Goal: Transaction & Acquisition: Purchase product/service

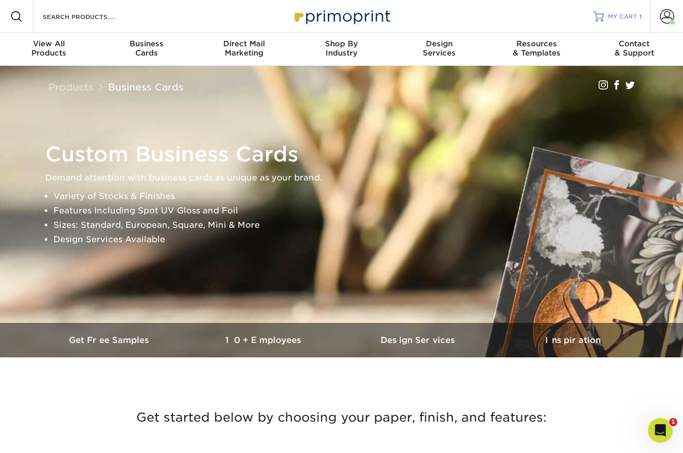
click at [627, 20] on span "MY CART" at bounding box center [622, 16] width 29 height 9
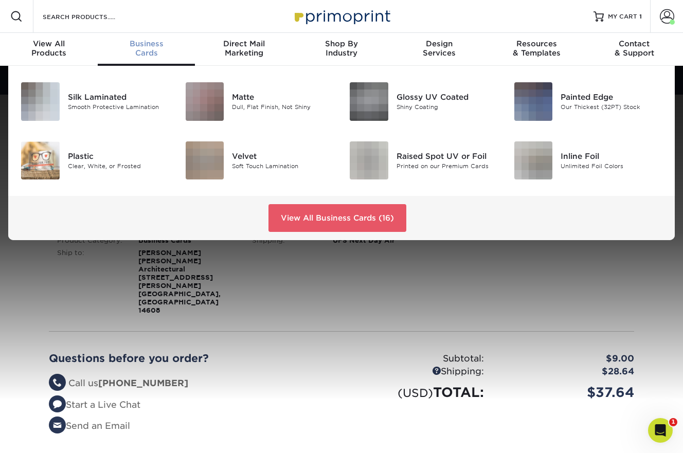
click at [143, 53] on div "Business Cards" at bounding box center [147, 48] width 98 height 19
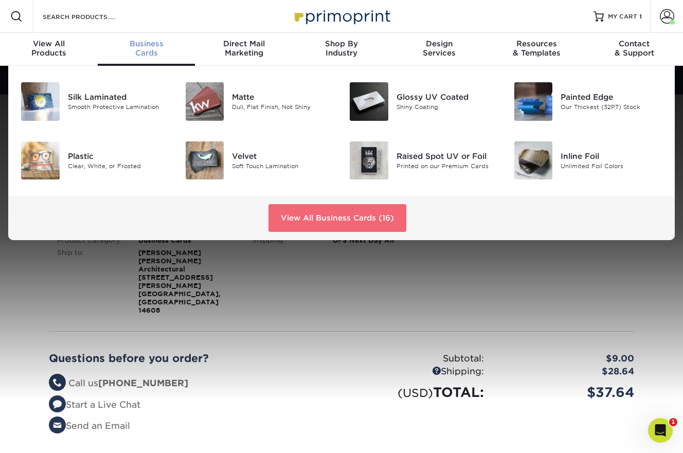
click at [297, 223] on link "View All Business Cards (16)" at bounding box center [337, 218] width 138 height 28
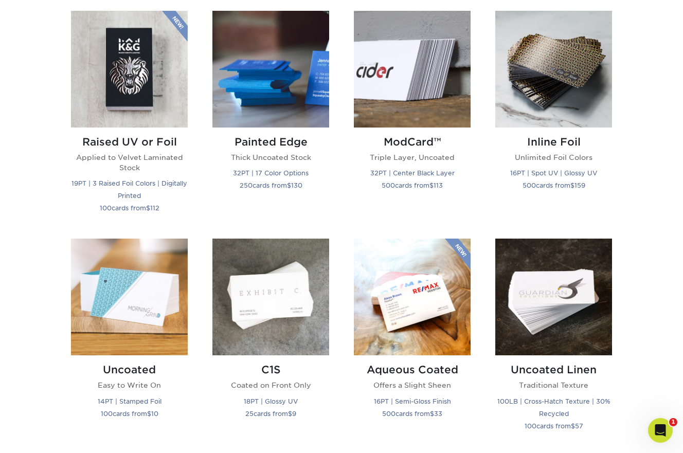
scroll to position [715, 0]
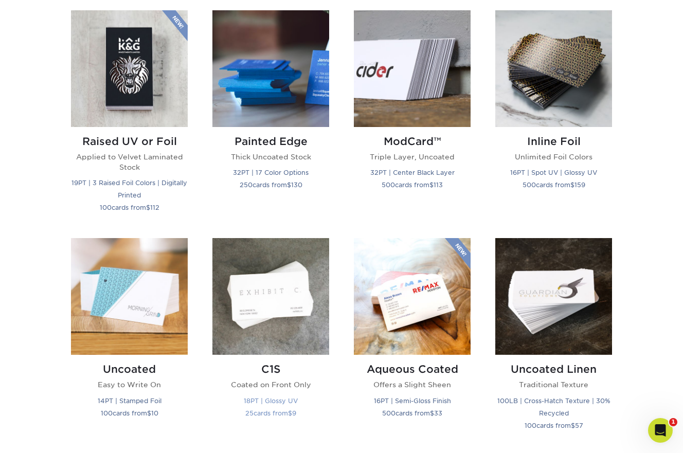
click at [274, 327] on img at bounding box center [270, 296] width 117 height 117
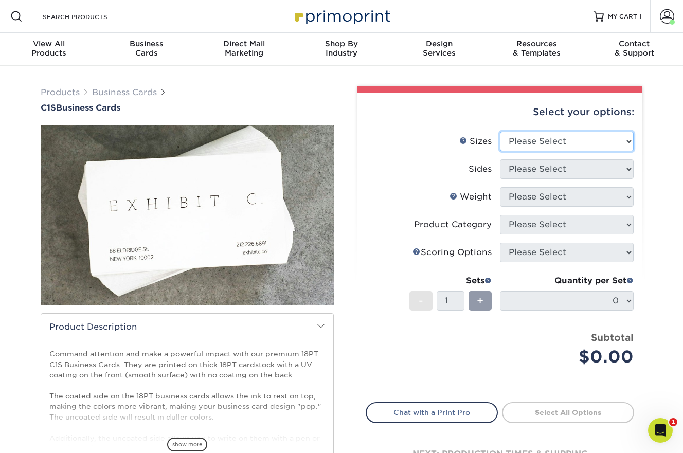
click at [569, 146] on select "Please Select 2" x 3.5" - Standard 2.125" x 3.375" - European 2.5" x 2.5" - Squ…" at bounding box center [567, 142] width 134 height 20
select select "2.00x3.50"
click at [500, 132] on select "Please Select 2" x 3.5" - Standard 2.125" x 3.375" - European 2.5" x 2.5" - Squ…" at bounding box center [567, 142] width 134 height 20
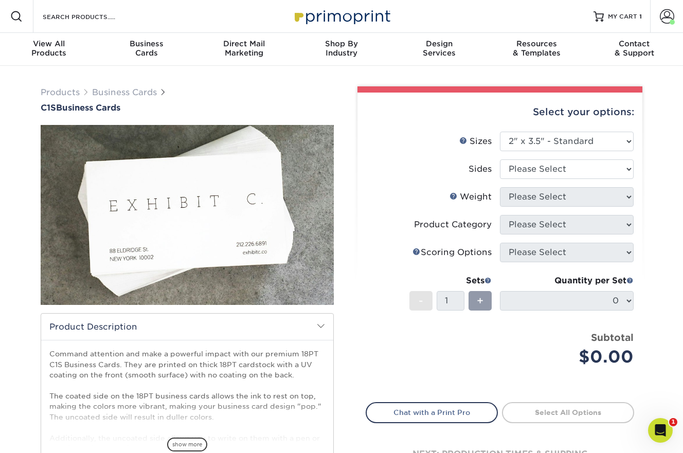
click at [466, 102] on div "Select your options:" at bounding box center [500, 112] width 268 height 39
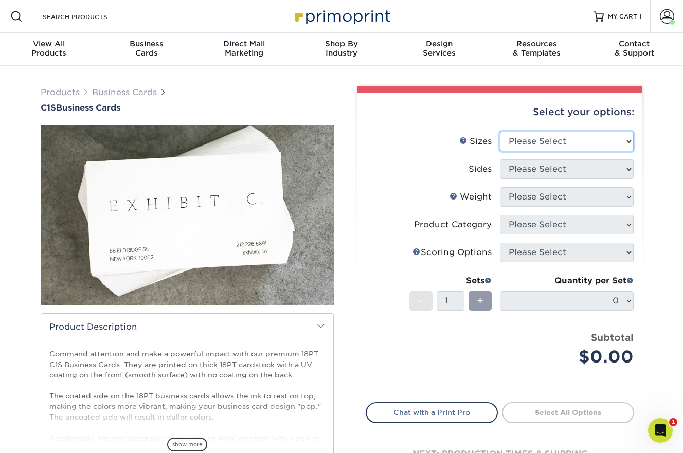
click at [537, 135] on select "Please Select 2" x 3.5" - Standard 2.125" x 3.375" - European 2.5" x 2.5" - Squ…" at bounding box center [567, 142] width 134 height 20
select select "2.00x3.50"
click at [500, 132] on select "Please Select 2" x 3.5" - Standard 2.125" x 3.375" - European 2.5" x 2.5" - Squ…" at bounding box center [567, 142] width 134 height 20
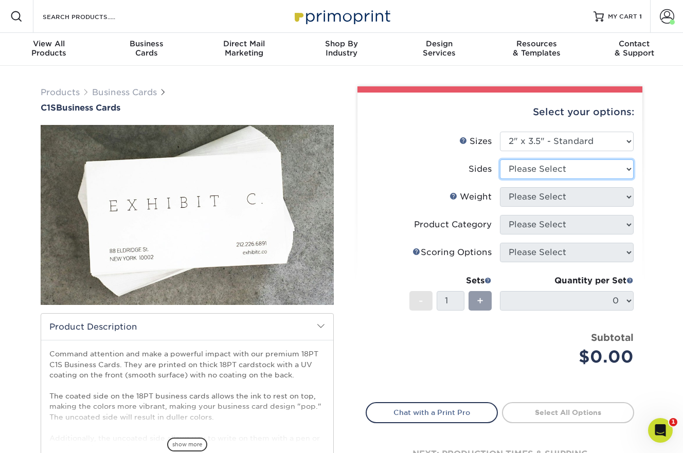
click at [544, 169] on select "Please Select Print Both Sides Print Front Only" at bounding box center [567, 169] width 134 height 20
select select "13abbda7-1d64-4f25-8bb2-c179b224825d"
click at [500, 159] on select "Please Select Print Both Sides Print Front Only" at bounding box center [567, 169] width 134 height 20
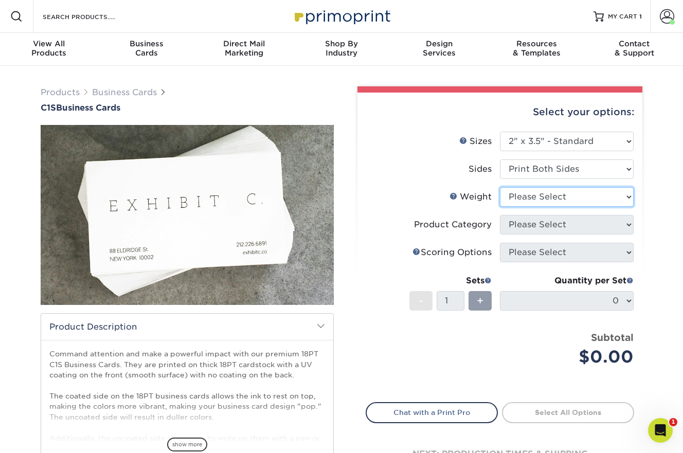
click at [541, 197] on select "Please Select 18PT C1S" at bounding box center [567, 197] width 134 height 20
select select "18PTC1S"
click at [500, 187] on select "Please Select 18PT C1S" at bounding box center [567, 197] width 134 height 20
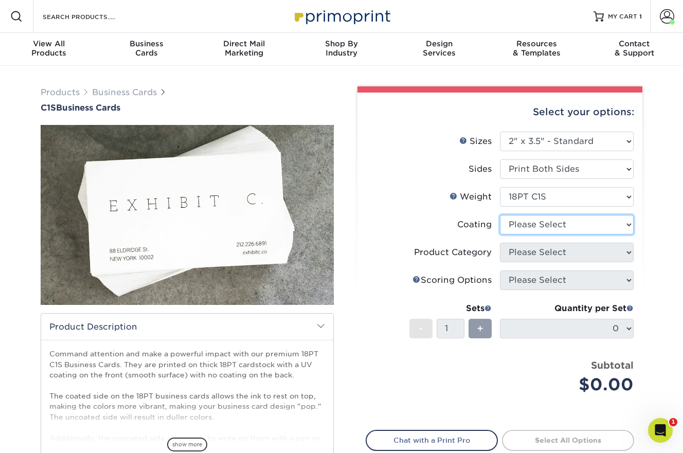
click at [537, 224] on select at bounding box center [567, 225] width 134 height 20
select select "1e8116af-acfc-44b1-83dc-8181aa338834"
click at [500, 215] on select at bounding box center [567, 225] width 134 height 20
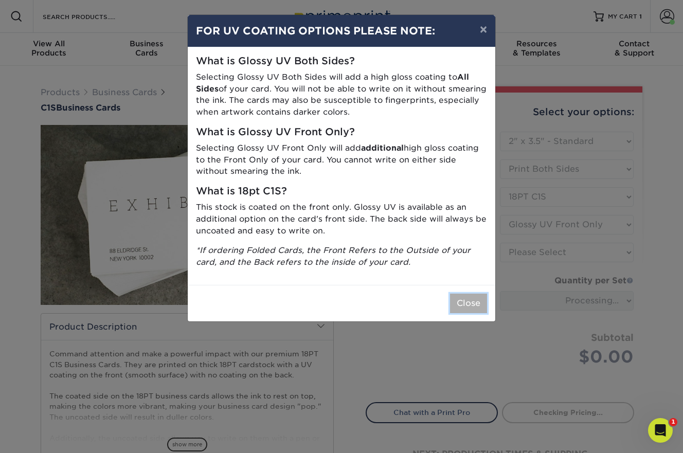
click at [466, 301] on button "Close" at bounding box center [468, 304] width 37 height 20
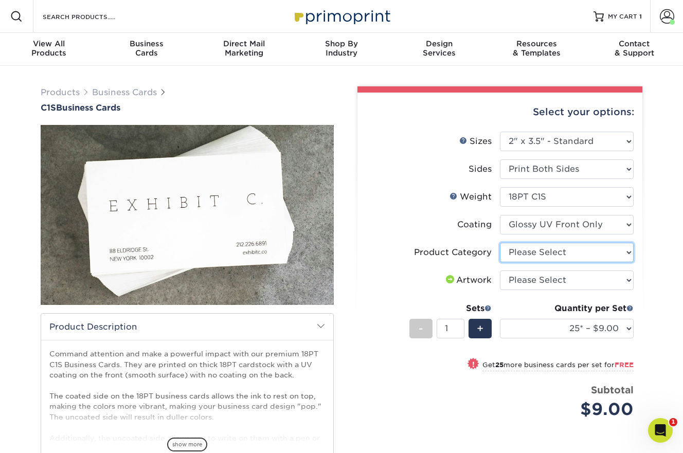
click at [516, 253] on select "Please Select Business Cards" at bounding box center [567, 253] width 134 height 20
select select "3b5148f1-0588-4f88-a218-97bcfdce65c1"
click at [500, 243] on select "Please Select Business Cards" at bounding box center [567, 253] width 134 height 20
click at [515, 281] on select "Please Select I will upload files I need a design - $100" at bounding box center [567, 281] width 134 height 20
select select "upload"
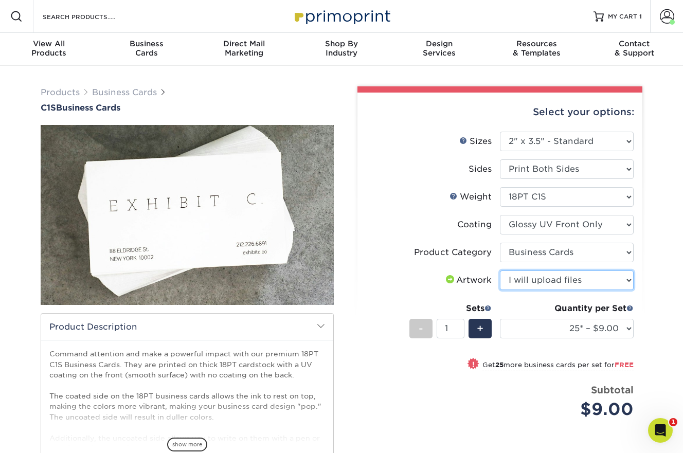
click at [500, 271] on select "Please Select I will upload files I need a design - $100" at bounding box center [567, 281] width 134 height 20
drag, startPoint x: 448, startPoint y: 331, endPoint x: 438, endPoint y: 331, distance: 10.3
click at [438, 331] on input "1" at bounding box center [450, 329] width 27 height 20
type input "36"
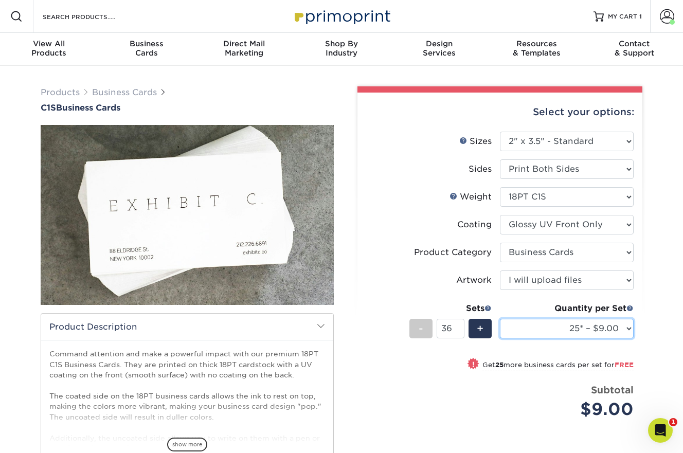
click at [626, 332] on select "25* – $9.00 50* – $9.00 75* – $9.00 100* – $9.00 250* – $20.00 500 – $39.00 100…" at bounding box center [567, 329] width 134 height 20
select select "50* – $9.00"
click at [500, 319] on select "25* – $9.00 50* – $9.00 75* – $9.00 100* – $9.00 250* – $20.00 500 – $39.00 100…" at bounding box center [567, 329] width 134 height 20
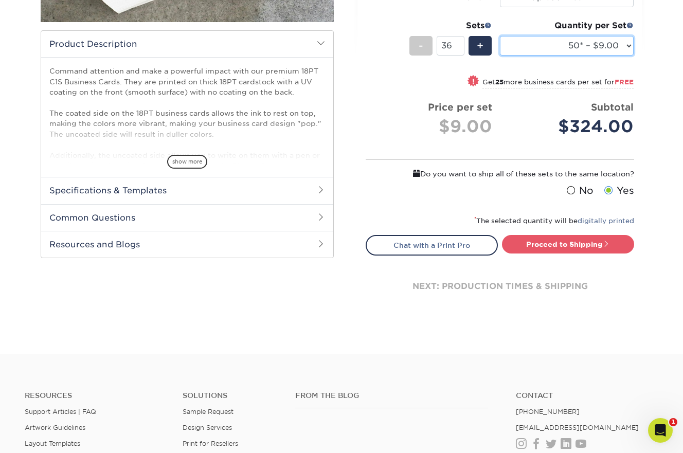
scroll to position [285, 0]
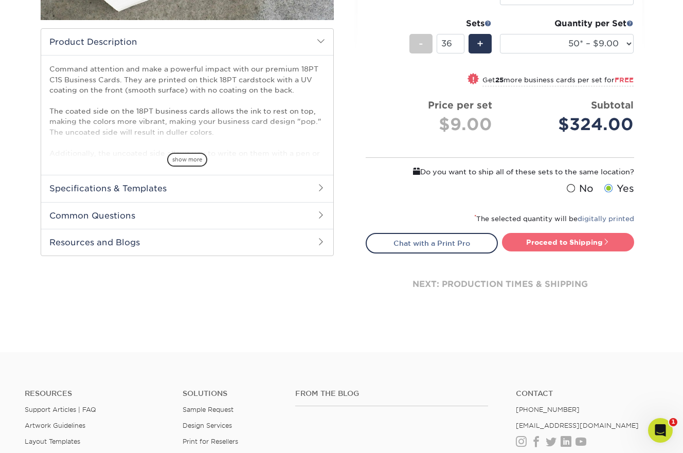
click at [543, 246] on link "Proceed to Shipping" at bounding box center [568, 242] width 132 height 19
type input "Set 1"
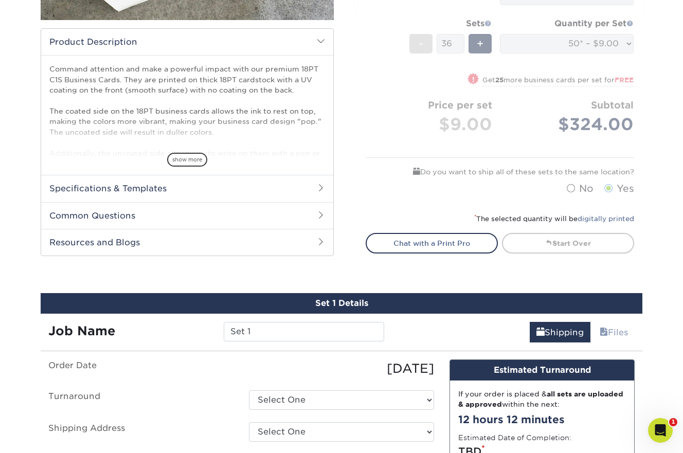
select select "72a5cb1b-f7dd-47a2-a580-5f6f3fd974be"
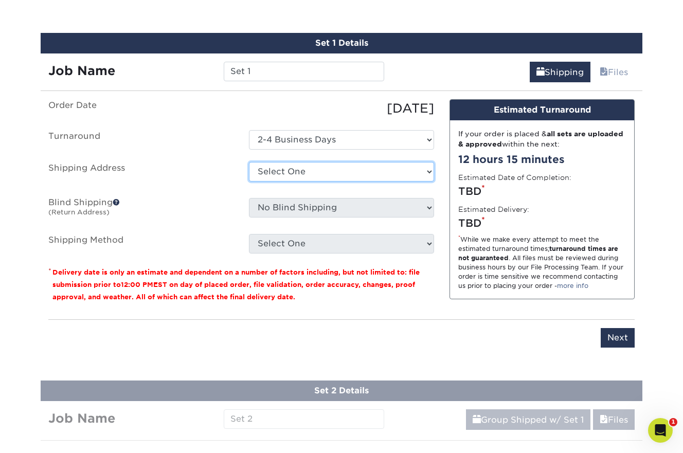
click at [376, 168] on select "Select One Dwyer Dwyer - Kelly + Add New Address" at bounding box center [341, 172] width 185 height 20
select select "285804"
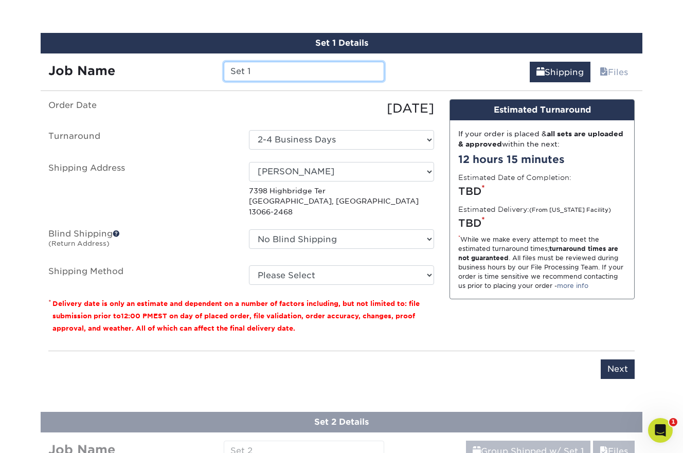
click at [279, 74] on input "Set 1" at bounding box center [304, 72] width 160 height 20
drag, startPoint x: 260, startPoint y: 71, endPoint x: 228, endPoint y: 71, distance: 32.4
click at [228, 71] on input "Set 1 - General Office 20250908" at bounding box center [304, 72] width 160 height 20
drag, startPoint x: 359, startPoint y: 70, endPoint x: 306, endPoint y: 68, distance: 53.5
click at [306, 69] on input "Individuals and General Office 20250908" at bounding box center [304, 72] width 160 height 20
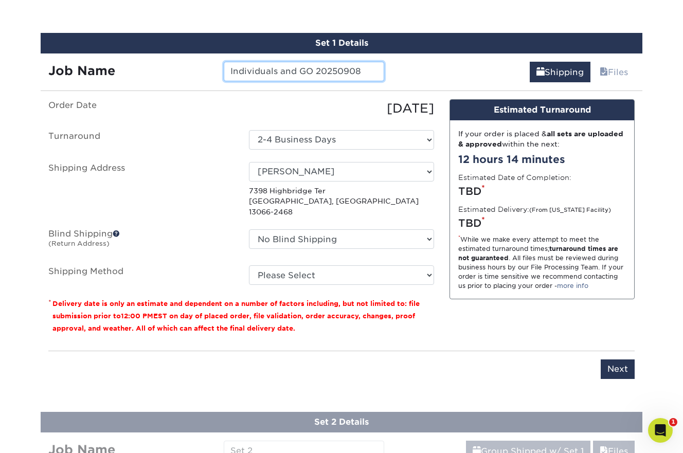
click at [289, 71] on input "Individuals and GO 20250908" at bounding box center [304, 72] width 160 height 20
click at [320, 70] on input "Individuals and GO 20250908" at bounding box center [304, 72] width 160 height 20
type input "Individuals and GO 20250908"
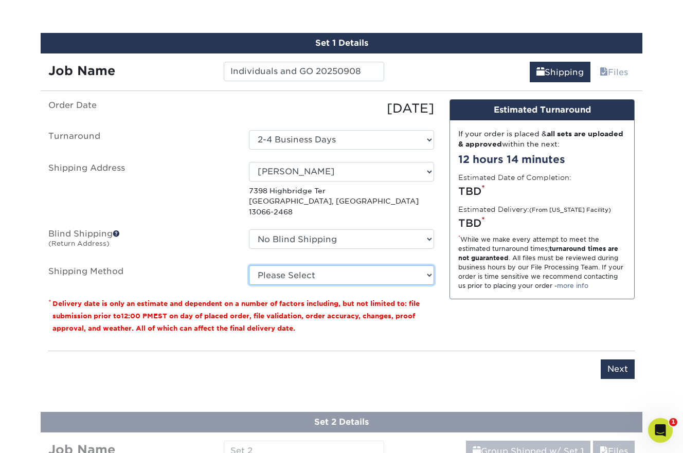
click at [316, 265] on select "Please Select Ground Shipping (+$20.59) 3 Day Shipping Service (+$25.22) 2 Day …" at bounding box center [341, 275] width 185 height 20
select select "01"
click at [249, 265] on select "Please Select Ground Shipping (+$20.59) 3 Day Shipping Service (+$25.22) 2 Day …" at bounding box center [341, 275] width 185 height 20
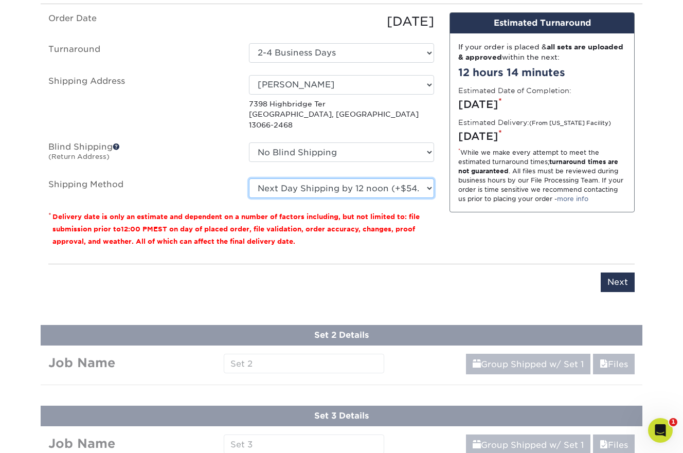
scroll to position [634, 0]
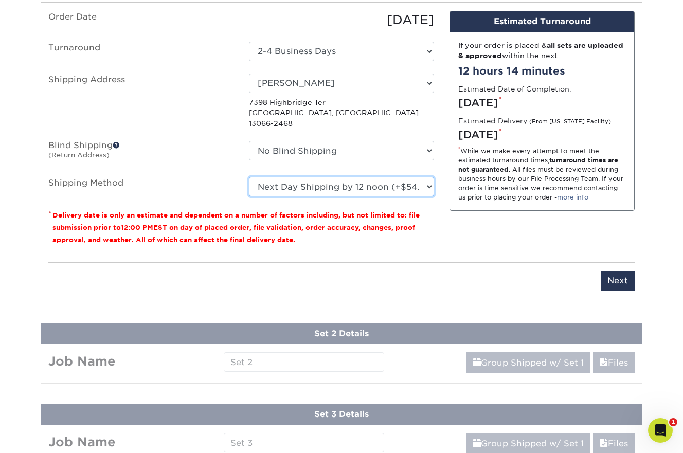
click at [429, 178] on select "Please Select Ground Shipping (+$20.59) 3 Day Shipping Service (+$25.22) 2 Day …" at bounding box center [341, 187] width 185 height 20
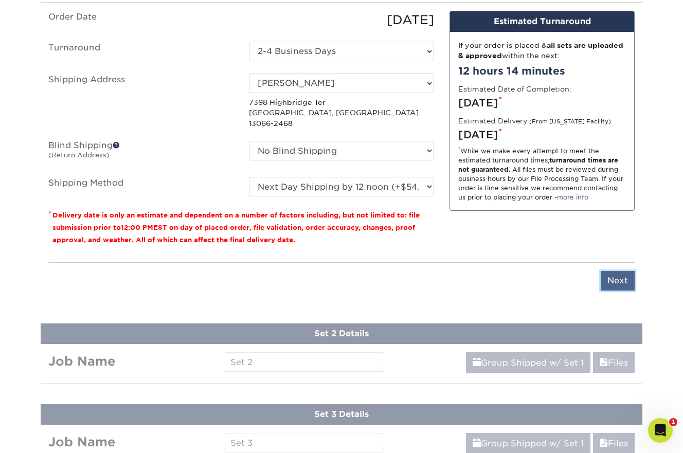
click at [604, 272] on input "Next" at bounding box center [618, 281] width 34 height 20
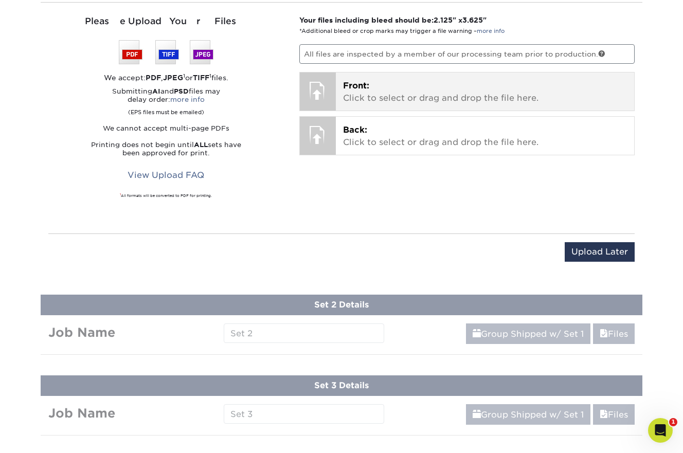
click at [452, 93] on p "Front: Click to select or drag and drop the file here." at bounding box center [485, 92] width 284 height 25
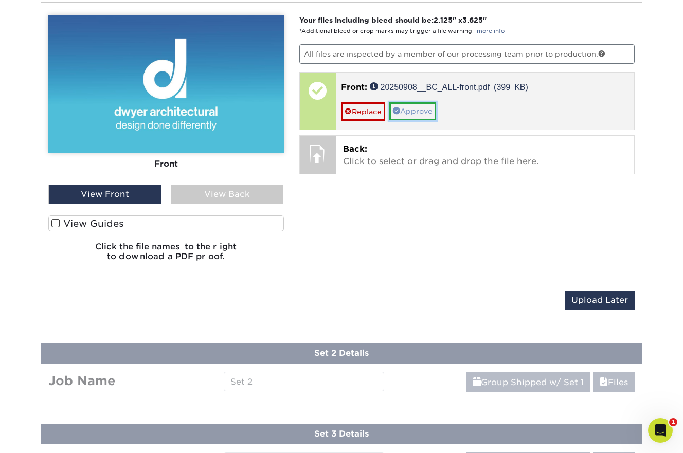
click at [401, 114] on link "Approve" at bounding box center [412, 110] width 47 height 17
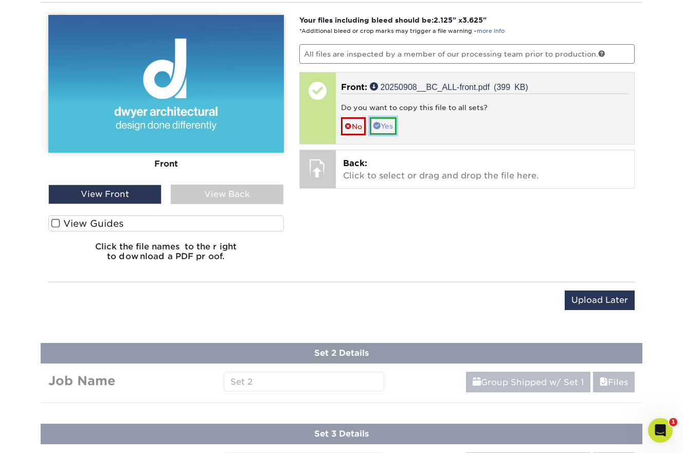
click at [389, 121] on link "Yes" at bounding box center [383, 125] width 27 height 17
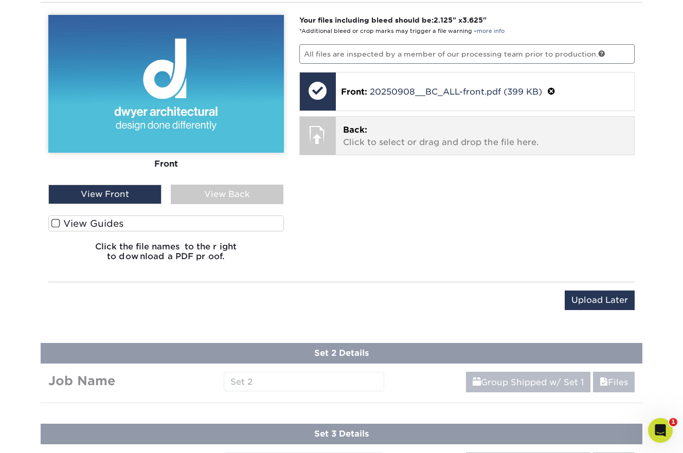
click at [372, 132] on p "Back: Click to select or drag and drop the file here." at bounding box center [485, 136] width 284 height 25
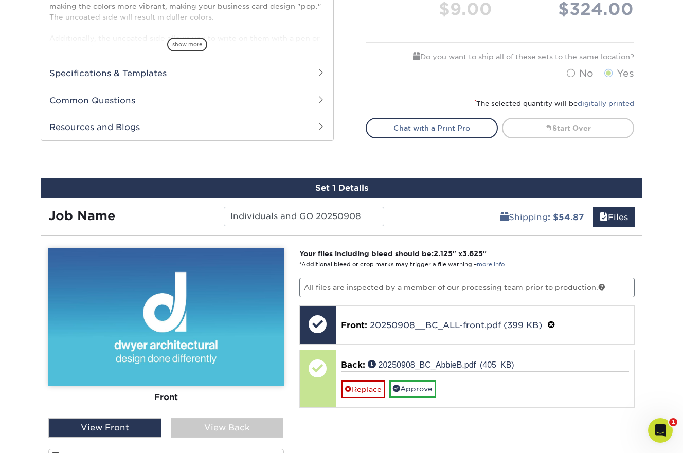
scroll to position [400, 0]
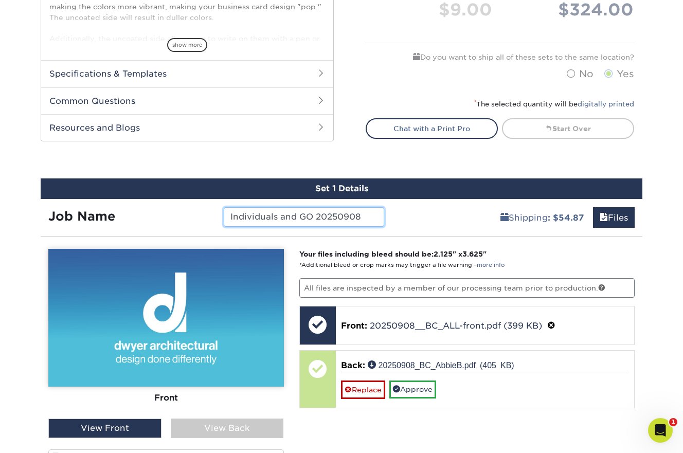
drag, startPoint x: 311, startPoint y: 216, endPoint x: 221, endPoint y: 219, distance: 90.1
click at [221, 219] on div "Individuals and GO 20250908" at bounding box center [303, 217] width 175 height 20
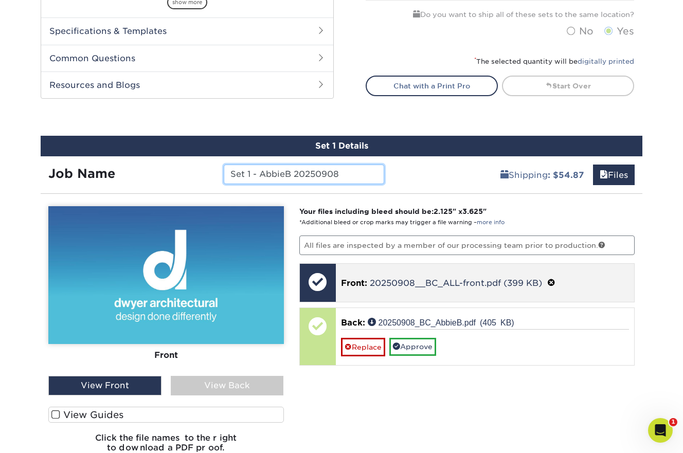
scroll to position [444, 0]
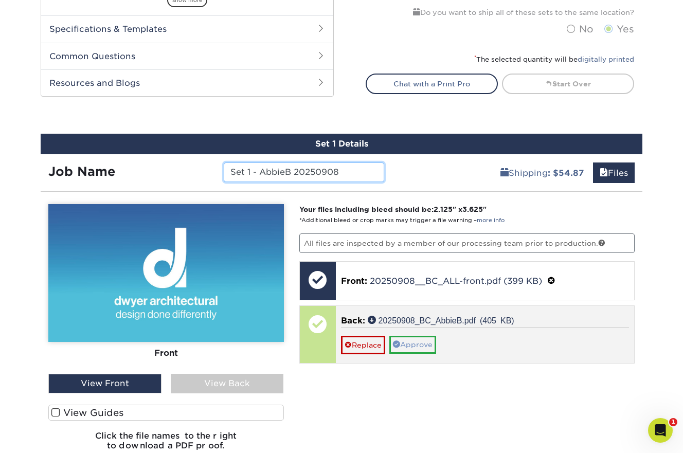
type input "Set 1 - AbbieB 20250908"
click at [421, 341] on link "Approve" at bounding box center [412, 344] width 47 height 17
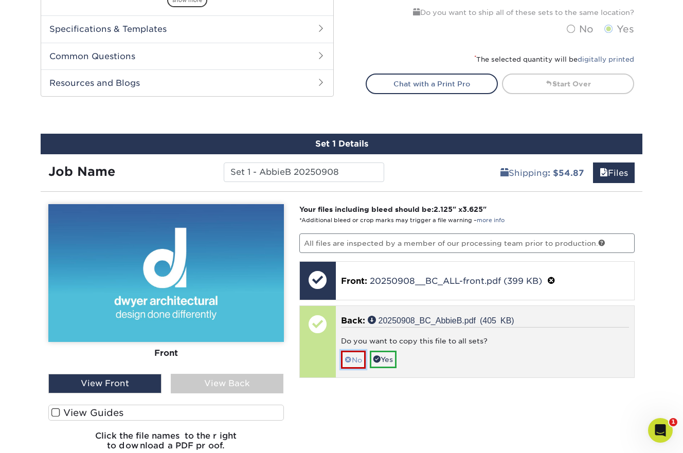
click at [351, 357] on span at bounding box center [348, 360] width 7 height 8
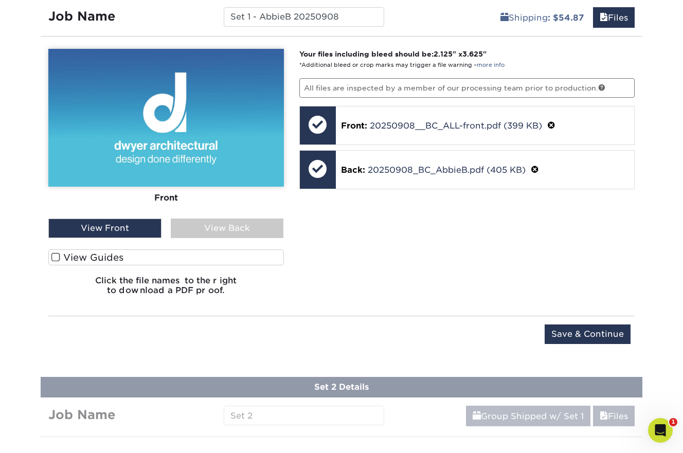
scroll to position [600, 0]
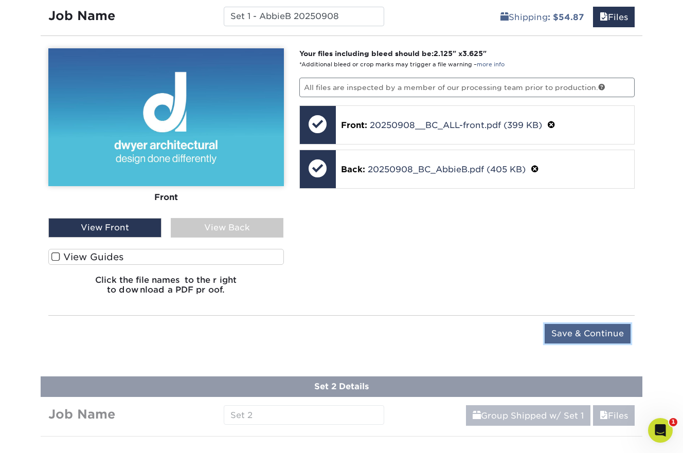
click at [563, 336] on input "Save & Continue" at bounding box center [588, 334] width 86 height 20
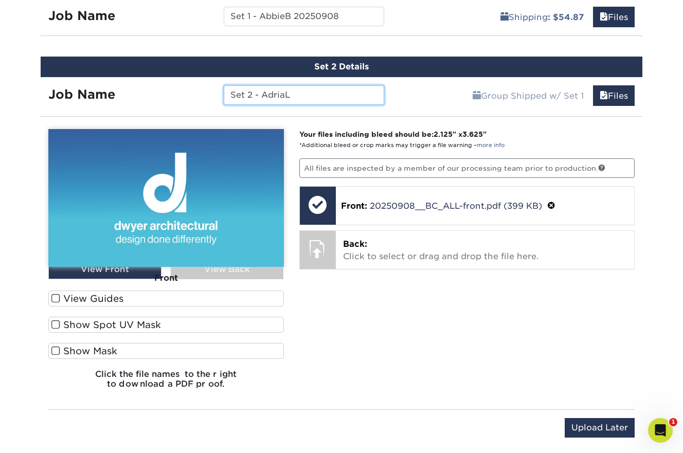
paste input "Set 1 - AbbieB 20250908"
drag, startPoint x: 333, startPoint y: 94, endPoint x: 269, endPoint y: 94, distance: 63.3
click at [269, 94] on input "Set 2 - AdriaL Set 1 - AbbieB 20250908" at bounding box center [304, 95] width 160 height 20
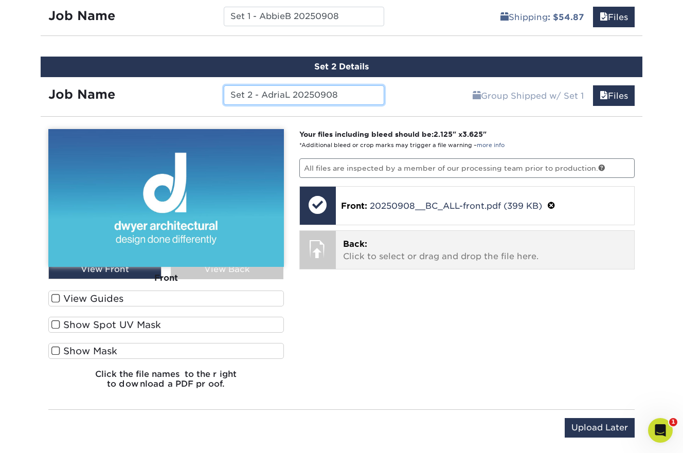
type input "Set 2 - AdriaL 20250908"
click at [367, 258] on p "Back: Click to select or drag and drop the file here." at bounding box center [485, 250] width 284 height 25
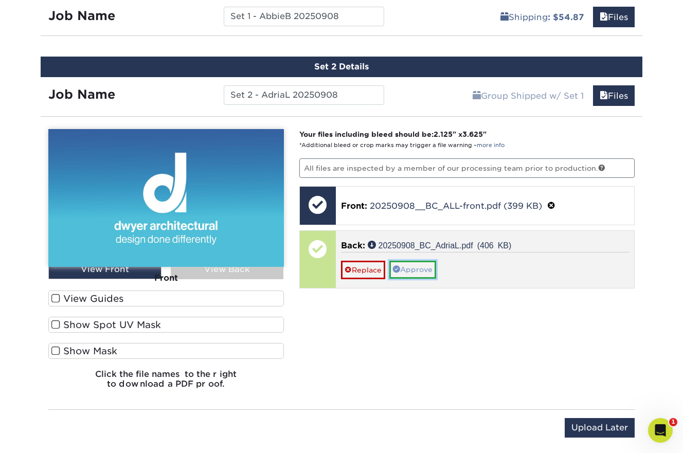
click at [431, 271] on link "Approve" at bounding box center [412, 269] width 47 height 17
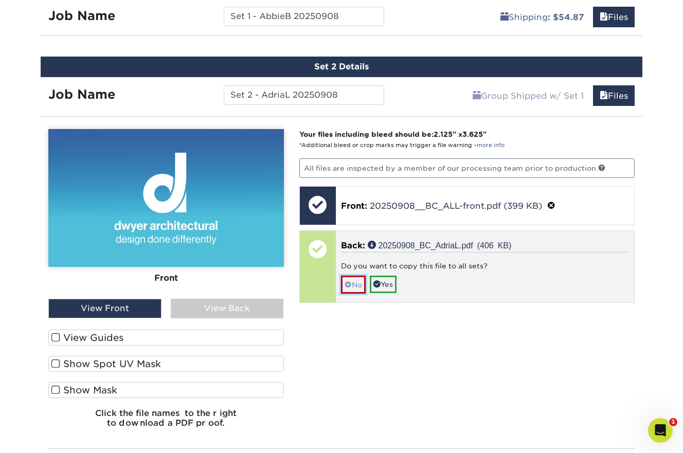
click at [349, 287] on span at bounding box center [348, 285] width 7 height 8
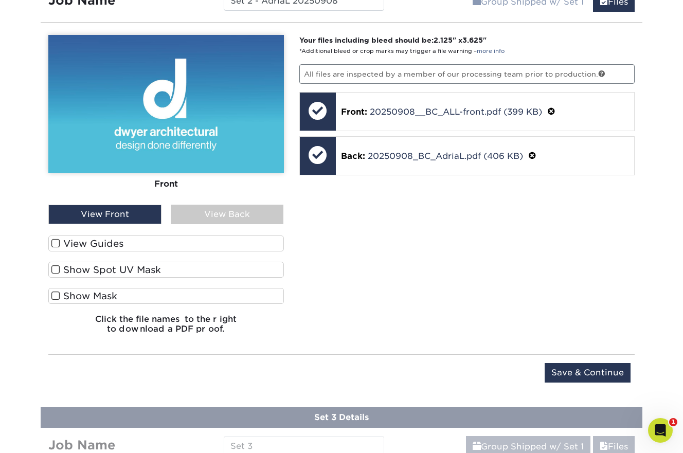
scroll to position [723, 0]
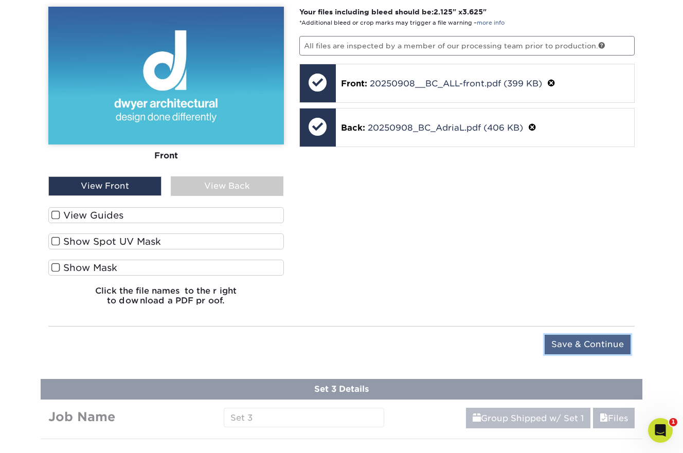
click at [571, 340] on input "Save & Continue" at bounding box center [588, 345] width 86 height 20
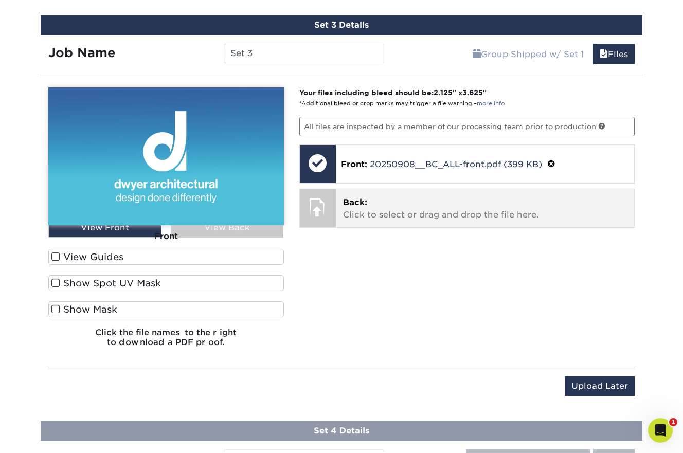
click at [366, 205] on span "Back:" at bounding box center [355, 202] width 24 height 10
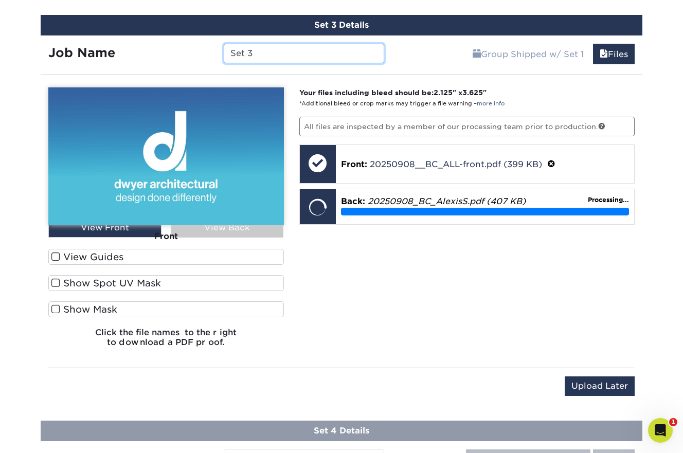
click at [295, 51] on input "Set 3" at bounding box center [304, 54] width 160 height 20
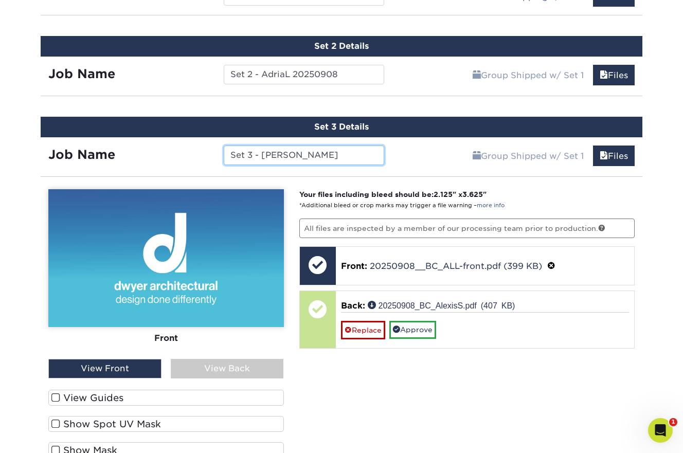
scroll to position [578, 0]
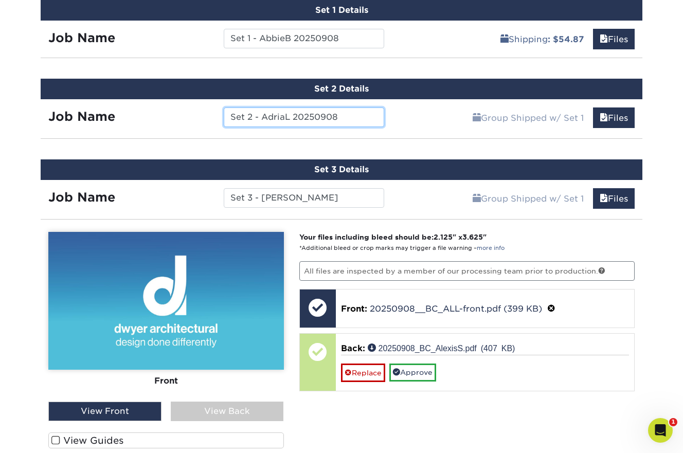
drag, startPoint x: 294, startPoint y: 117, endPoint x: 352, endPoint y: 116, distance: 58.1
click at [352, 116] on input "Set 2 - AdriaL 20250908" at bounding box center [304, 117] width 160 height 20
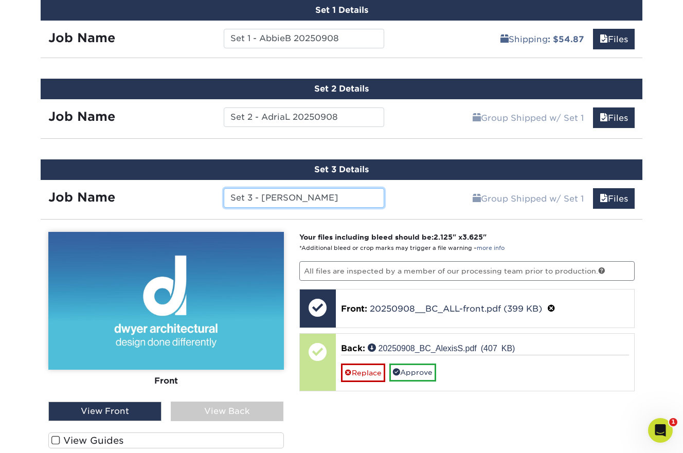
click at [327, 197] on input "Set 3 - AlexisS" at bounding box center [304, 198] width 160 height 20
paste input "20250908"
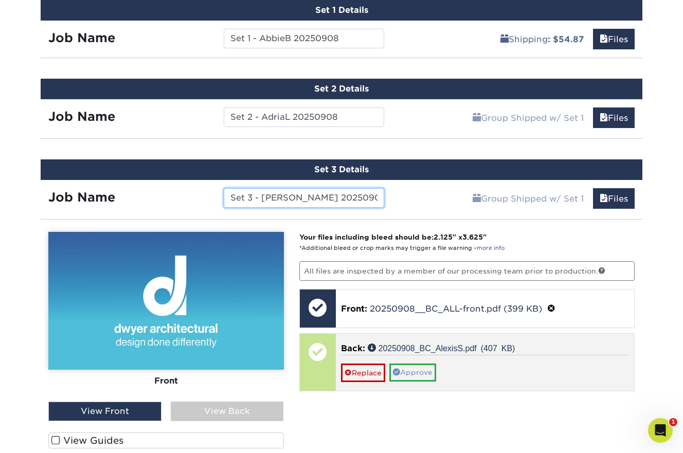
type input "Set 3 - [PERSON_NAME] 20250908"
click at [412, 375] on link "Approve" at bounding box center [412, 372] width 47 height 17
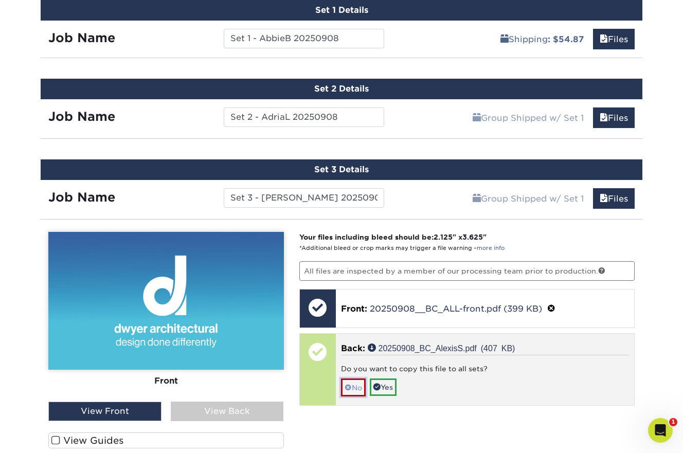
click at [353, 385] on link "No" at bounding box center [353, 388] width 25 height 18
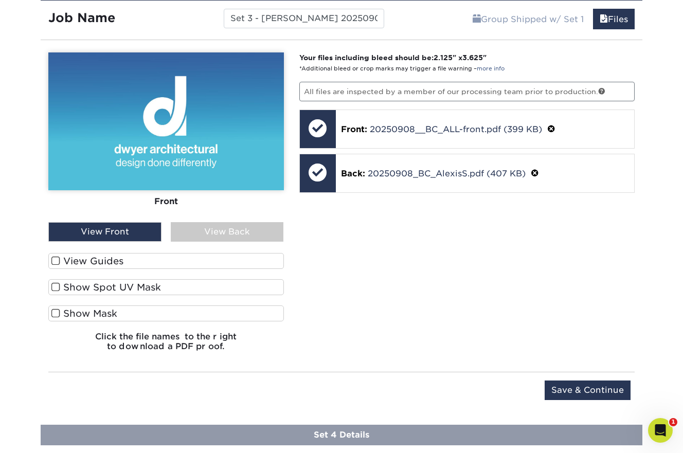
scroll to position [759, 0]
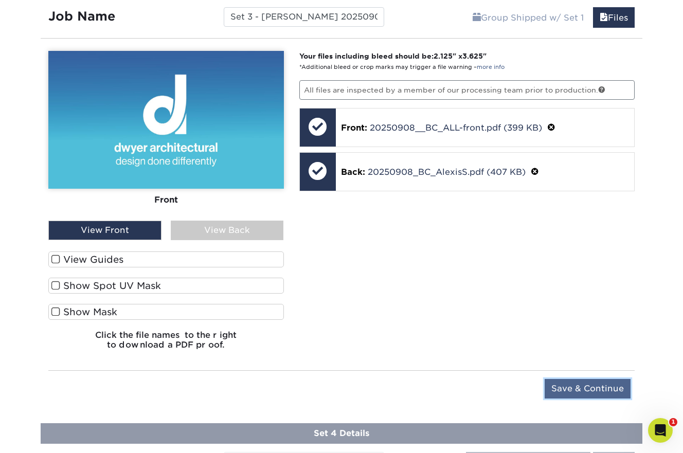
click at [556, 387] on input "Save & Continue" at bounding box center [588, 389] width 86 height 20
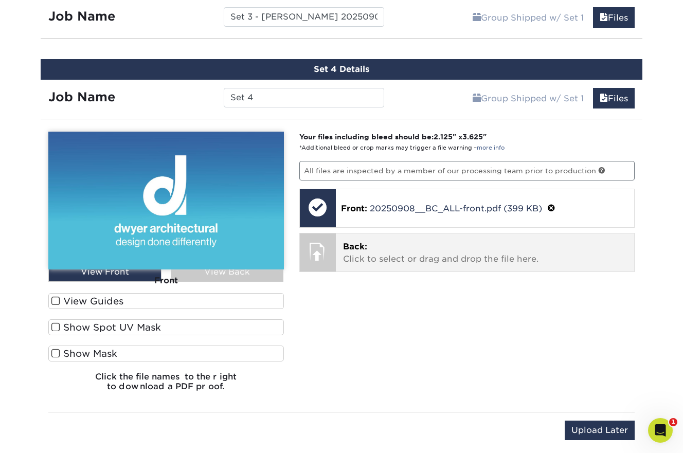
click at [363, 249] on span "Back:" at bounding box center [355, 247] width 24 height 10
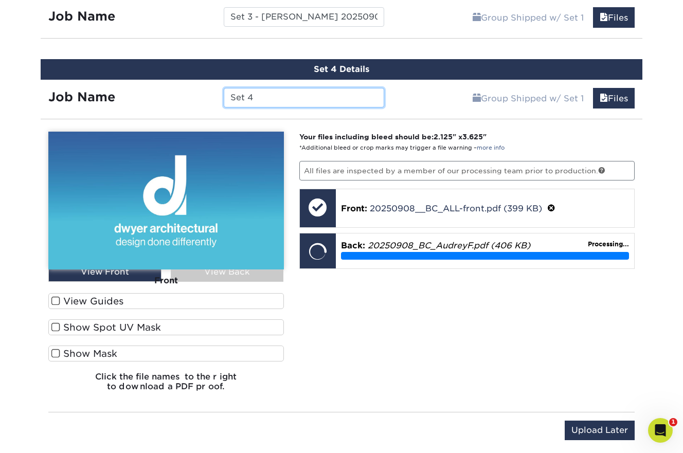
click at [303, 100] on input "Set 4" at bounding box center [304, 98] width 160 height 20
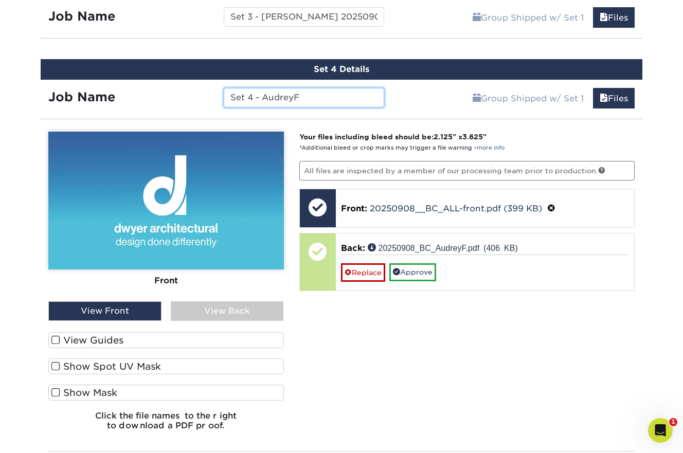
paste input "20250908"
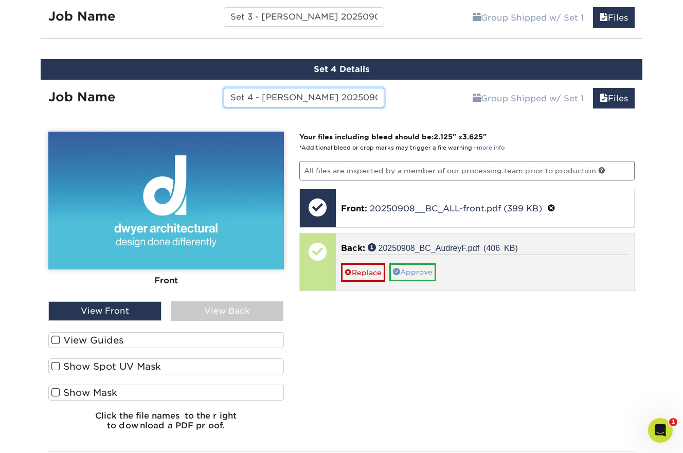
type input "Set 4 - [PERSON_NAME] 20250908"
click at [412, 273] on link "Approve" at bounding box center [412, 271] width 47 height 17
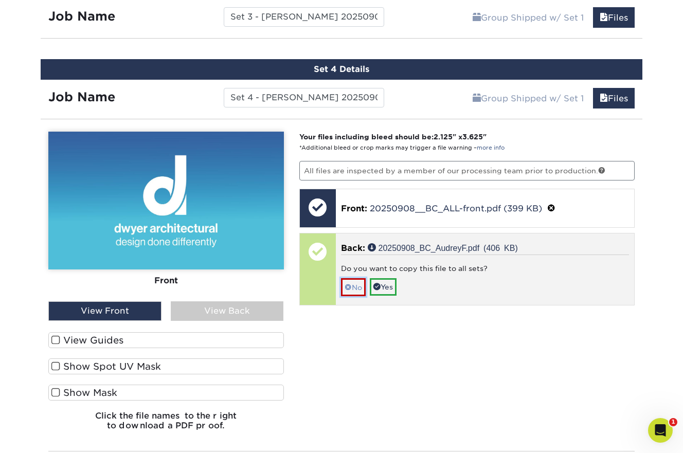
click at [352, 291] on link "No" at bounding box center [353, 287] width 25 height 18
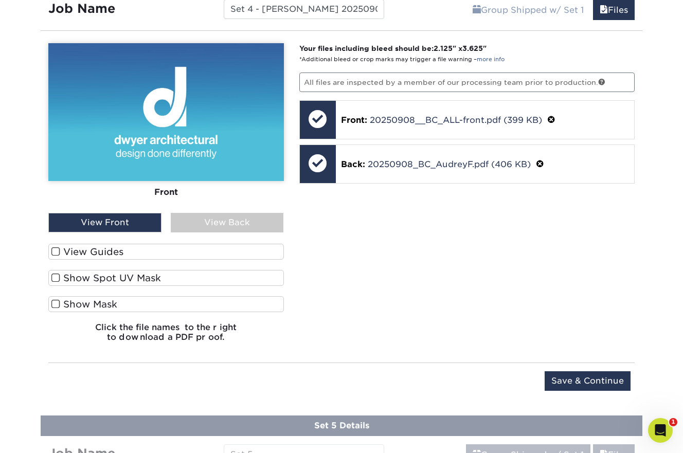
scroll to position [853, 0]
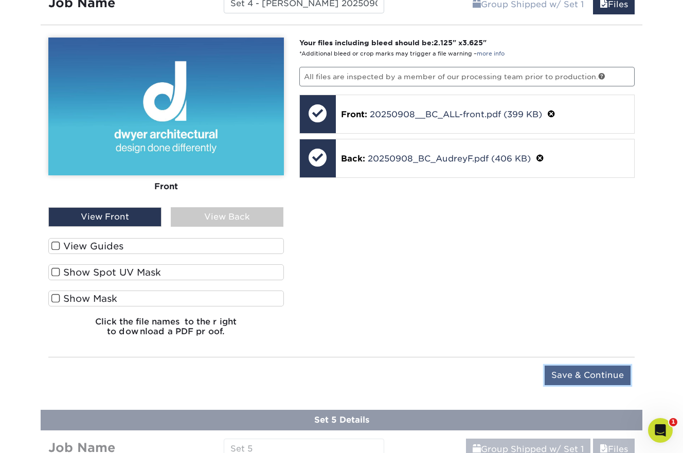
click at [562, 372] on input "Save & Continue" at bounding box center [588, 376] width 86 height 20
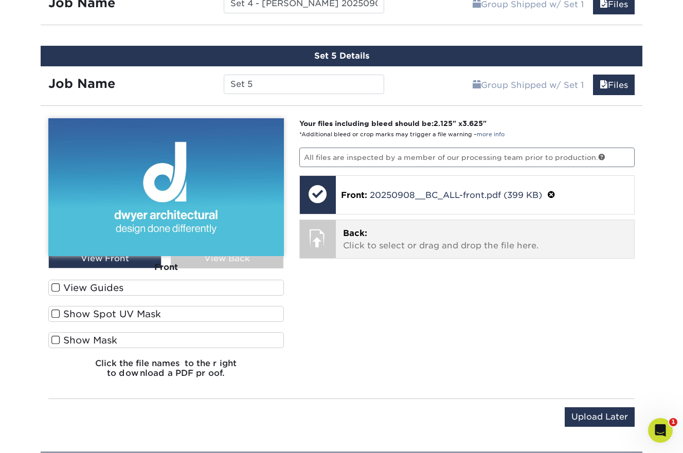
click at [405, 241] on p "Back: Click to select or drag and drop the file here." at bounding box center [485, 239] width 284 height 25
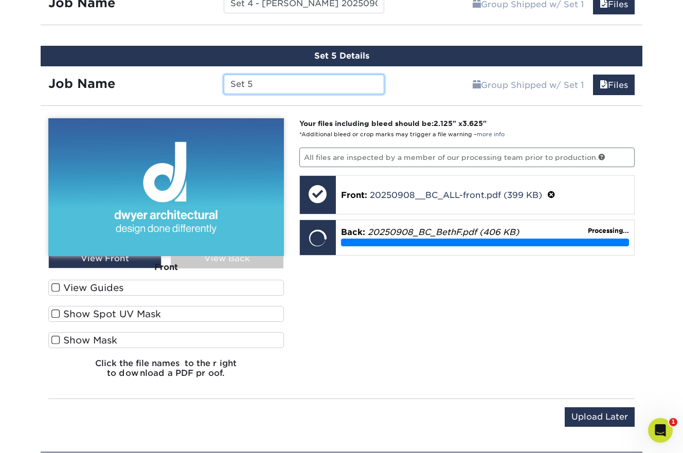
click at [280, 83] on input "Set 5" at bounding box center [304, 85] width 160 height 20
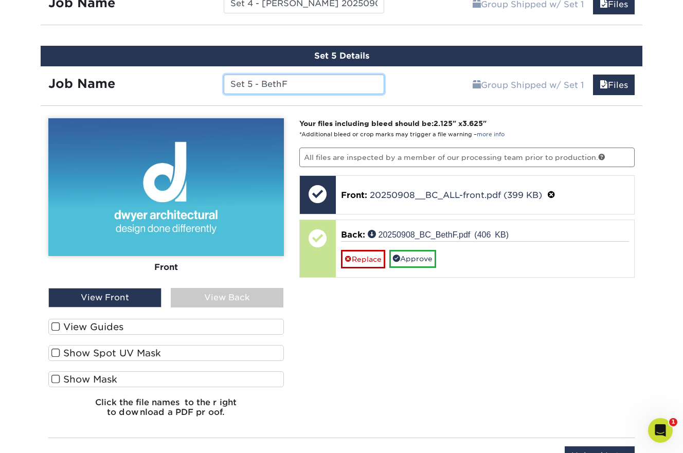
paste input "20250908"
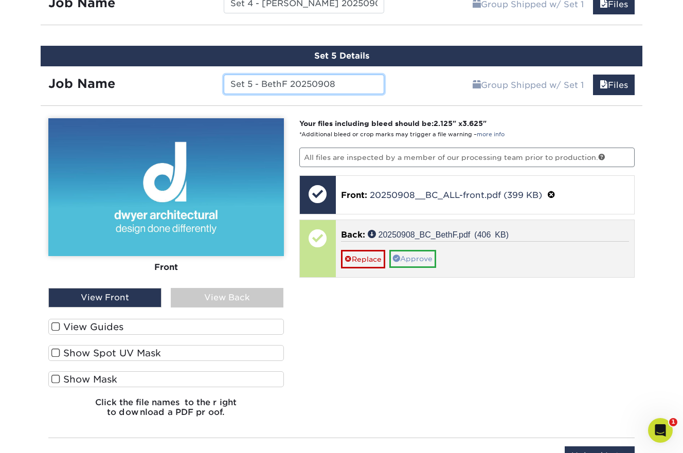
type input "Set 5 - BethF 20250908"
click at [428, 261] on link "Approve" at bounding box center [412, 258] width 47 height 17
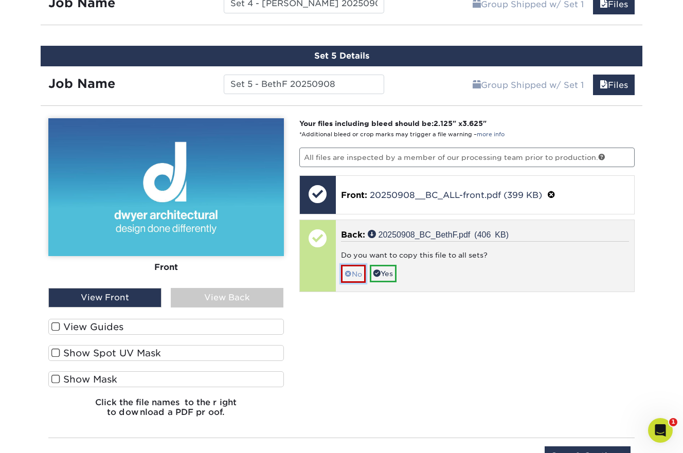
click at [352, 276] on link "No" at bounding box center [353, 274] width 25 height 18
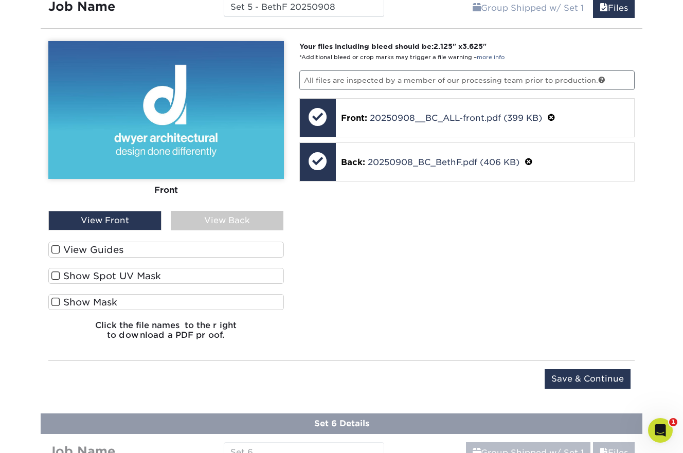
scroll to position [933, 0]
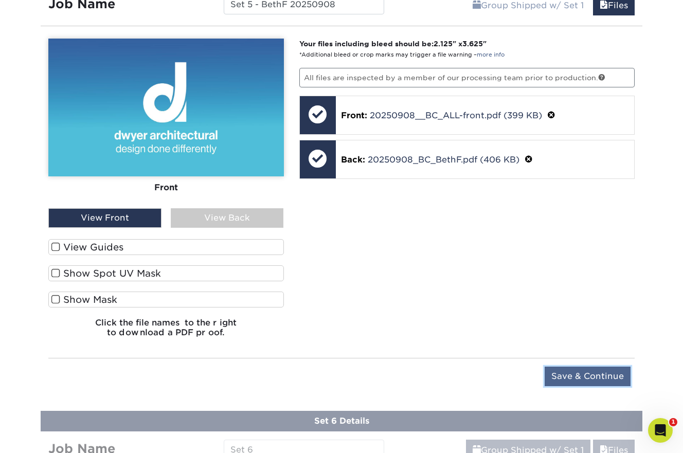
click at [569, 376] on input "Save & Continue" at bounding box center [588, 377] width 86 height 20
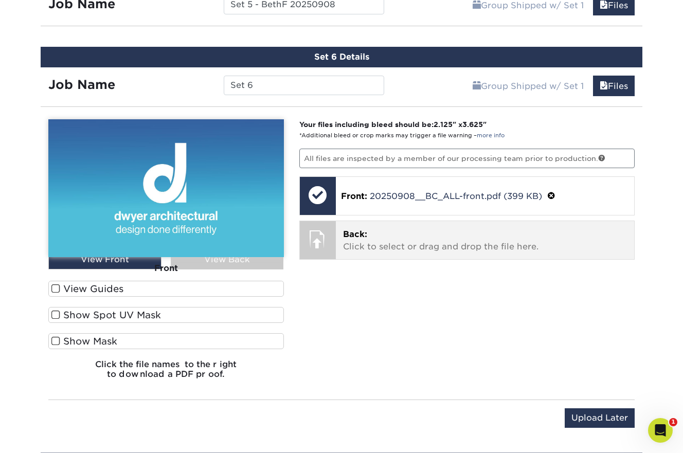
click at [530, 249] on p "Back: Click to select or drag and drop the file here." at bounding box center [485, 240] width 284 height 25
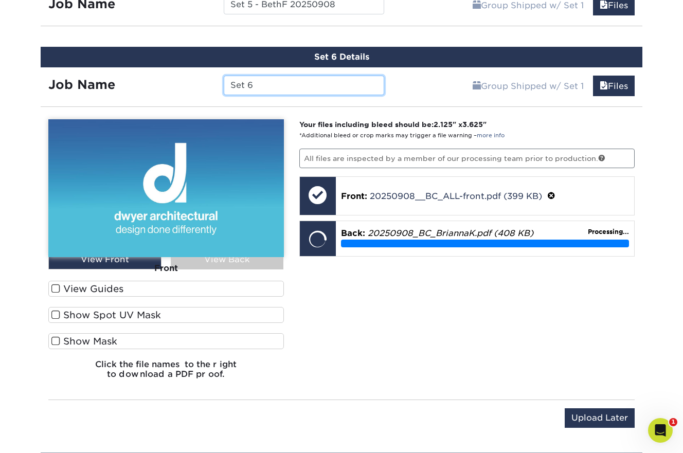
click at [319, 88] on input "Set 6" at bounding box center [304, 86] width 160 height 20
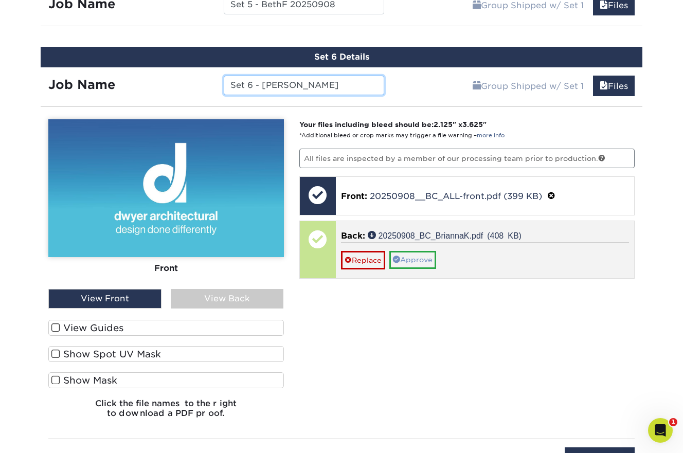
type input "Set 6 - [PERSON_NAME]"
click at [411, 260] on link "Approve" at bounding box center [412, 259] width 47 height 17
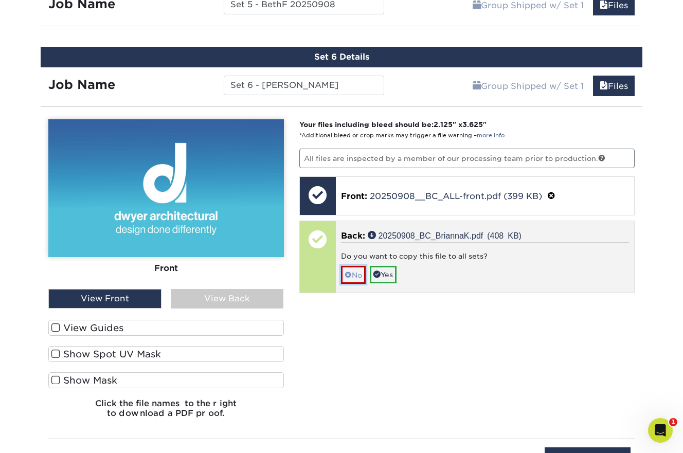
click at [353, 275] on link "No" at bounding box center [353, 275] width 25 height 18
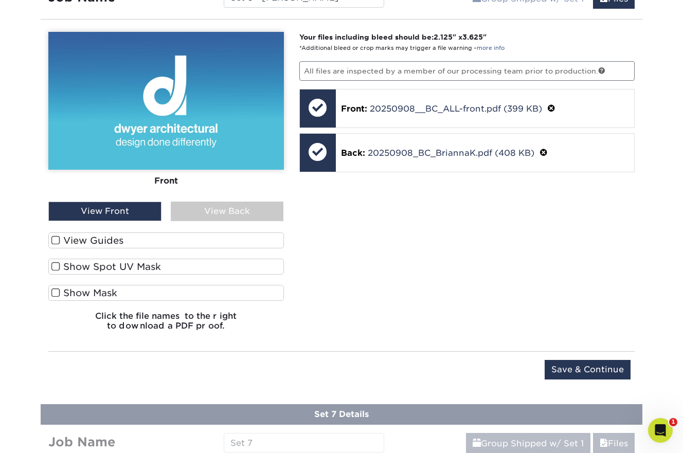
scroll to position [1039, 0]
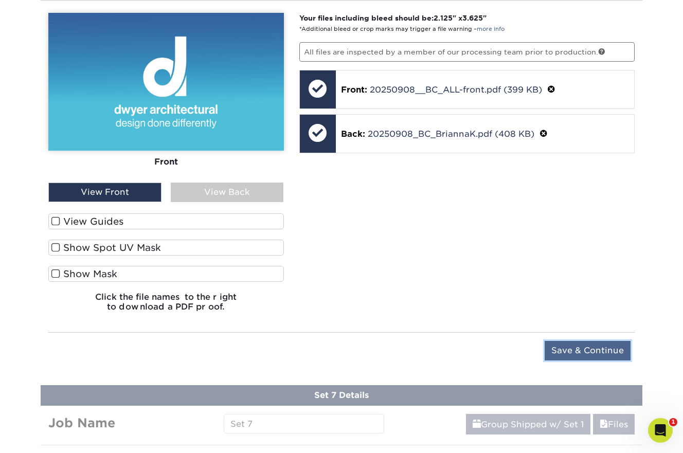
click at [560, 352] on input "Save & Continue" at bounding box center [588, 351] width 86 height 20
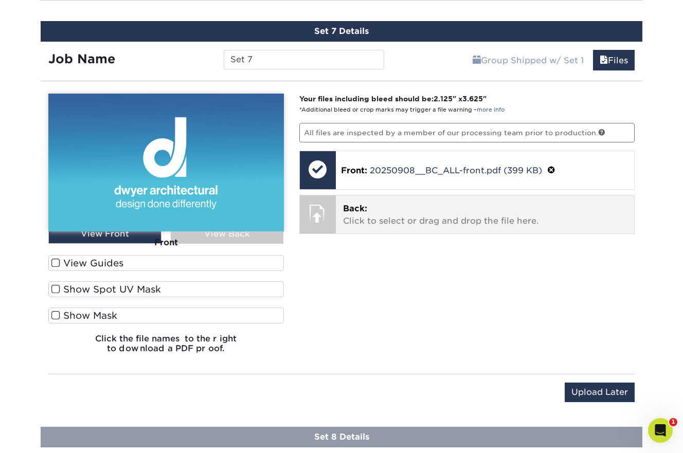
click at [431, 222] on p "Back: Click to select or drag and drop the file here." at bounding box center [485, 215] width 284 height 25
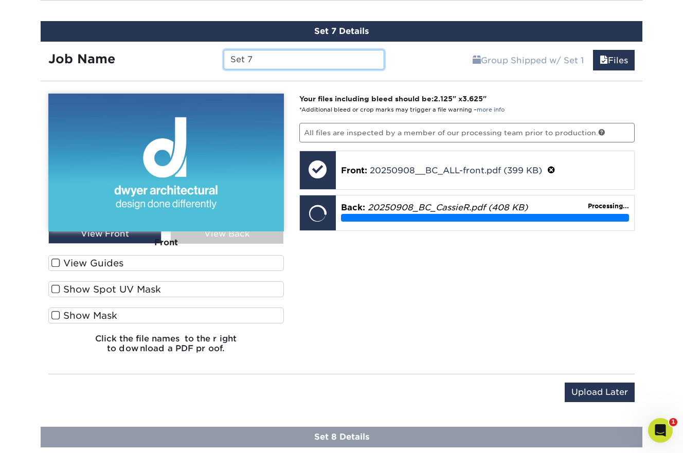
click at [340, 54] on input "Set 7" at bounding box center [304, 60] width 160 height 20
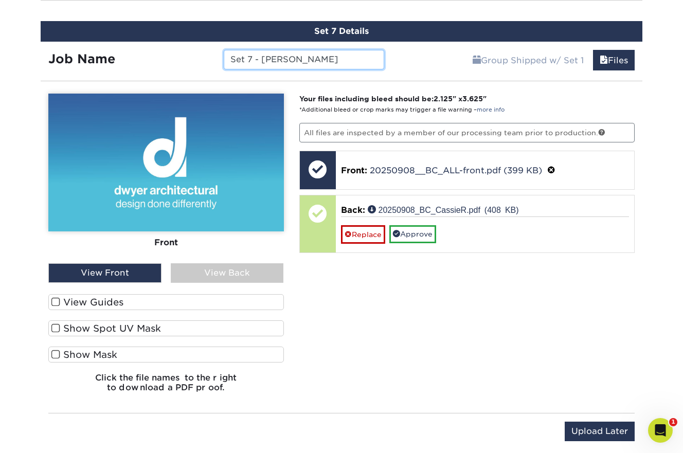
paste input "20250908"
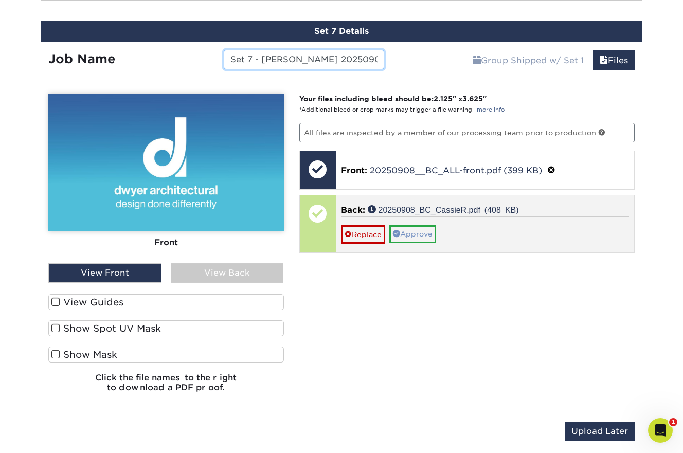
type input "Set 7 - [PERSON_NAME] 20250908"
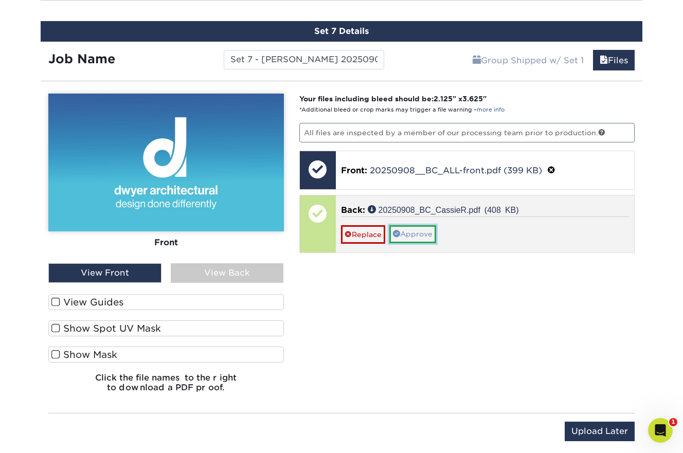
click at [409, 232] on link "Approve" at bounding box center [412, 233] width 47 height 17
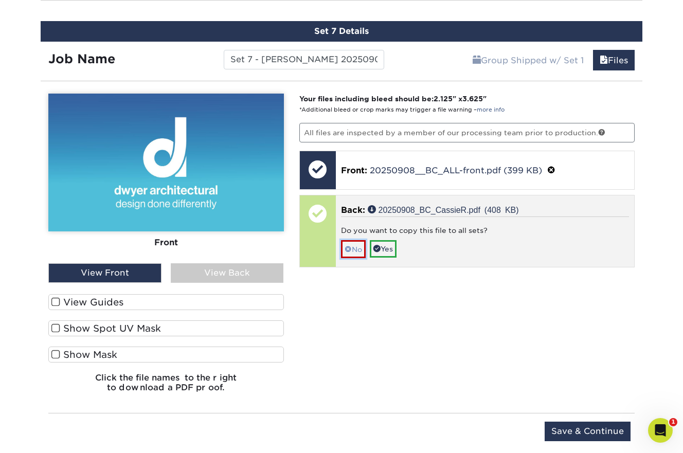
click at [360, 242] on link "No" at bounding box center [353, 249] width 25 height 18
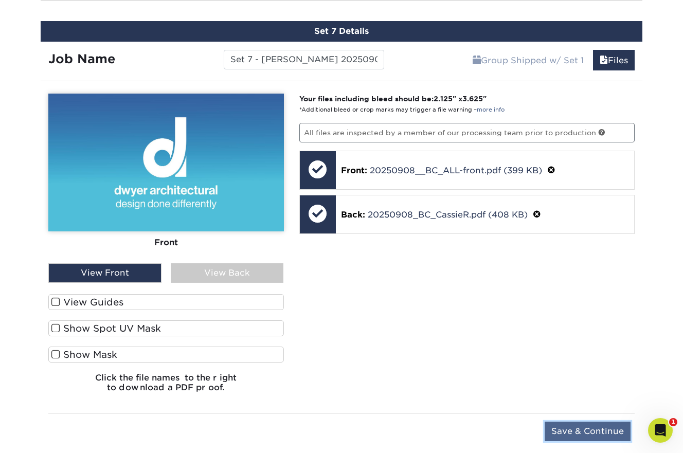
click at [575, 429] on input "Save & Continue" at bounding box center [588, 432] width 86 height 20
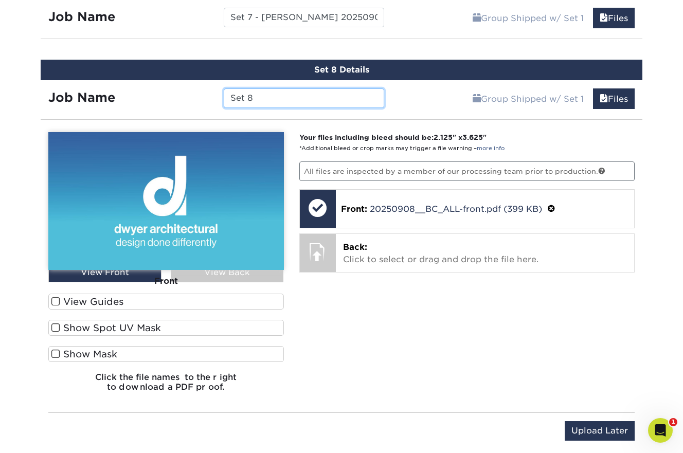
scroll to position [1084, 0]
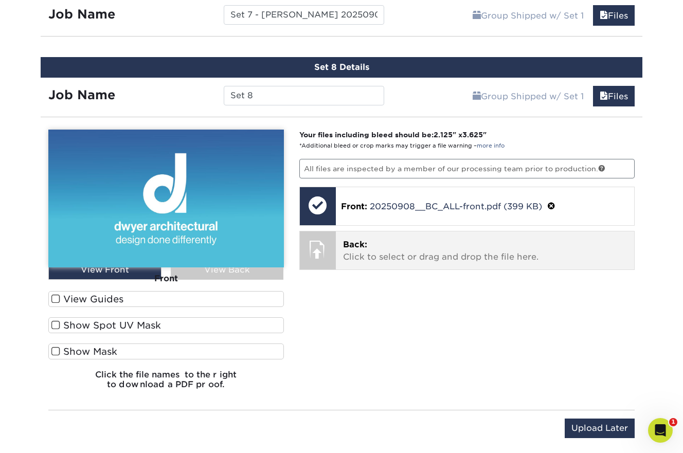
click at [421, 256] on p "Back: Click to select or drag and drop the file here." at bounding box center [485, 251] width 284 height 25
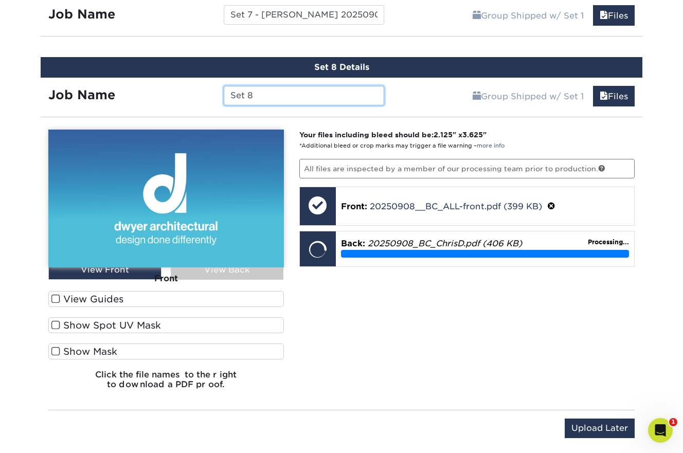
click at [291, 96] on input "Set 8" at bounding box center [304, 96] width 160 height 20
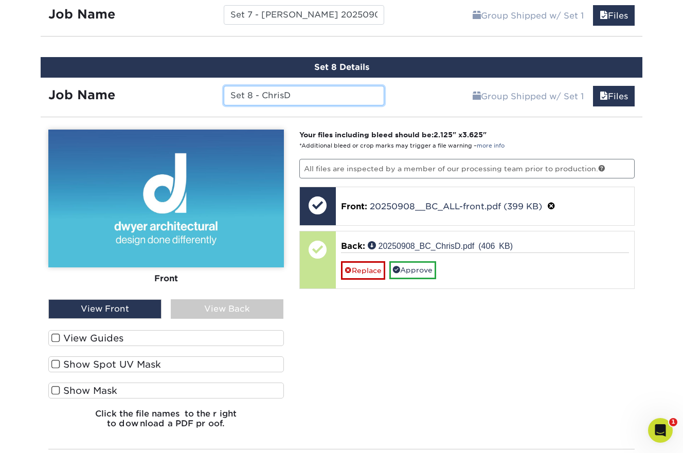
paste input "20250908"
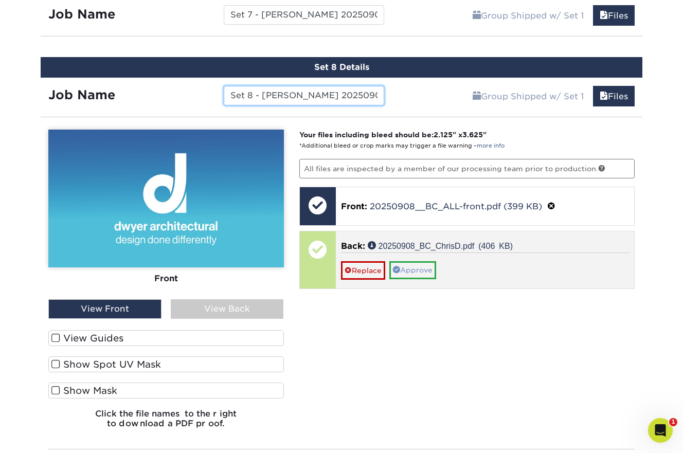
type input "Set 8 - [PERSON_NAME] 20250908"
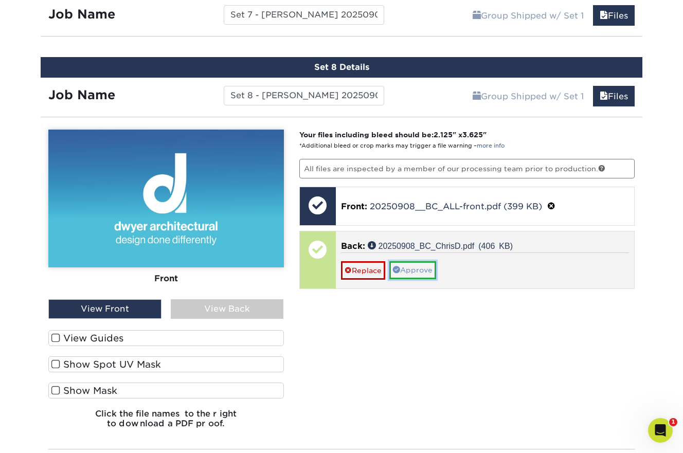
click at [425, 268] on link "Approve" at bounding box center [412, 269] width 47 height 17
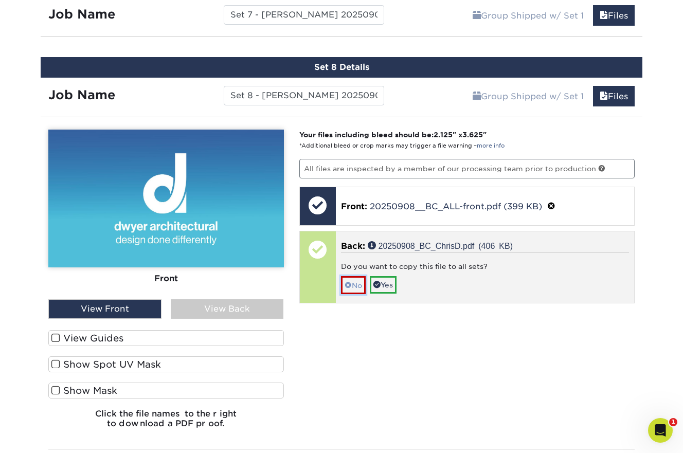
click at [353, 277] on link "No" at bounding box center [353, 285] width 25 height 18
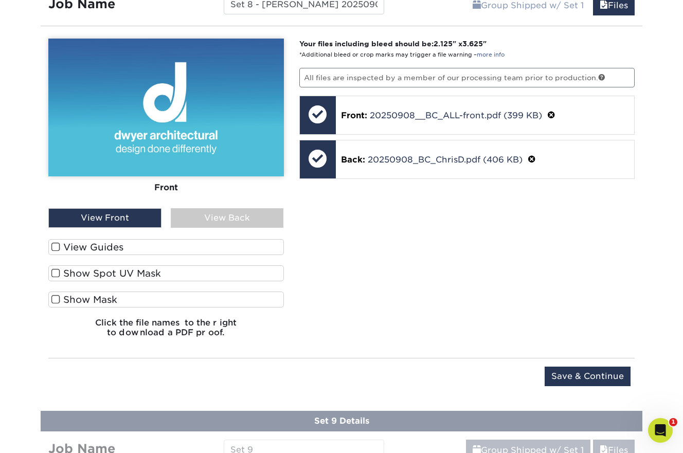
scroll to position [1185, 0]
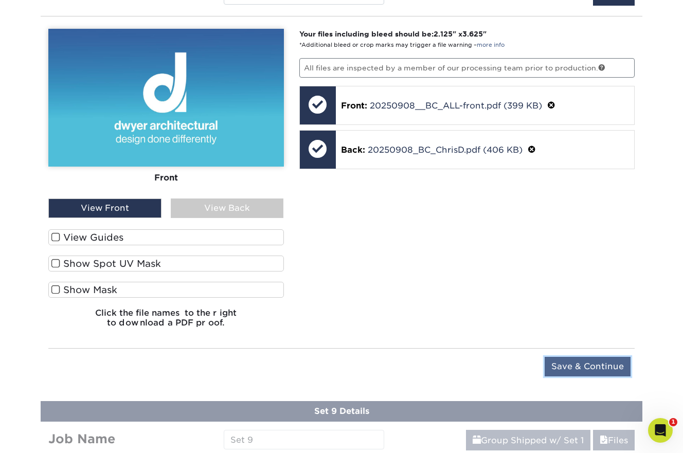
click at [571, 361] on input "Save & Continue" at bounding box center [588, 367] width 86 height 20
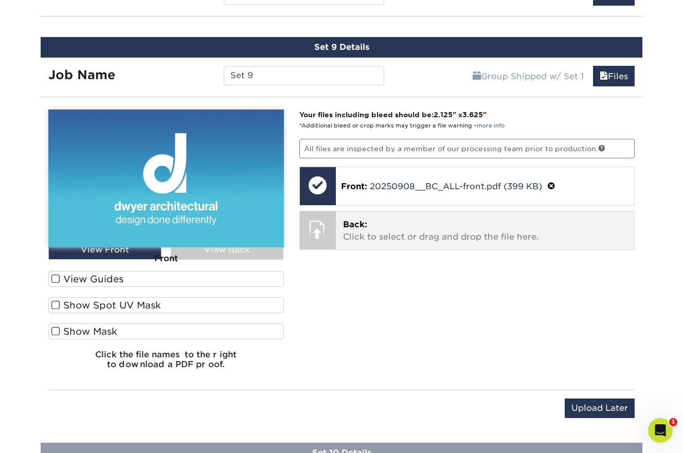
click at [429, 235] on p "Back: Click to select or drag and drop the file here." at bounding box center [485, 231] width 284 height 25
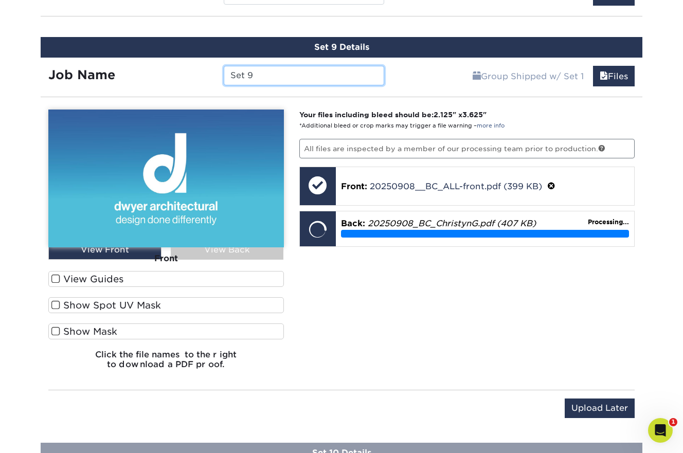
click at [321, 76] on input "Set 9" at bounding box center [304, 76] width 160 height 20
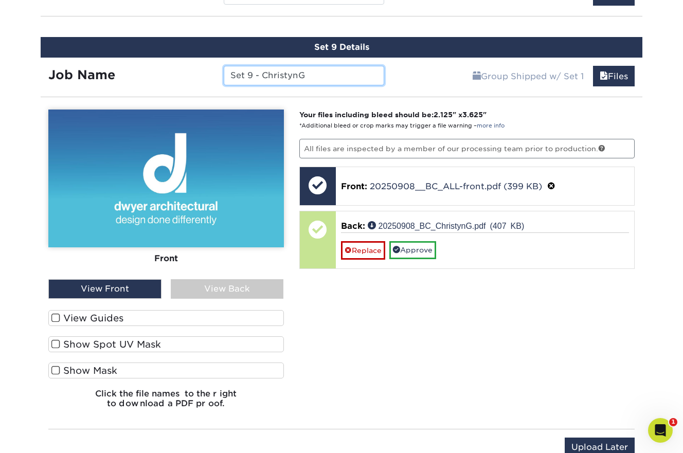
paste input "20250908"
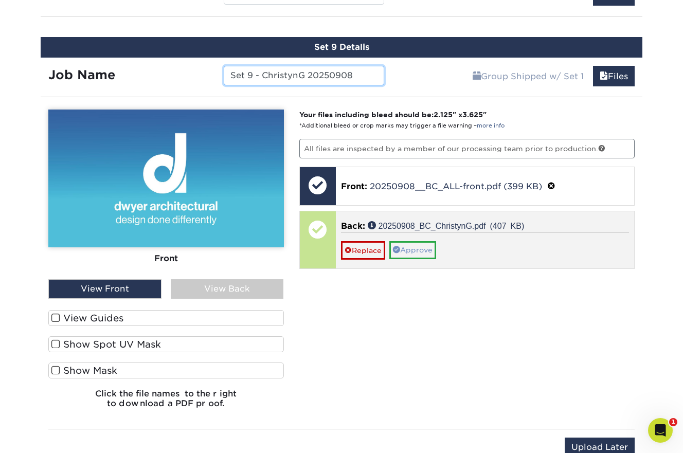
type input "Set 9 - ChristynG 20250908"
click at [426, 249] on link "Approve" at bounding box center [412, 249] width 47 height 17
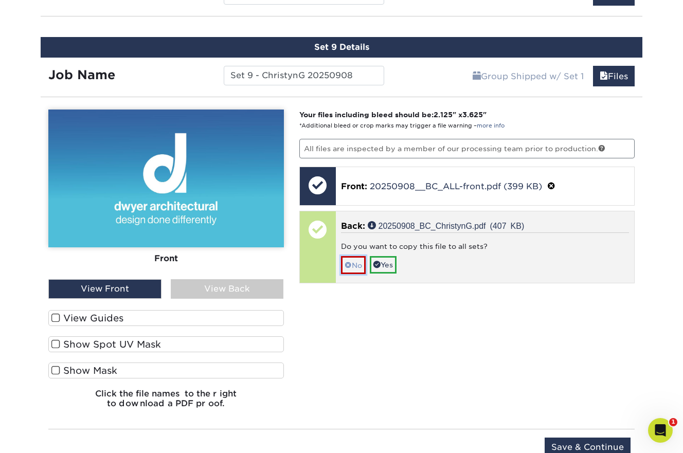
click at [352, 263] on link "No" at bounding box center [353, 265] width 25 height 18
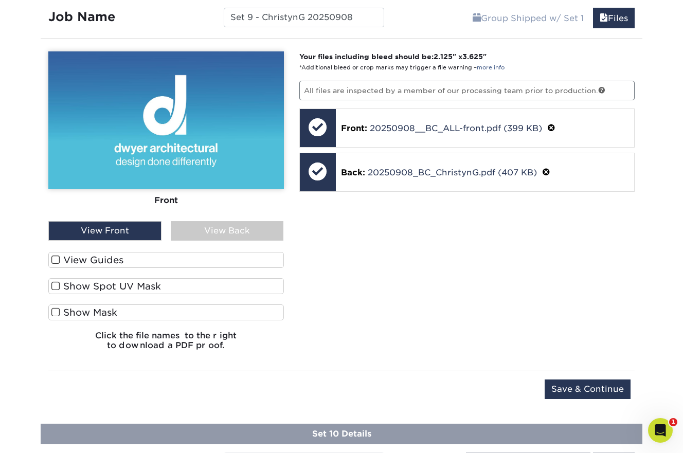
scroll to position [1244, 0]
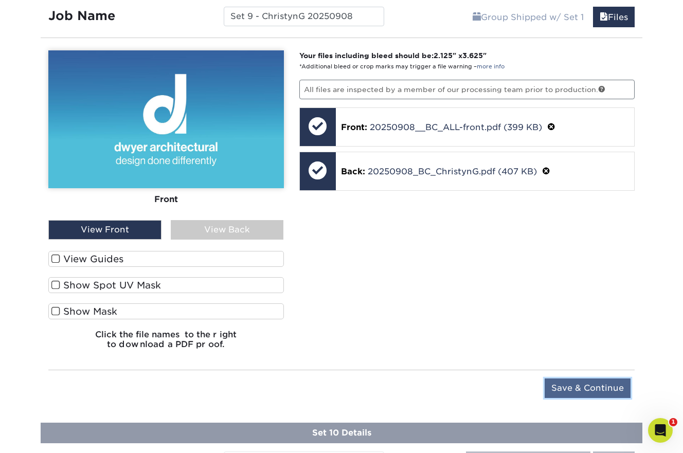
click at [573, 386] on input "Save & Continue" at bounding box center [588, 389] width 86 height 20
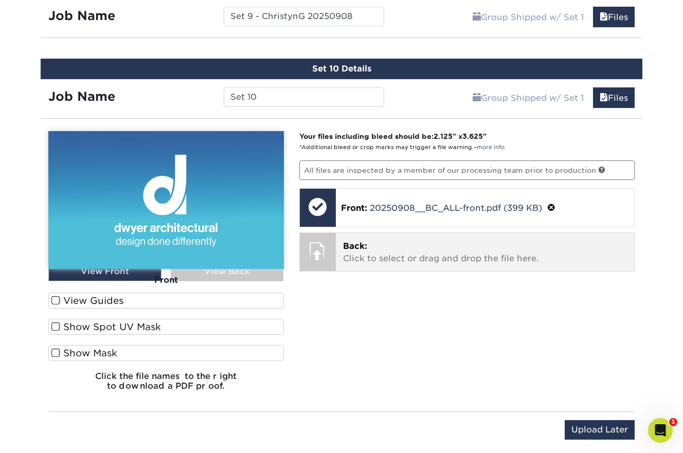
click at [441, 259] on p "Back: Click to select or drag and drop the file here." at bounding box center [485, 252] width 284 height 25
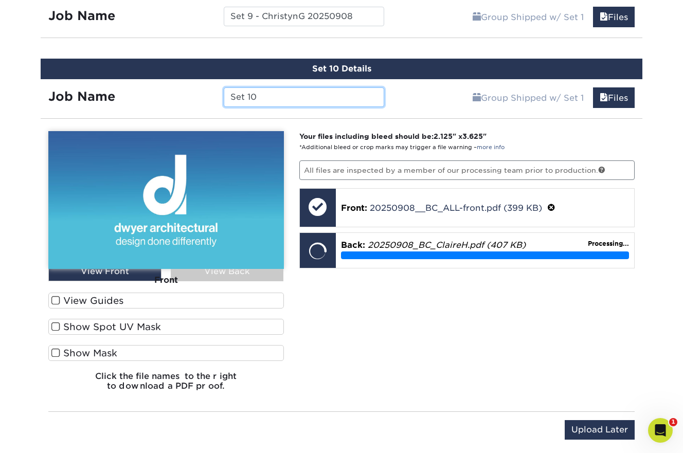
click at [310, 95] on input "Set 10" at bounding box center [304, 97] width 160 height 20
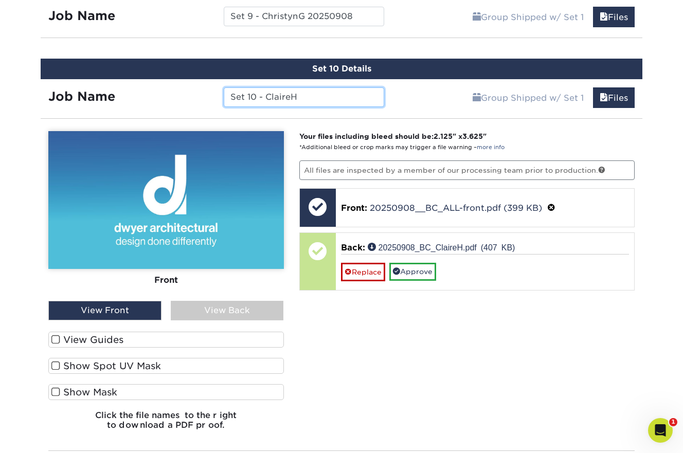
paste input "20250908"
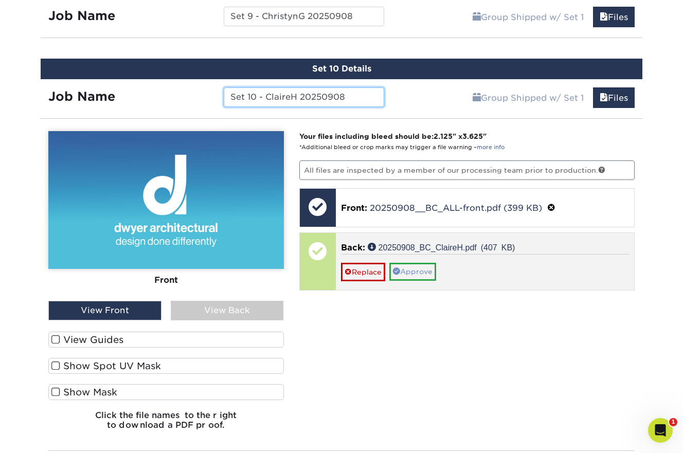
type input "Set 10 - ClaireH 20250908"
click at [420, 269] on link "Approve" at bounding box center [412, 271] width 47 height 17
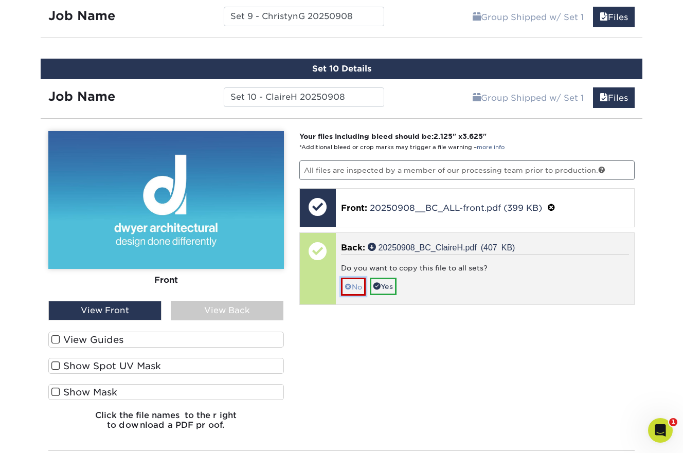
click at [353, 285] on link "No" at bounding box center [353, 287] width 25 height 18
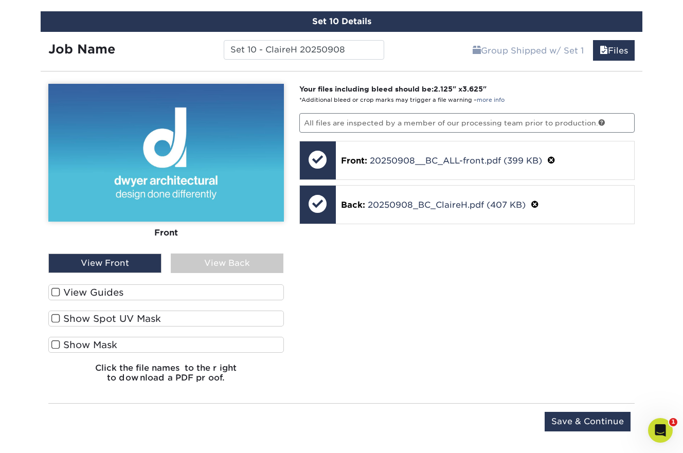
scroll to position [1294, 0]
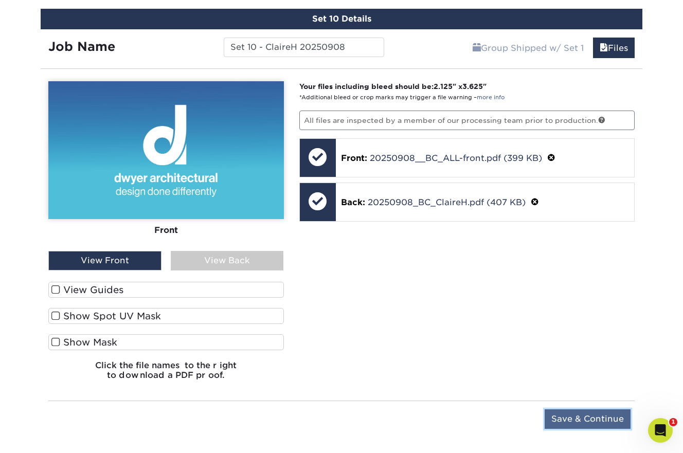
click at [560, 416] on input "Save & Continue" at bounding box center [588, 419] width 86 height 20
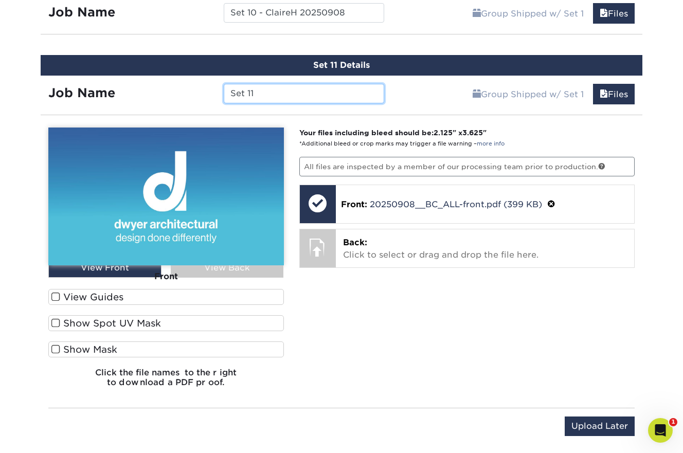
scroll to position [1329, 0]
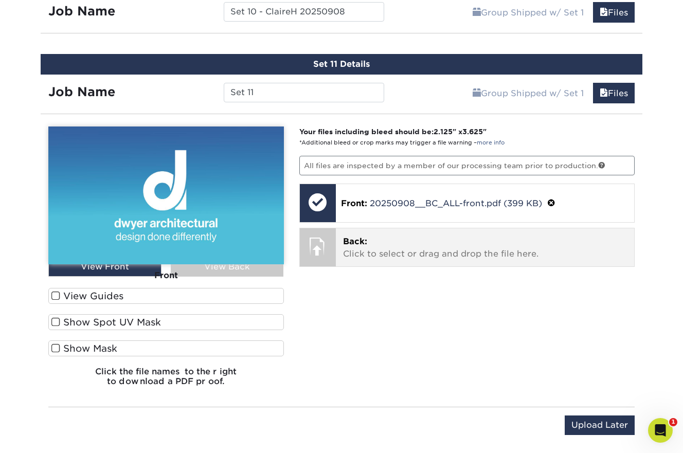
click at [471, 254] on p "Back: Click to select or drag and drop the file here." at bounding box center [485, 248] width 284 height 25
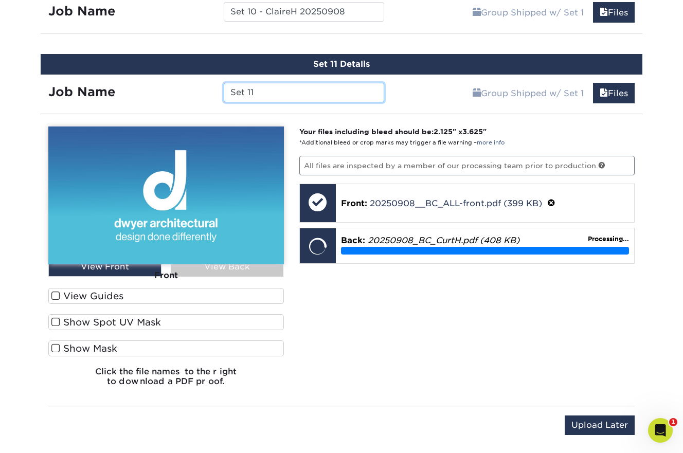
click at [346, 96] on input "Set 11" at bounding box center [304, 93] width 160 height 20
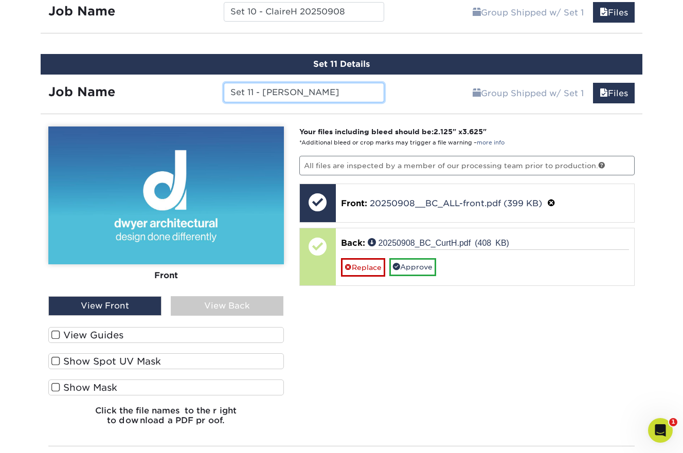
paste input "20250908"
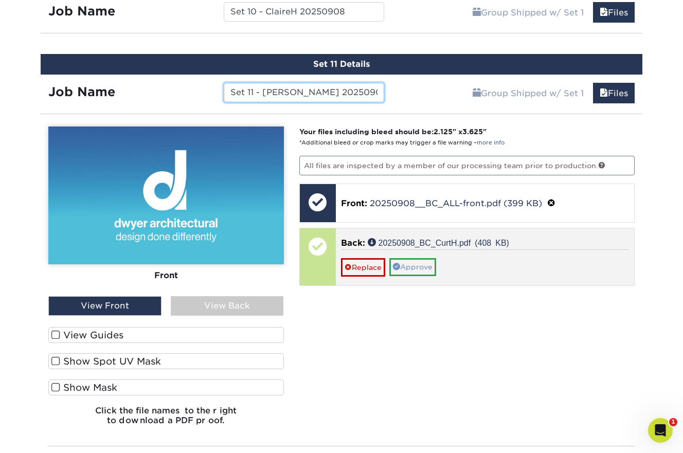
type input "Set 11 - [PERSON_NAME] 20250908"
click at [425, 266] on link "Approve" at bounding box center [412, 266] width 47 height 17
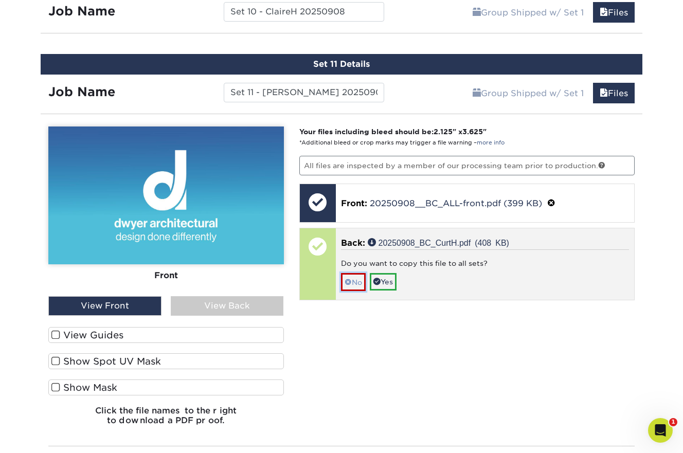
click at [353, 280] on link "No" at bounding box center [353, 282] width 25 height 18
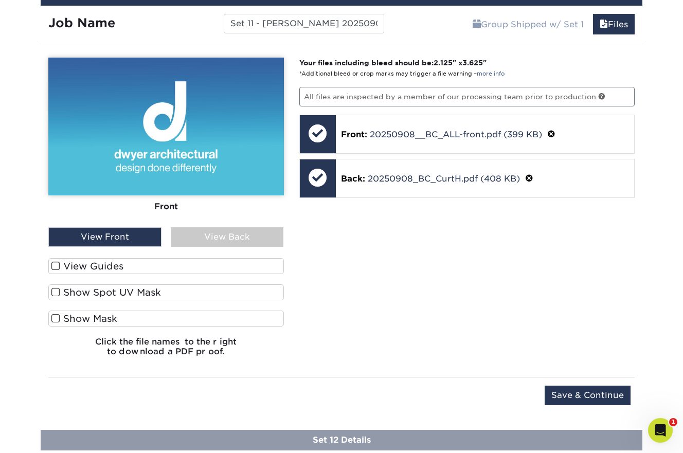
scroll to position [1424, 0]
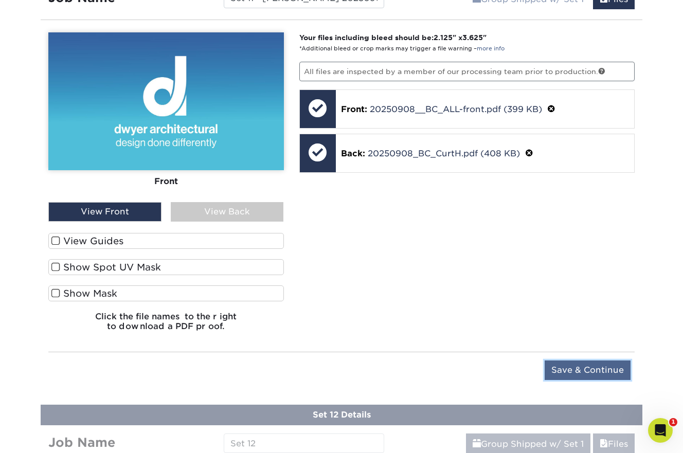
click at [569, 371] on input "Save & Continue" at bounding box center [588, 371] width 86 height 20
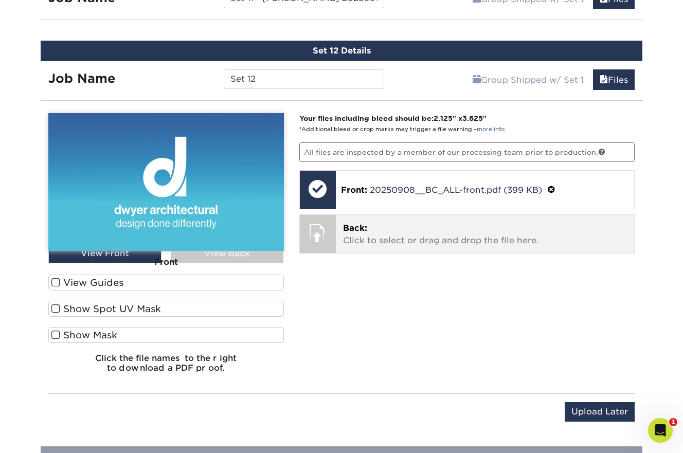
click at [438, 239] on p "Back: Click to select or drag and drop the file here." at bounding box center [485, 234] width 284 height 25
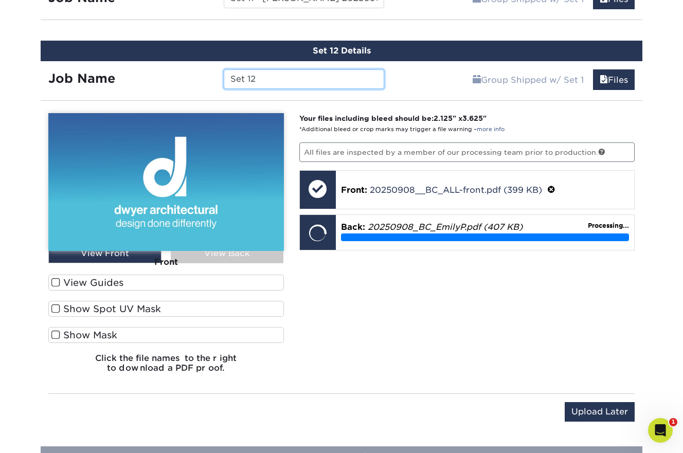
click at [311, 77] on input "Set 12" at bounding box center [304, 79] width 160 height 20
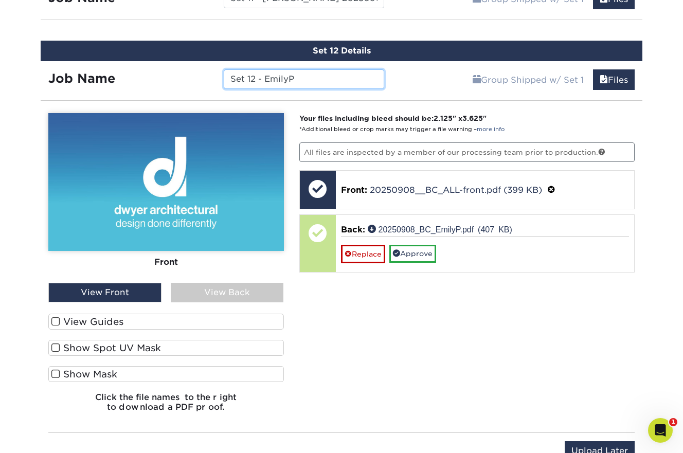
paste input "20250908"
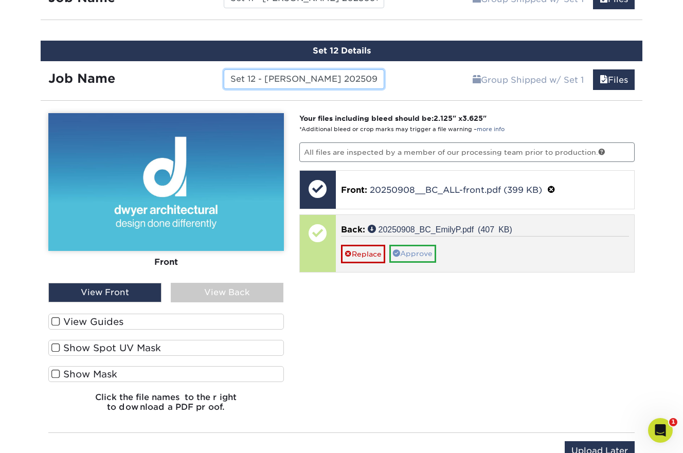
type input "Set 12 - [PERSON_NAME] 20250908"
click at [426, 250] on link "Approve" at bounding box center [412, 253] width 47 height 17
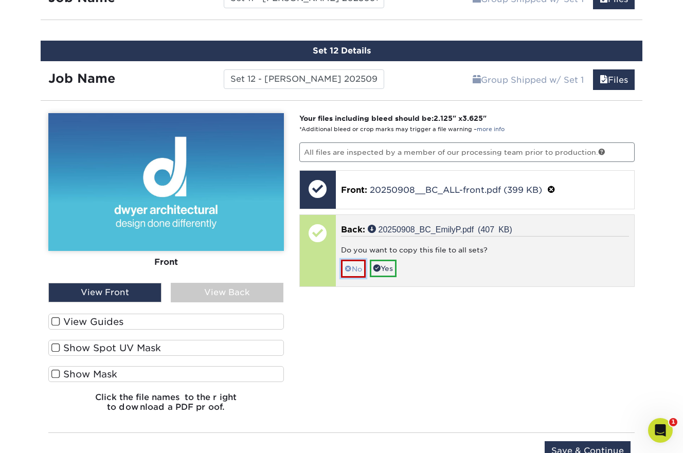
click at [354, 260] on link "No" at bounding box center [353, 269] width 25 height 18
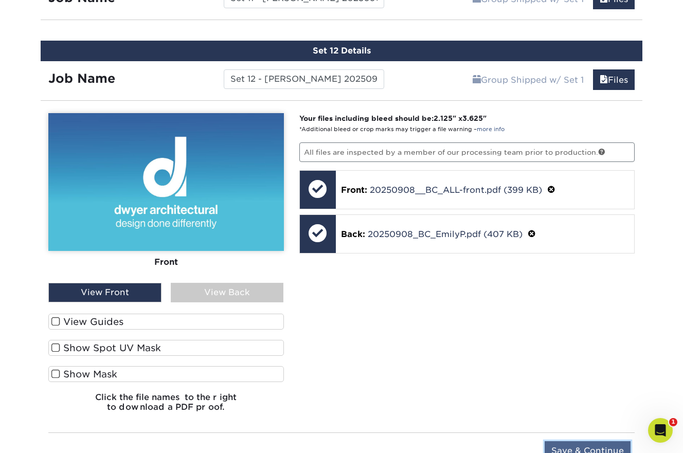
click at [592, 443] on input "Save & Continue" at bounding box center [588, 451] width 86 height 20
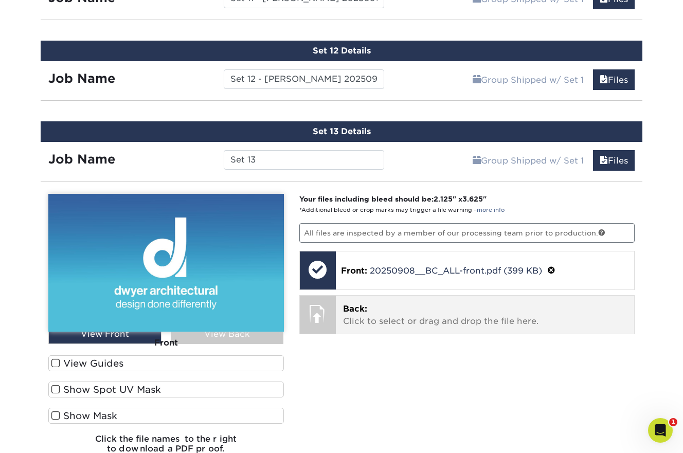
click at [514, 312] on p "Back: Click to select or drag and drop the file here." at bounding box center [485, 315] width 284 height 25
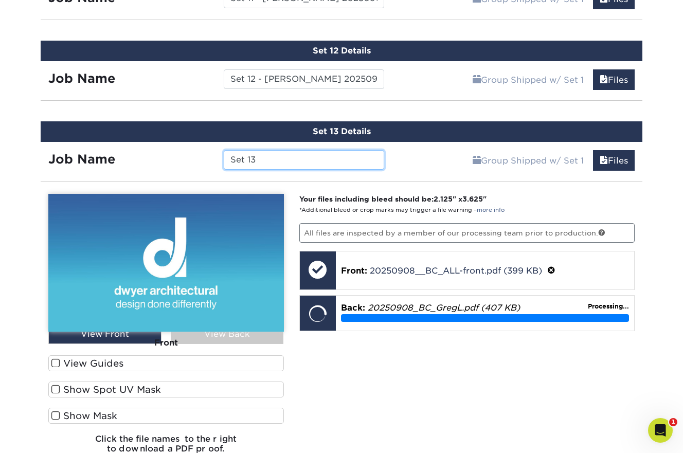
click at [295, 158] on input "Set 13" at bounding box center [304, 160] width 160 height 20
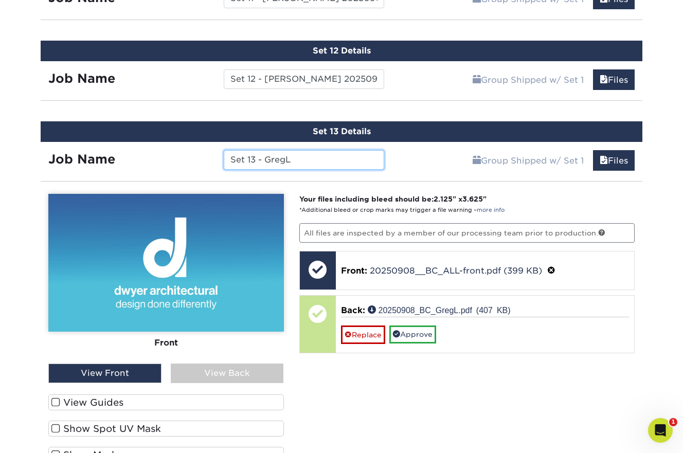
paste input "20250908"
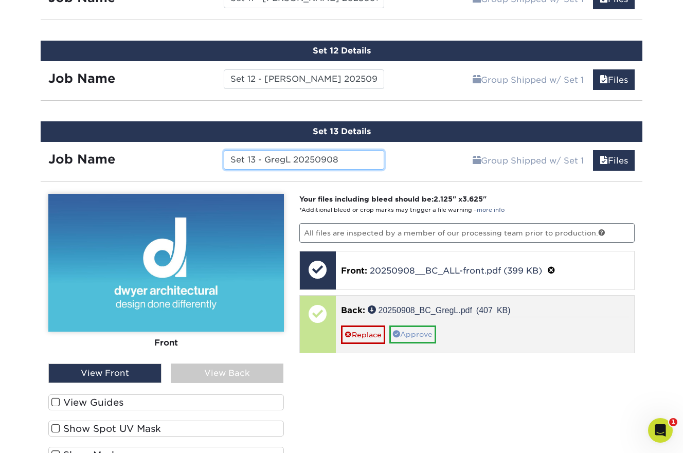
type input "Set 13 - GregL 20250908"
click at [419, 334] on link "Approve" at bounding box center [412, 334] width 47 height 17
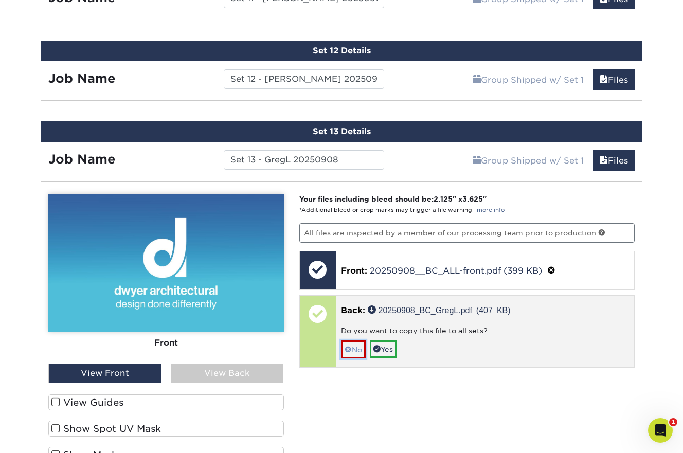
click at [349, 349] on span at bounding box center [348, 350] width 7 height 8
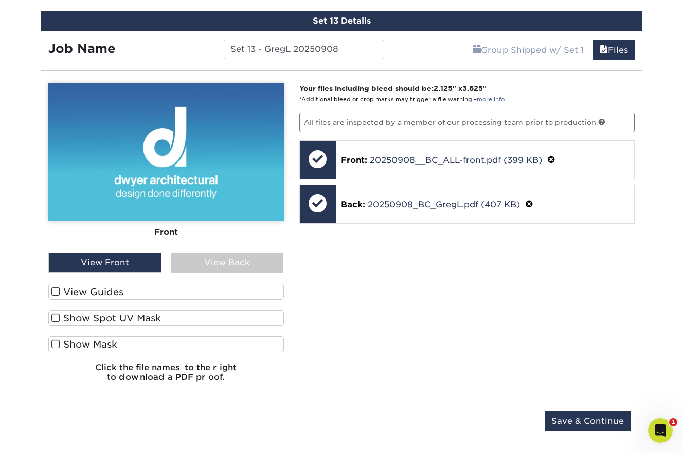
scroll to position [1546, 0]
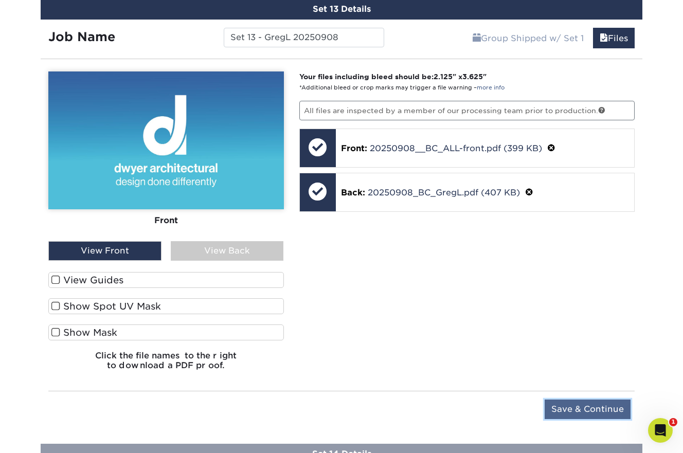
click at [600, 407] on input "Save & Continue" at bounding box center [588, 410] width 86 height 20
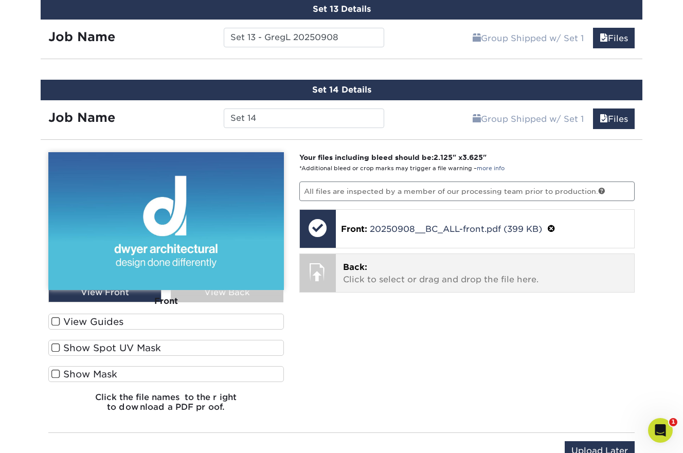
click at [435, 279] on p "Back: Click to select or drag and drop the file here." at bounding box center [485, 273] width 284 height 25
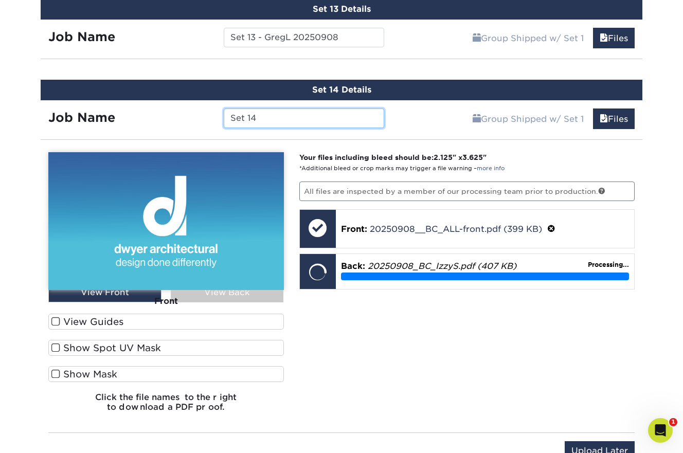
click at [345, 121] on input "Set 14" at bounding box center [304, 119] width 160 height 20
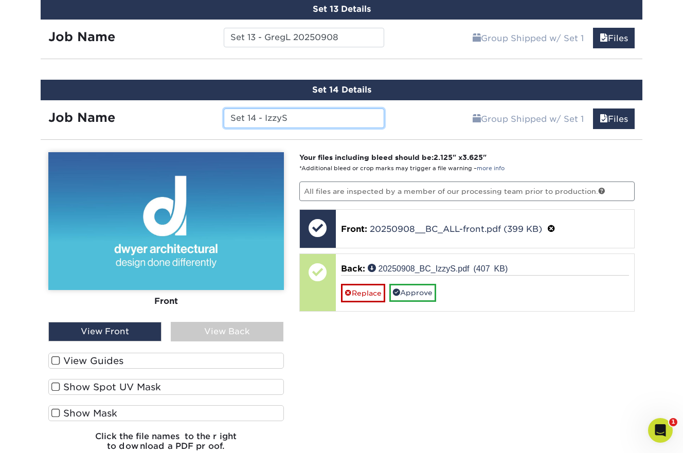
paste input "20250908"
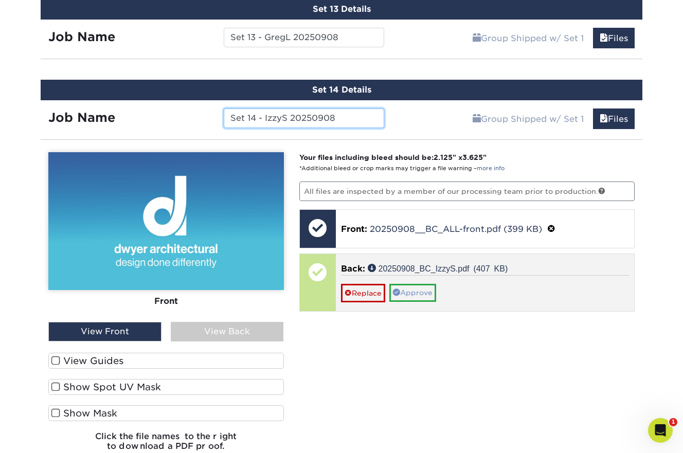
type input "Set 14 - IzzyS 20250908"
click at [412, 289] on link "Approve" at bounding box center [412, 292] width 47 height 17
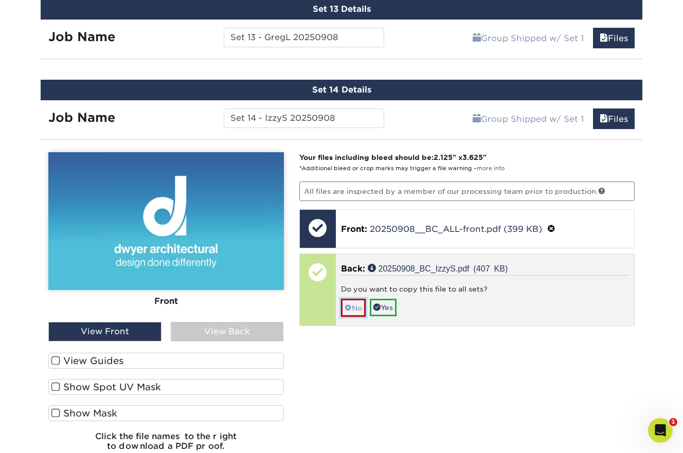
click at [352, 306] on link "No" at bounding box center [353, 308] width 25 height 18
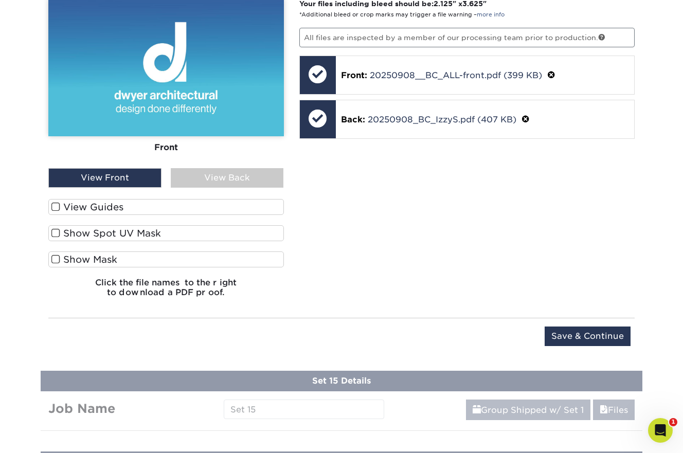
scroll to position [1728, 0]
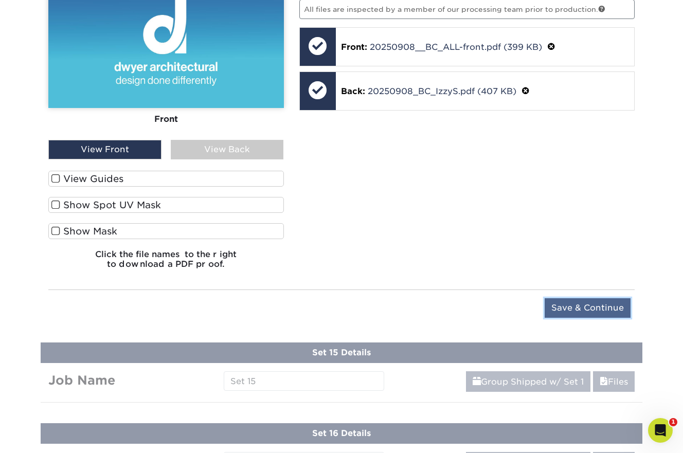
click at [595, 307] on input "Save & Continue" at bounding box center [588, 308] width 86 height 20
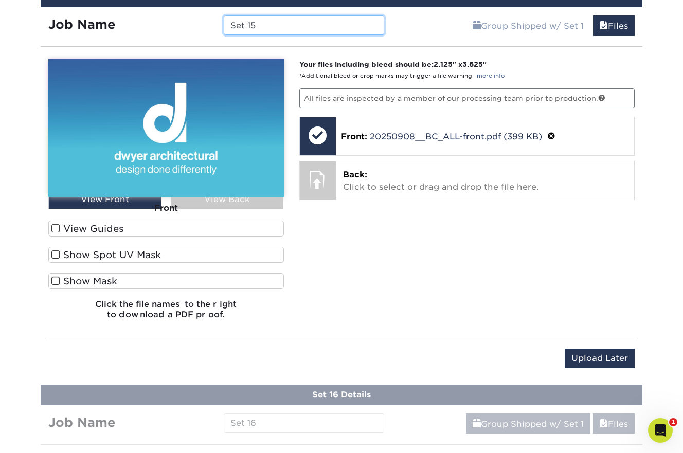
scroll to position [1728, 0]
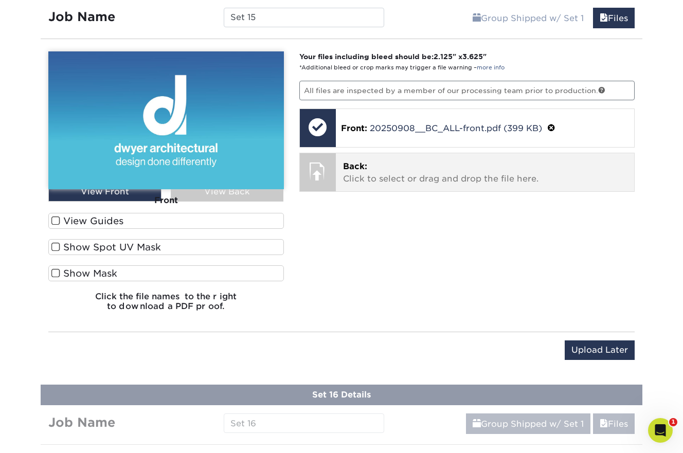
click at [476, 172] on p "Back: Click to select or drag and drop the file here." at bounding box center [485, 172] width 284 height 25
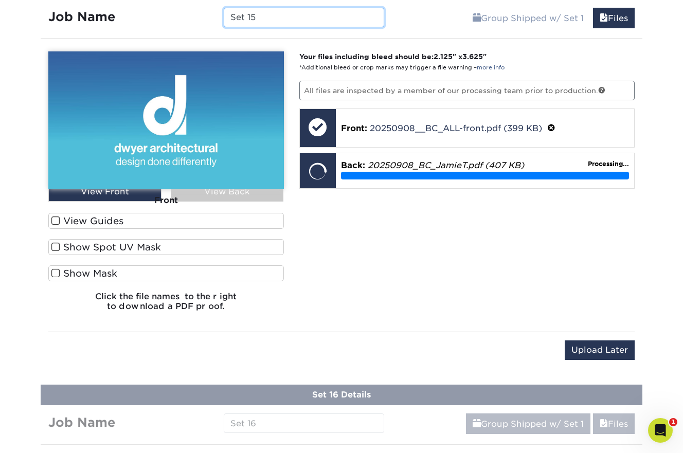
click at [294, 9] on input "Set 15" at bounding box center [304, 18] width 160 height 20
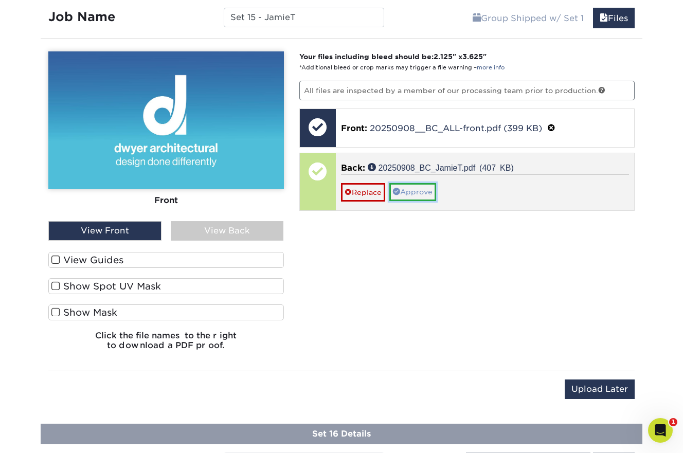
click at [425, 186] on link "Approve" at bounding box center [412, 191] width 47 height 17
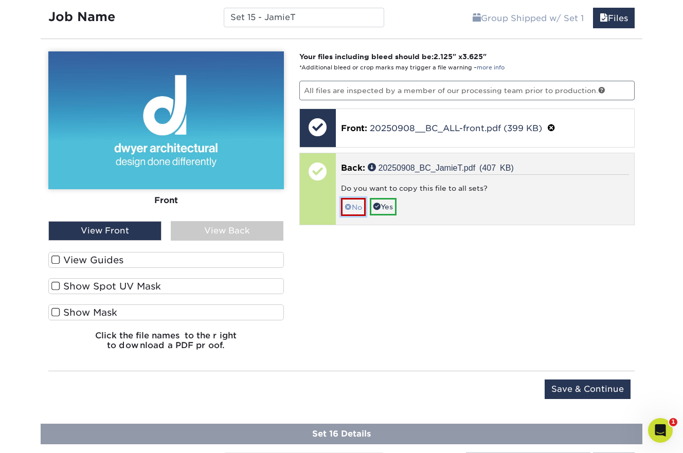
click at [355, 205] on link "No" at bounding box center [353, 207] width 25 height 18
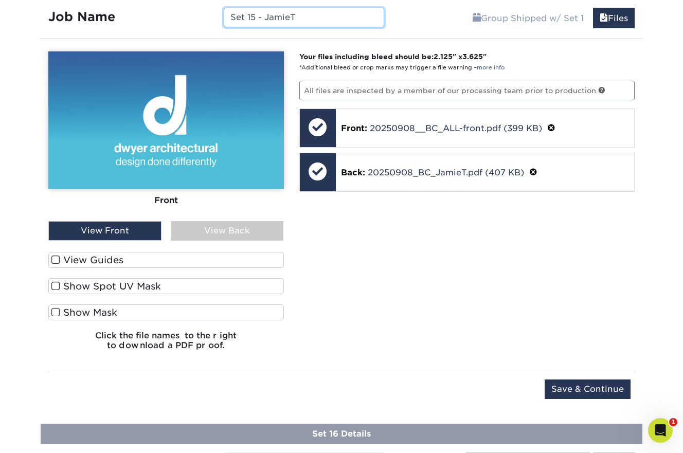
click at [353, 13] on input "Set 15 - JamieT" at bounding box center [304, 18] width 160 height 20
paste input "20250908"
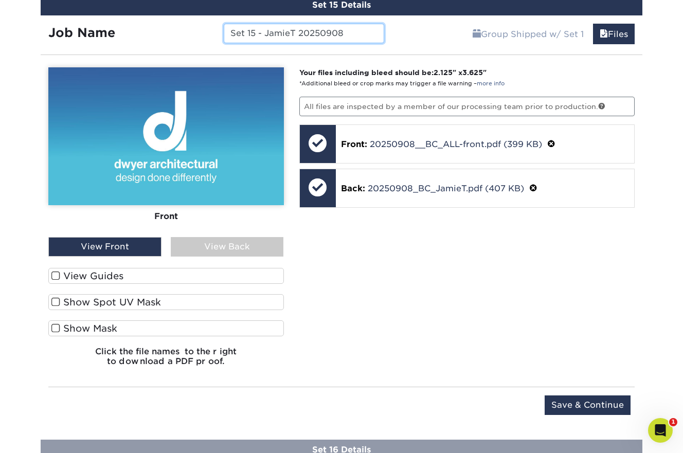
scroll to position [1729, 0]
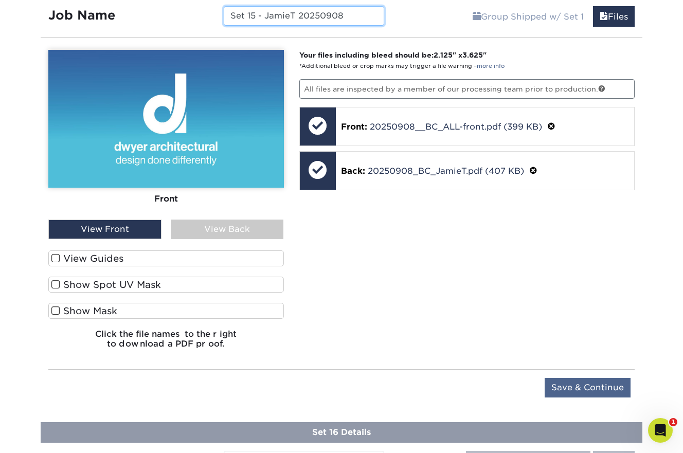
type input "Set 15 - JamieT 20250908"
click at [569, 384] on input "Save & Continue" at bounding box center [588, 388] width 86 height 20
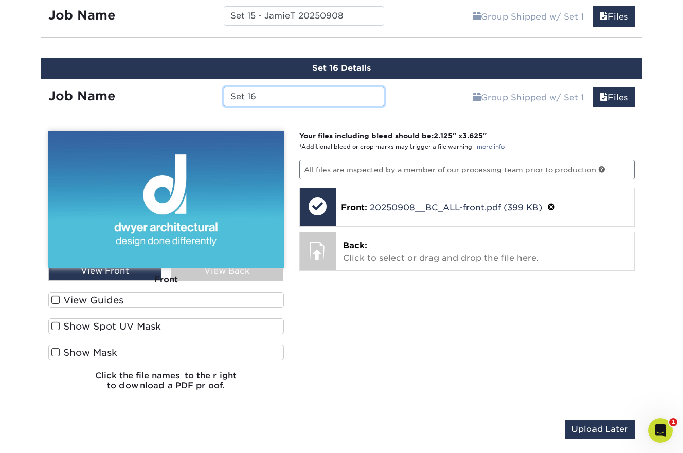
click at [316, 91] on input "Set 16" at bounding box center [304, 97] width 160 height 20
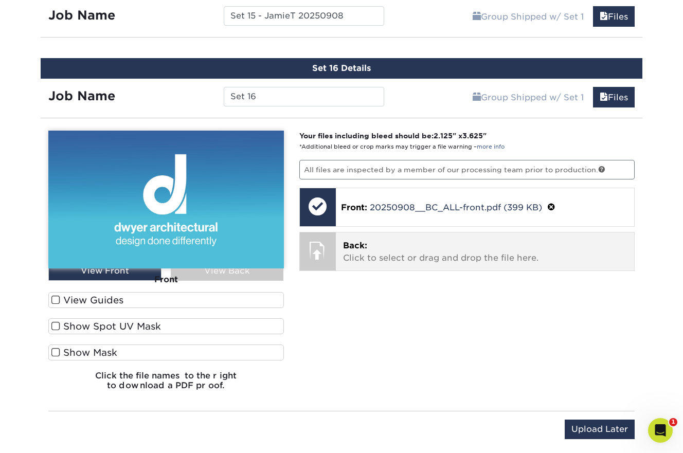
click at [361, 248] on p "Back: Click to select or drag and drop the file here." at bounding box center [485, 252] width 284 height 25
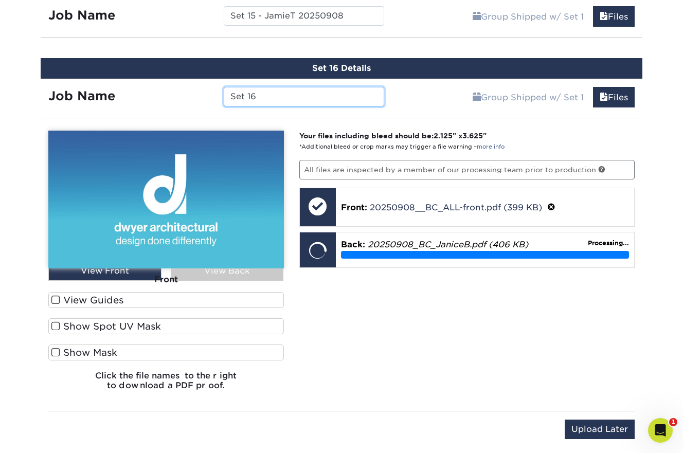
click at [317, 96] on input "Set 16" at bounding box center [304, 97] width 160 height 20
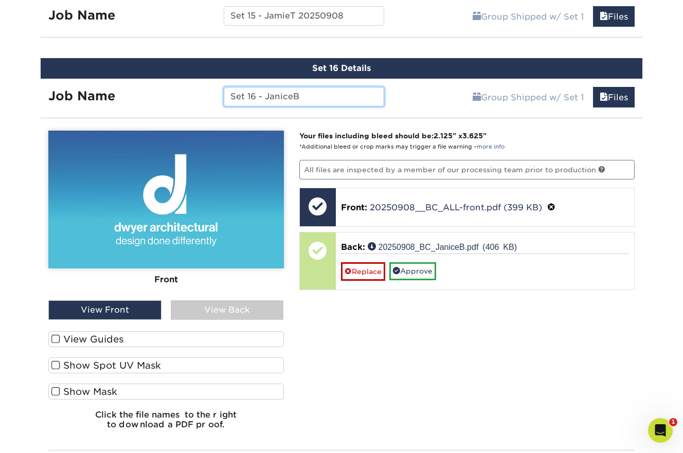
paste input "20250908"
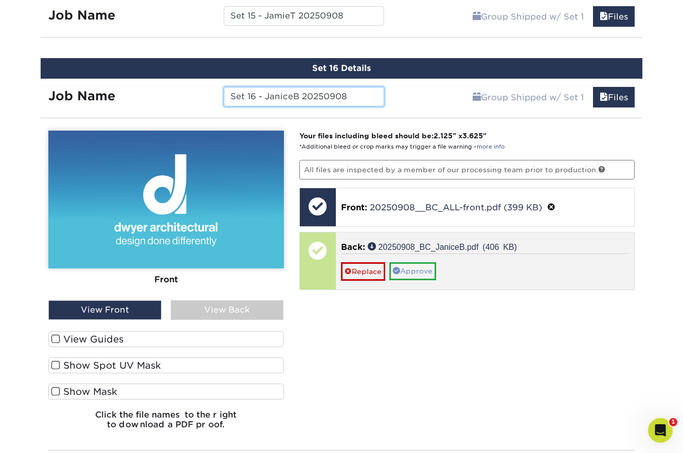
type input "Set 16 - JaniceB 20250908"
click at [409, 269] on link "Approve" at bounding box center [412, 270] width 47 height 17
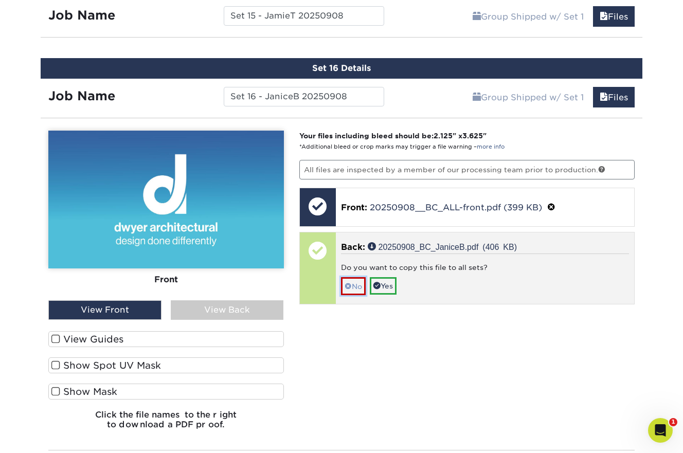
click at [356, 288] on link "No" at bounding box center [353, 286] width 25 height 18
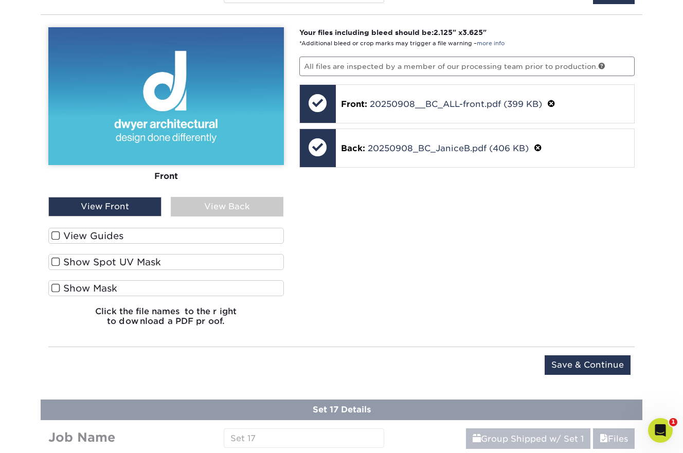
scroll to position [1850, 0]
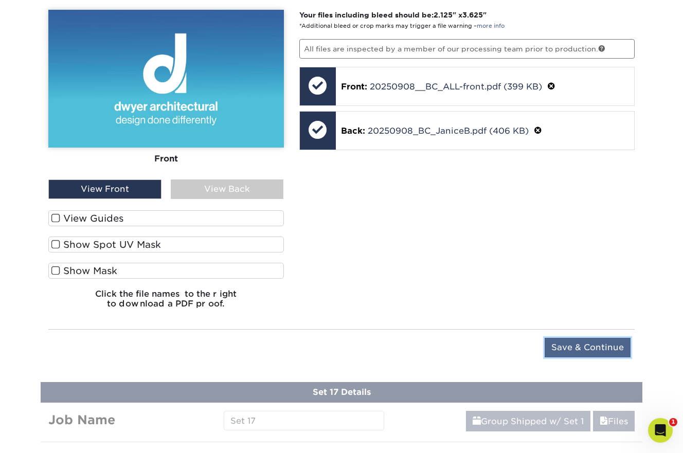
click at [582, 342] on input "Save & Continue" at bounding box center [588, 348] width 86 height 20
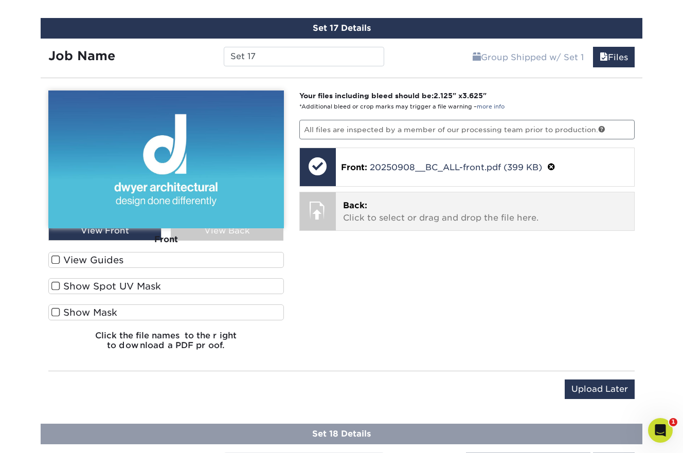
click at [423, 210] on p "Back: Click to select or drag and drop the file here." at bounding box center [485, 212] width 284 height 25
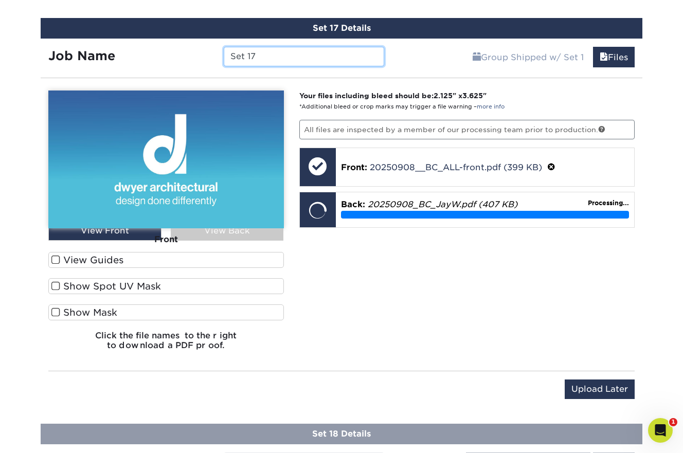
click at [286, 49] on input "Set 17" at bounding box center [304, 57] width 160 height 20
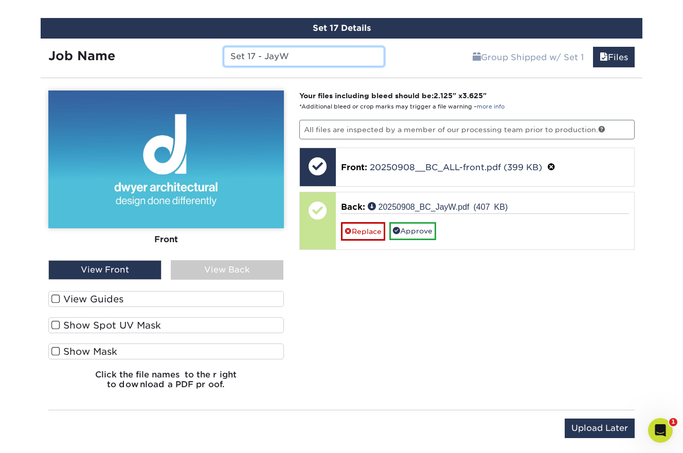
paste input "20250908"
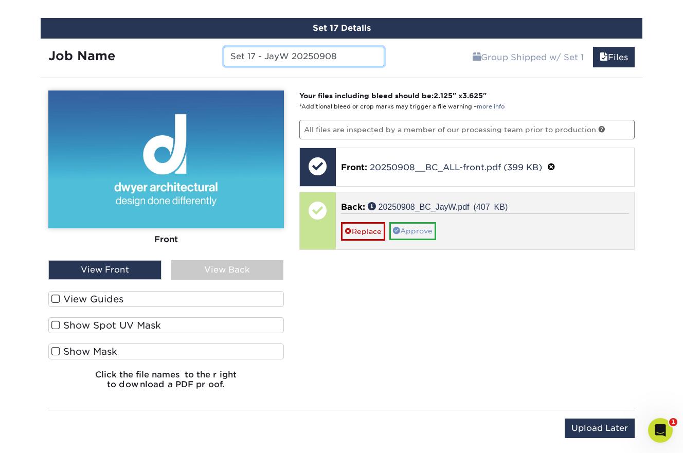
type input "Set 17 - JayW 20250908"
click at [416, 227] on link "Approve" at bounding box center [412, 230] width 47 height 17
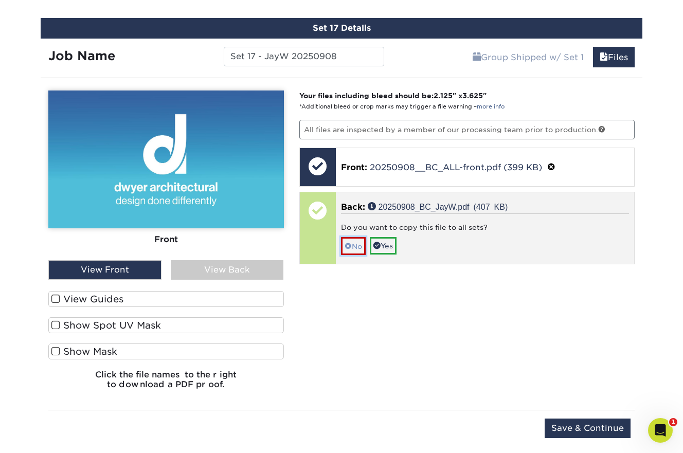
click at [352, 242] on link "No" at bounding box center [353, 246] width 25 height 18
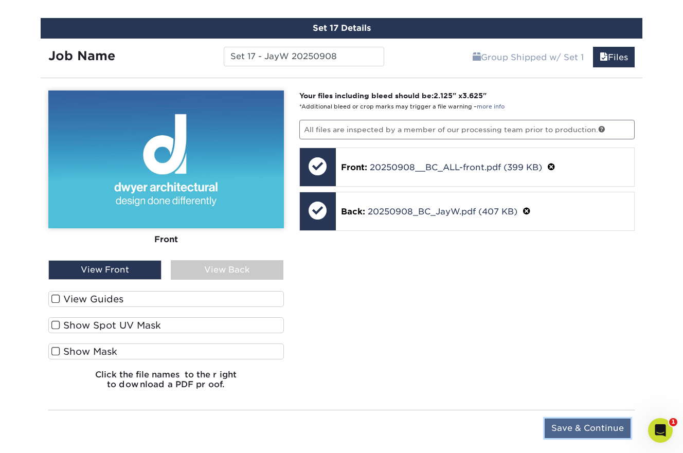
click at [591, 425] on input "Save & Continue" at bounding box center [588, 429] width 86 height 20
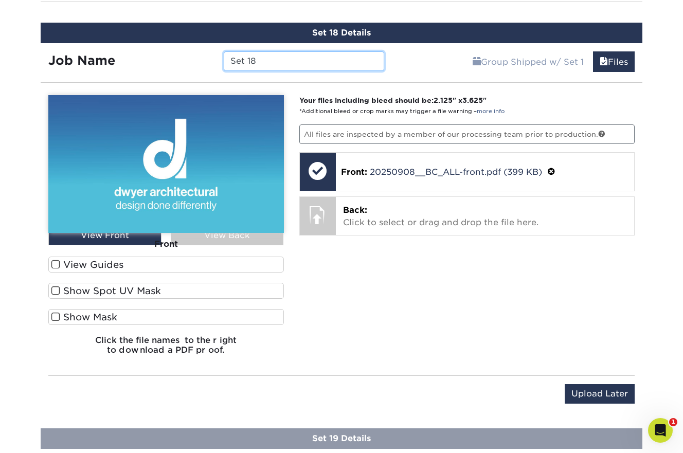
scroll to position [1950, 0]
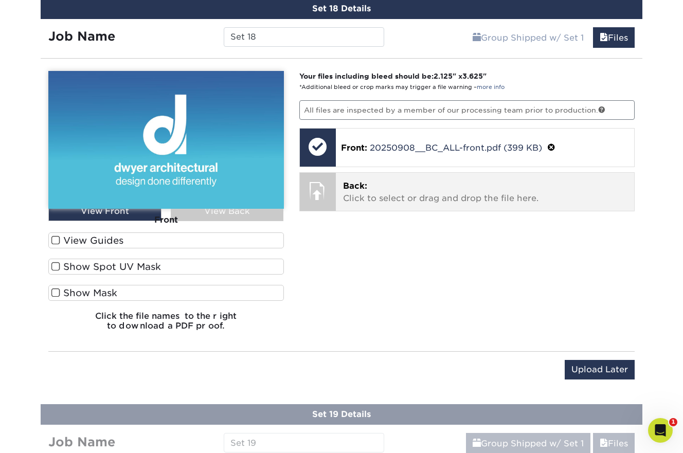
click at [413, 196] on p "Back: Click to select or drag and drop the file here." at bounding box center [485, 192] width 284 height 25
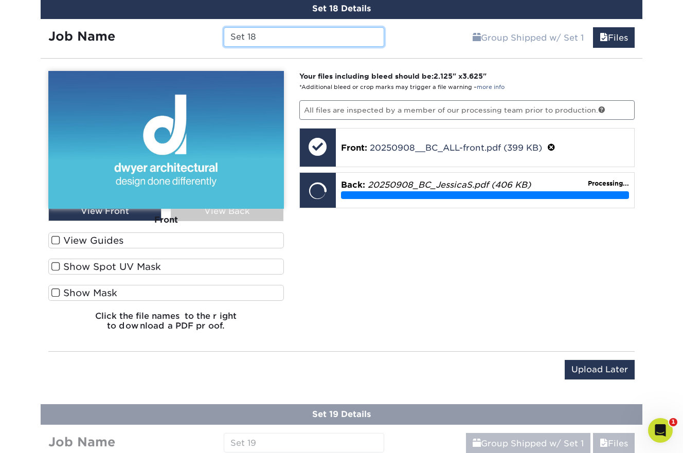
click at [286, 32] on input "Set 18" at bounding box center [304, 37] width 160 height 20
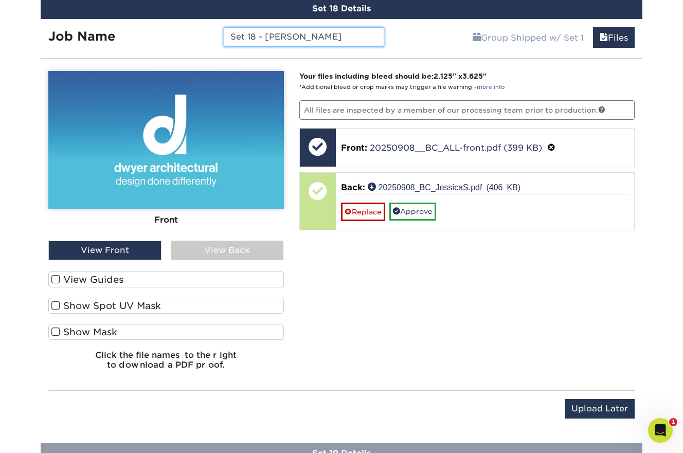
paste input "20250908"
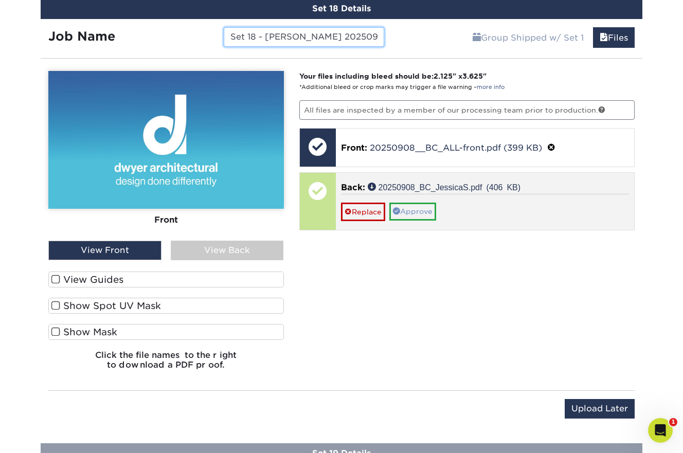
type input "Set 18 - [PERSON_NAME] 20250908"
click at [420, 209] on link "Approve" at bounding box center [412, 211] width 47 height 17
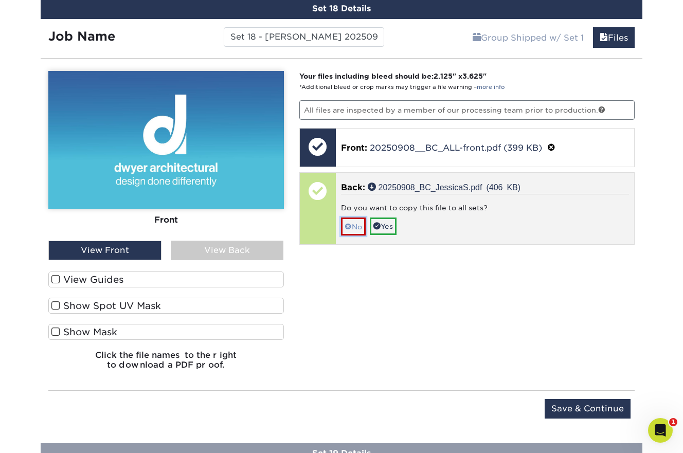
click at [355, 226] on link "No" at bounding box center [353, 227] width 25 height 18
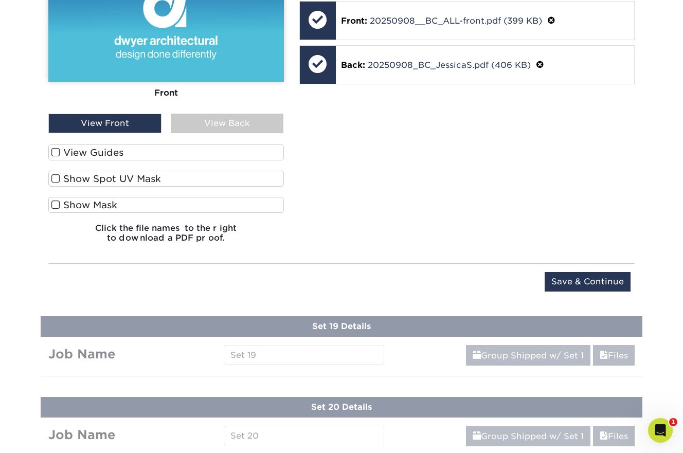
scroll to position [2093, 0]
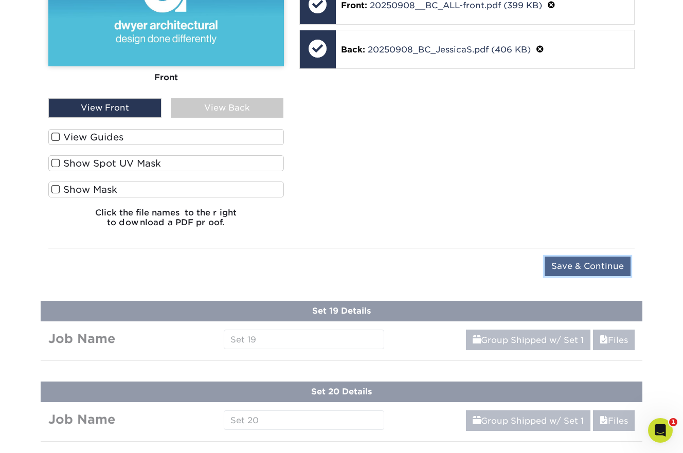
click at [587, 267] on input "Save & Continue" at bounding box center [588, 267] width 86 height 20
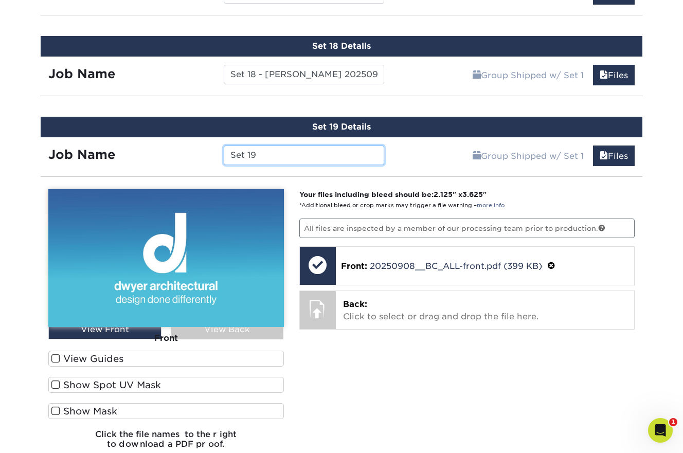
scroll to position [1924, 0]
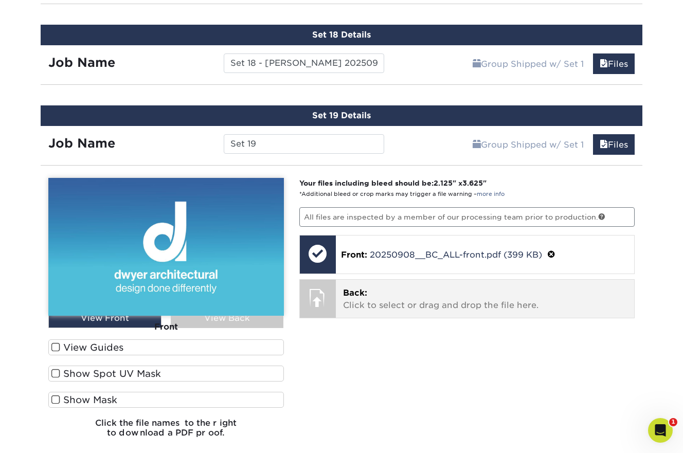
click at [464, 300] on p "Back: Click to select or drag and drop the file here." at bounding box center [485, 299] width 284 height 25
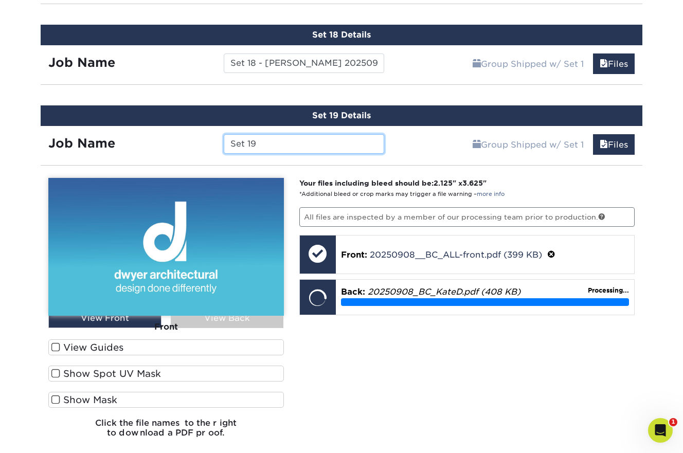
click at [300, 139] on input "Set 19" at bounding box center [304, 144] width 160 height 20
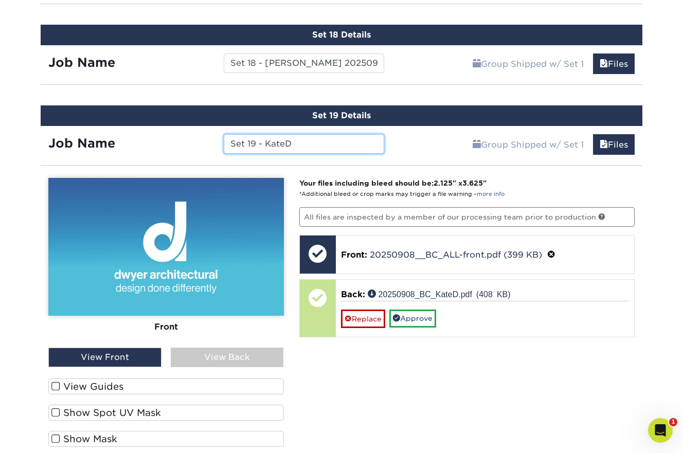
paste input "20250908"
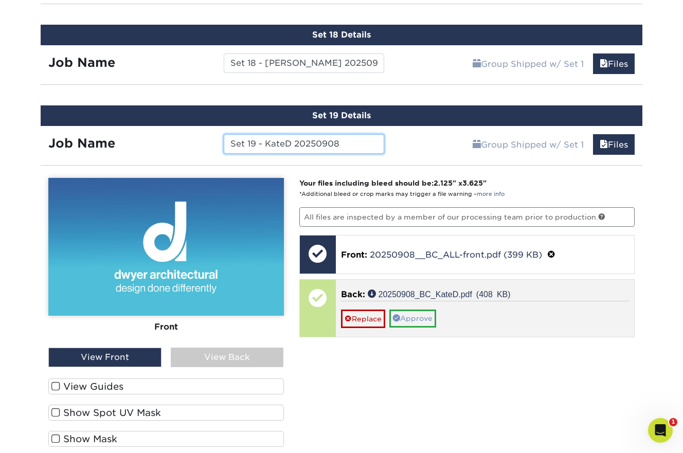
type input "Set 19 - KateD 20250908"
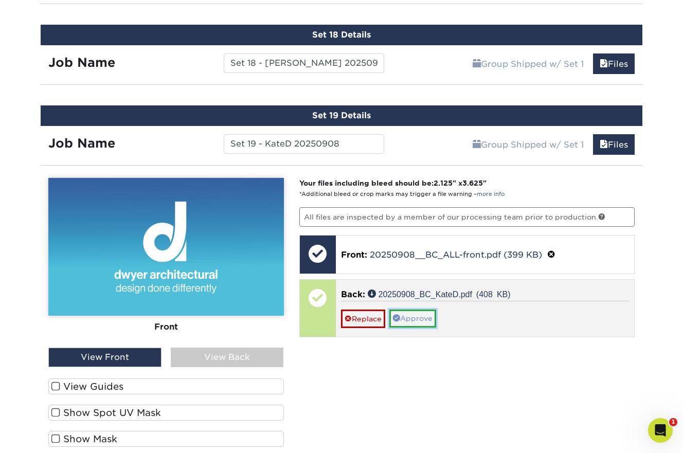
click at [411, 312] on link "Approve" at bounding box center [412, 318] width 47 height 17
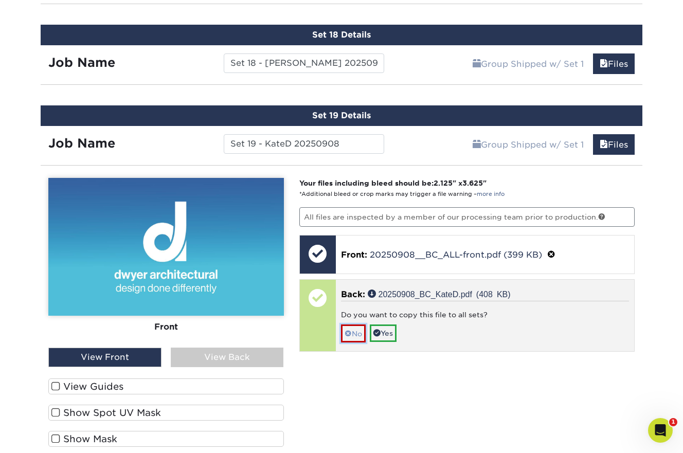
click at [356, 328] on link "No" at bounding box center [353, 334] width 25 height 18
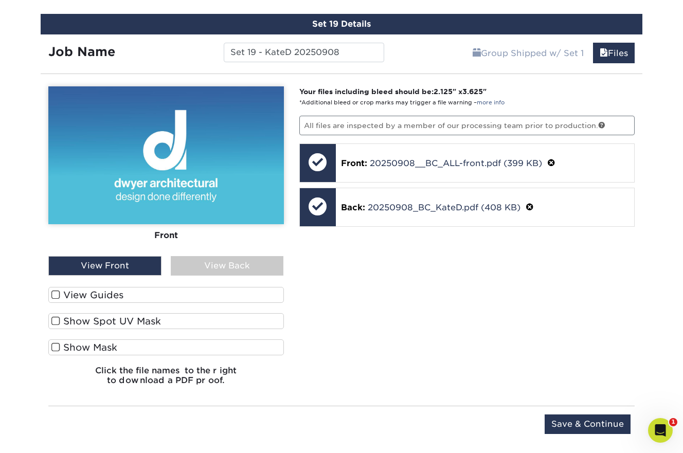
scroll to position [2050, 0]
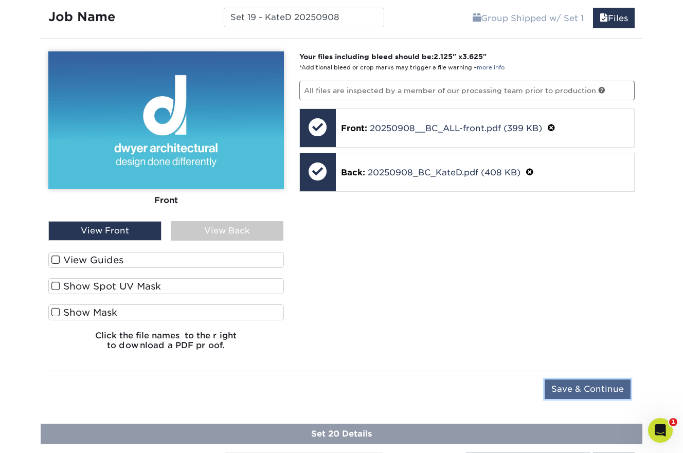
click at [585, 383] on input "Save & Continue" at bounding box center [588, 390] width 86 height 20
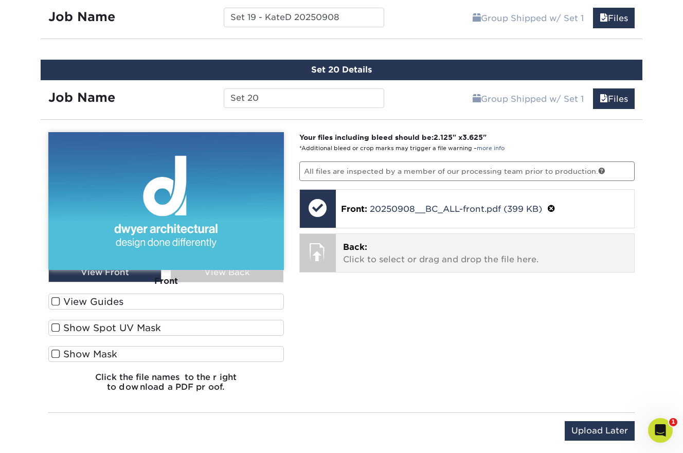
click at [471, 242] on p "Back: Click to select or drag and drop the file here." at bounding box center [485, 253] width 284 height 25
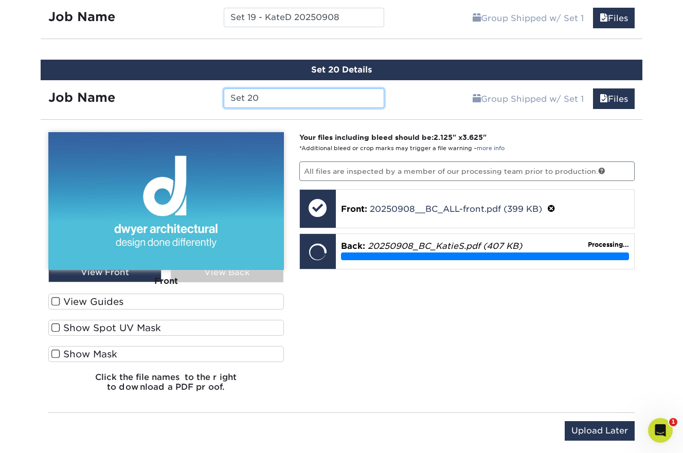
click at [279, 94] on input "Set 20" at bounding box center [304, 98] width 160 height 20
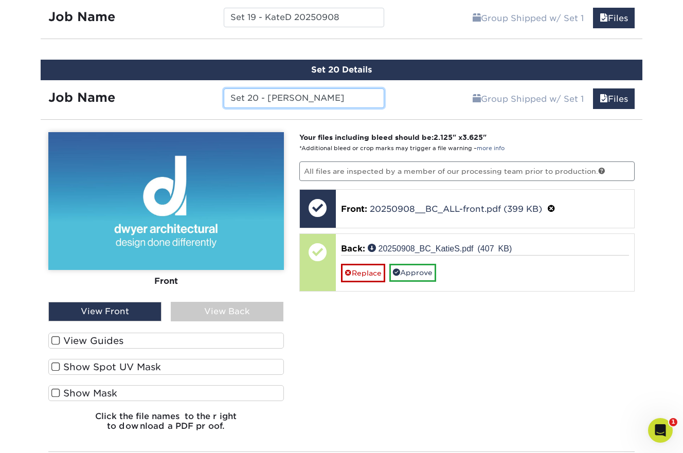
paste input "20250908"
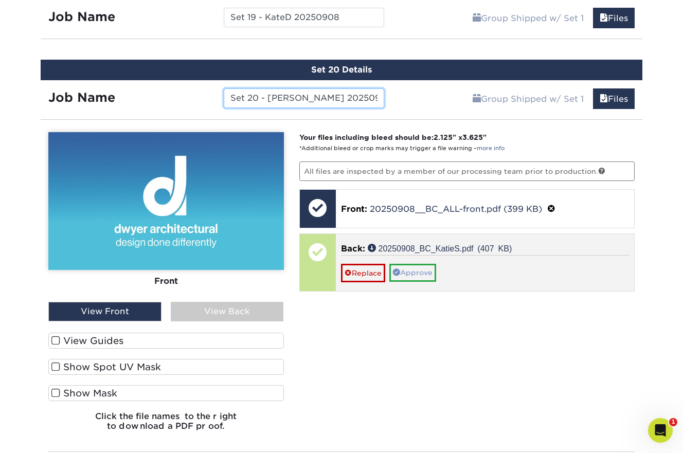
type input "Set 20 - [PERSON_NAME] 20250908"
click at [422, 270] on link "Approve" at bounding box center [412, 272] width 47 height 17
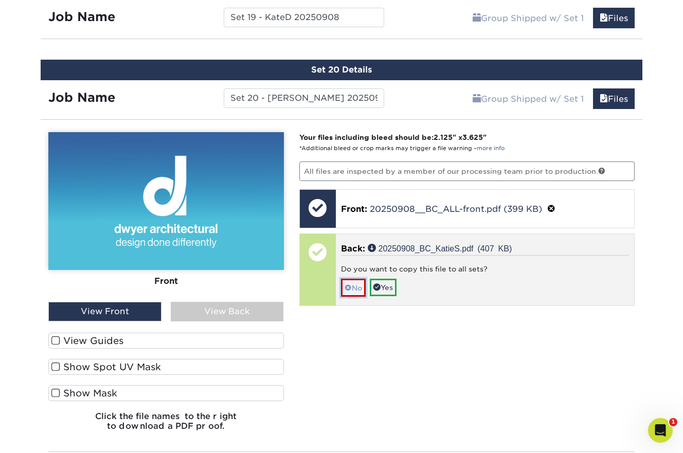
click at [356, 286] on link "No" at bounding box center [353, 288] width 25 height 18
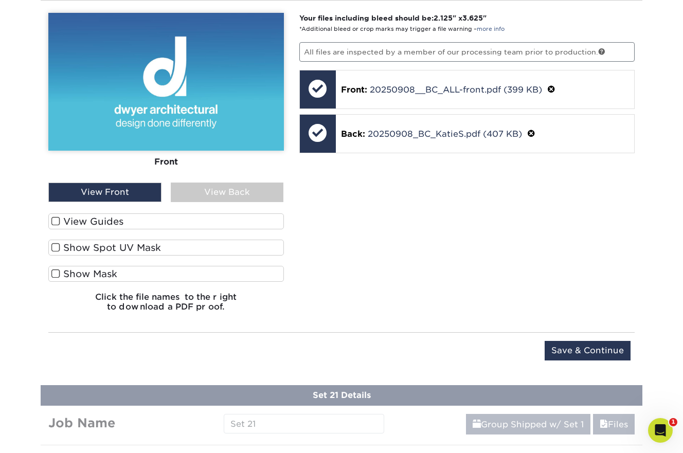
scroll to position [2172, 0]
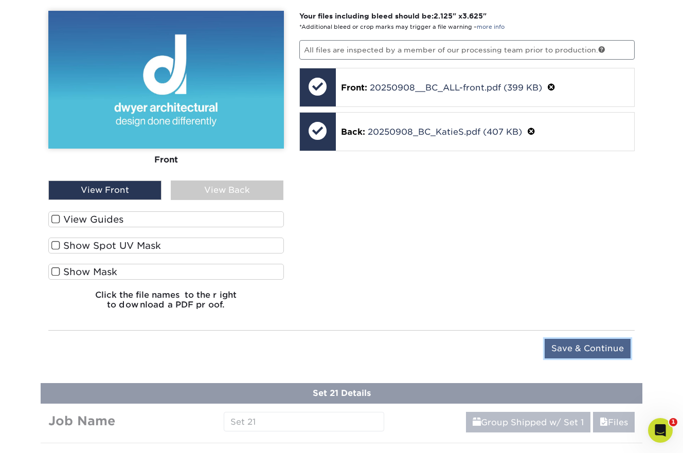
click at [569, 343] on input "Save & Continue" at bounding box center [588, 349] width 86 height 20
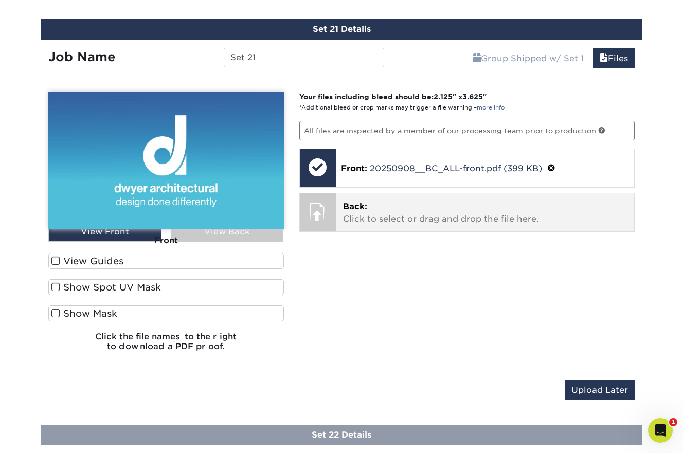
click at [424, 214] on p "Back: Click to select or drag and drop the file here." at bounding box center [485, 213] width 284 height 25
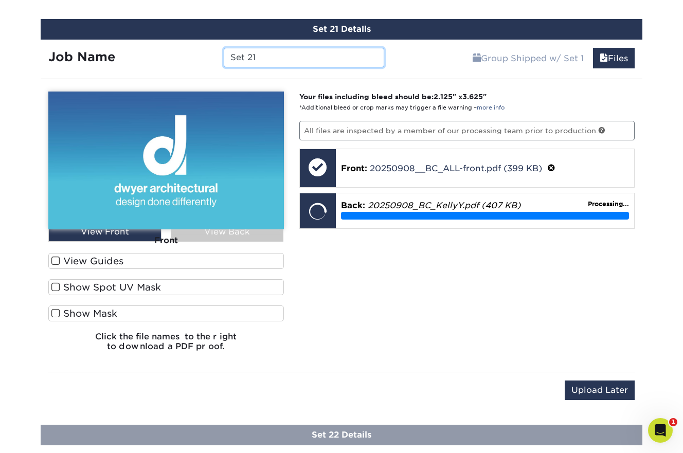
click at [329, 55] on input "Set 21" at bounding box center [304, 58] width 160 height 20
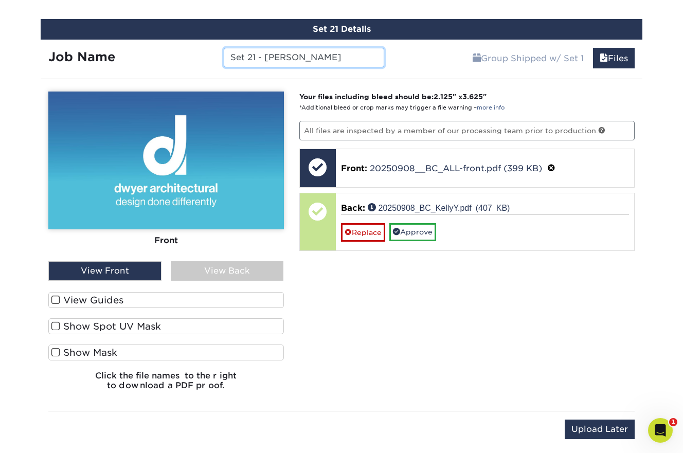
paste input "20250908"
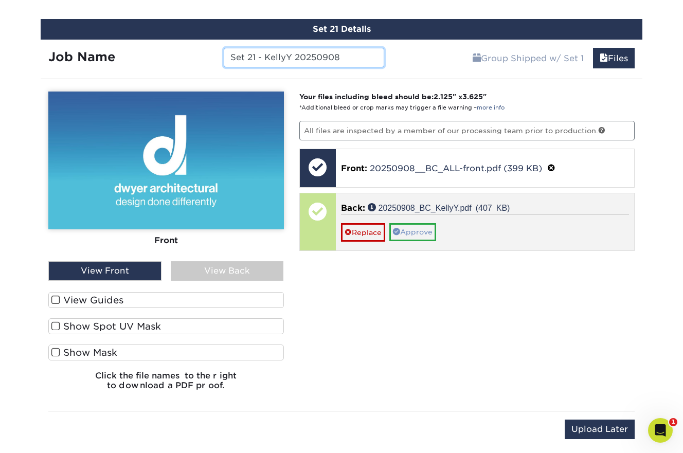
type input "Set 21 - KellyY 20250908"
click at [422, 227] on link "Approve" at bounding box center [412, 231] width 47 height 17
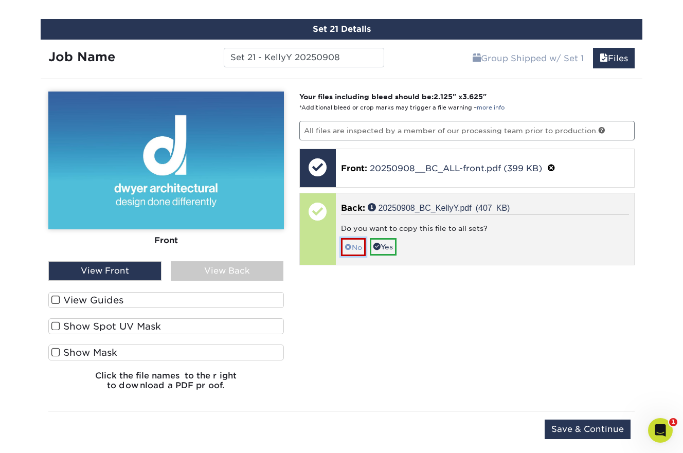
click at [353, 242] on link "No" at bounding box center [353, 247] width 25 height 18
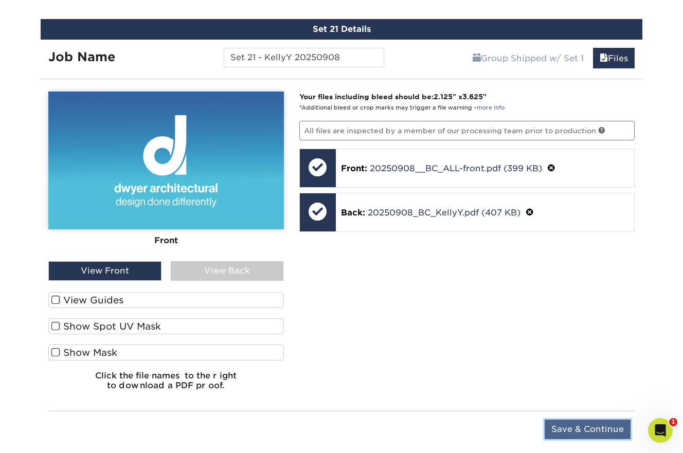
click at [576, 423] on input "Save & Continue" at bounding box center [588, 430] width 86 height 20
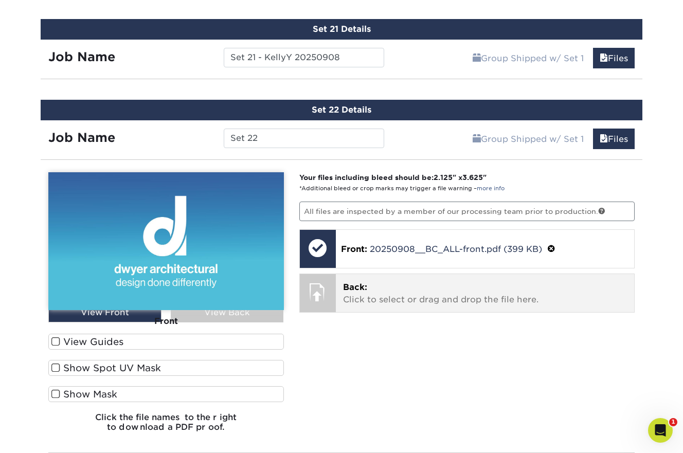
click at [453, 294] on p "Back: Click to select or drag and drop the file here." at bounding box center [485, 293] width 284 height 25
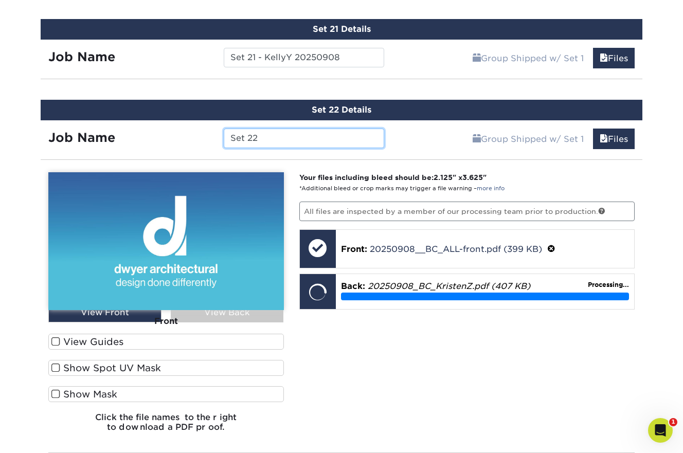
click at [270, 138] on input "Set 22" at bounding box center [304, 139] width 160 height 20
paste input "20250908"
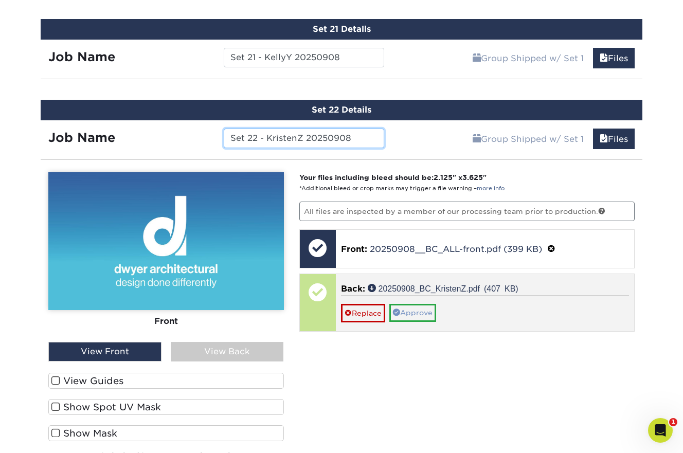
type input "Set 22 - KristenZ 20250908"
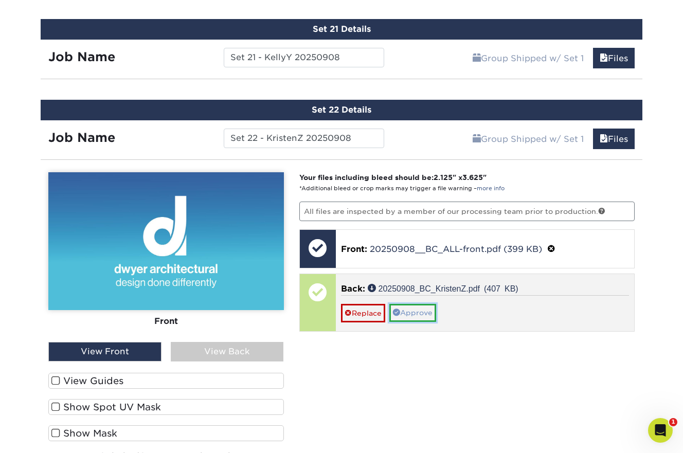
click at [427, 309] on link "Approve" at bounding box center [412, 312] width 47 height 17
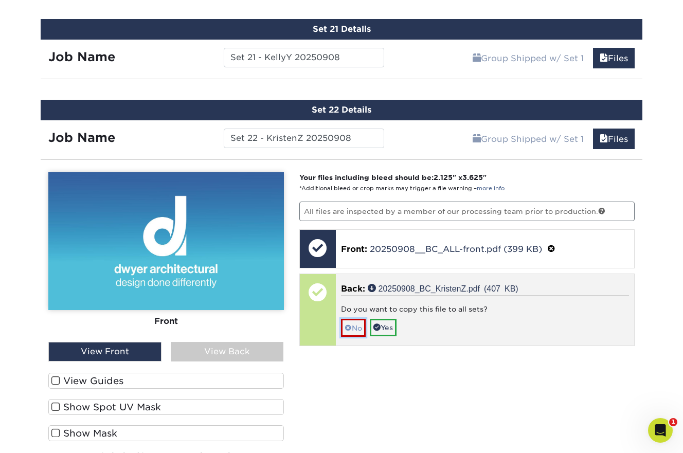
click at [350, 324] on span at bounding box center [348, 328] width 7 height 8
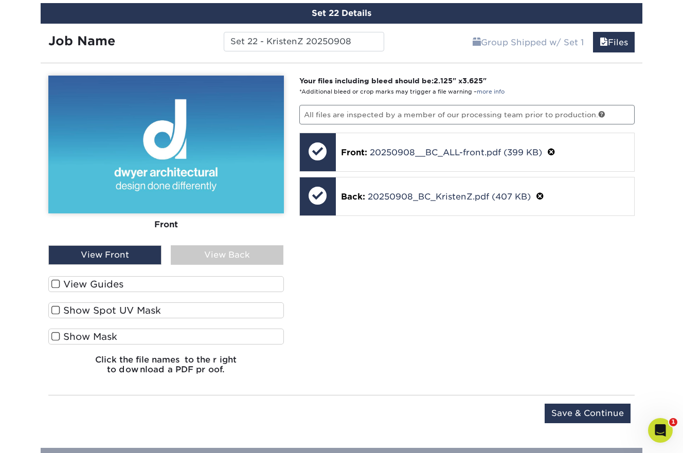
scroll to position [2275, 0]
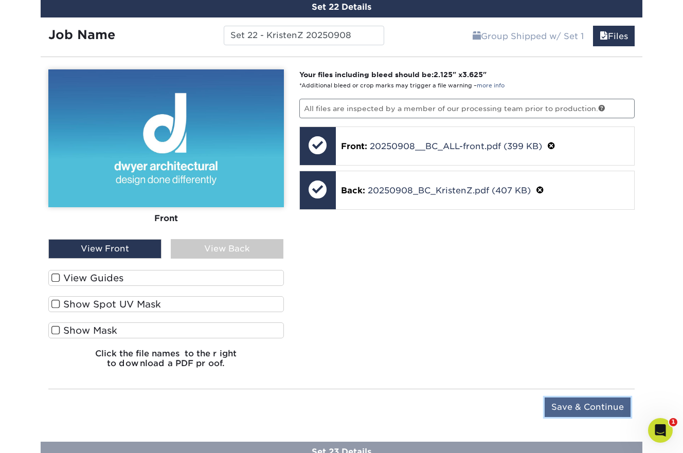
click at [572, 399] on input "Save & Continue" at bounding box center [588, 408] width 86 height 20
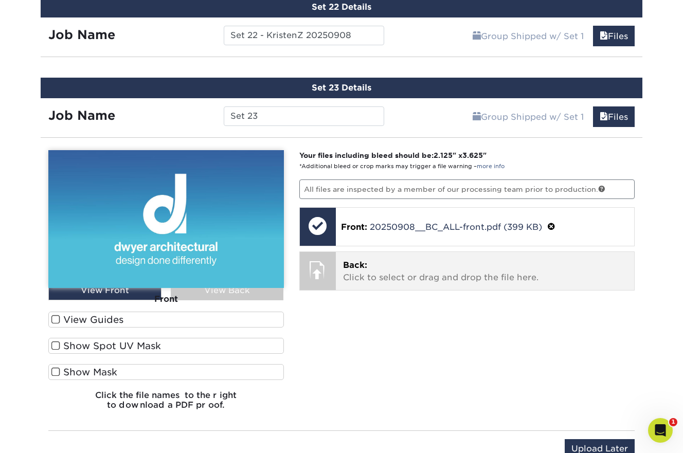
click at [428, 267] on p "Back: Click to select or drag and drop the file here." at bounding box center [485, 271] width 284 height 25
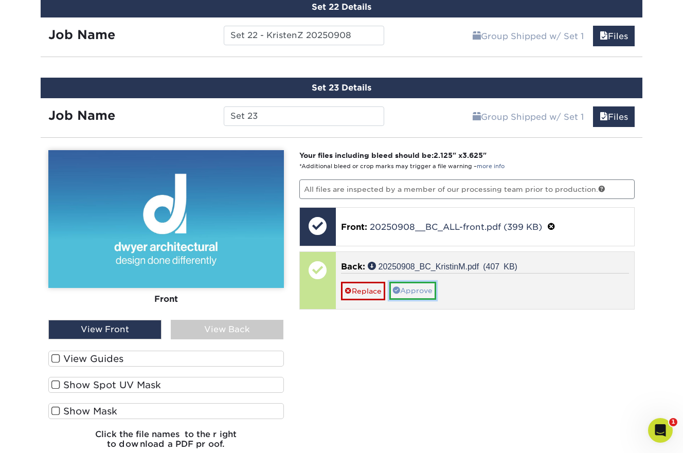
click at [417, 287] on link "Approve" at bounding box center [412, 290] width 47 height 17
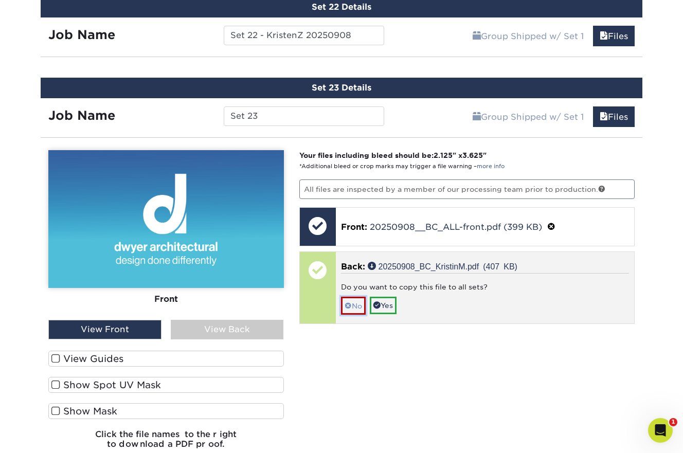
click at [353, 297] on link "No" at bounding box center [353, 306] width 25 height 18
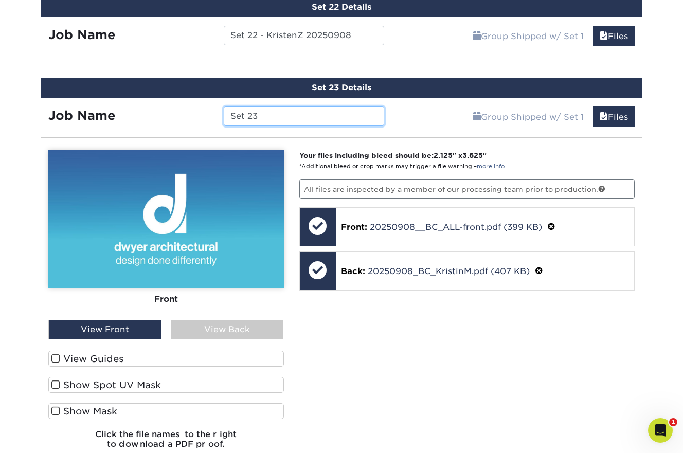
click at [281, 111] on input "Set 23" at bounding box center [304, 116] width 160 height 20
paste input "20250908"
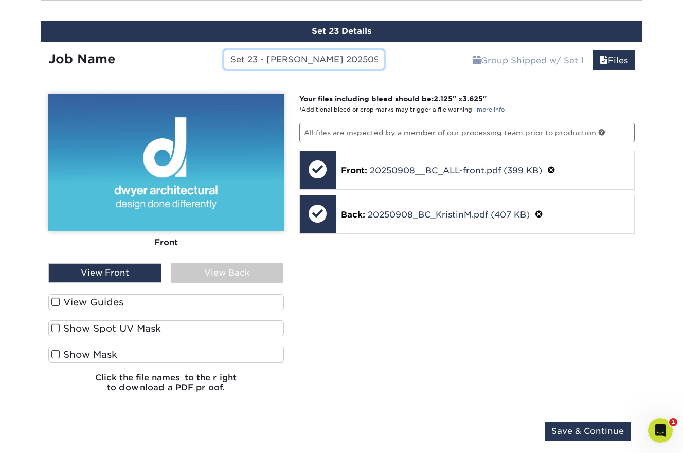
scroll to position [2334, 0]
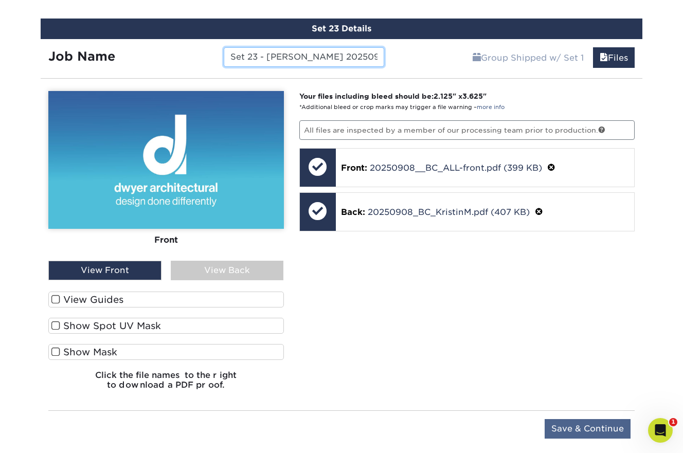
type input "Set 23 - [PERSON_NAME] 20250908"
click at [565, 424] on input "Save & Continue" at bounding box center [588, 429] width 86 height 20
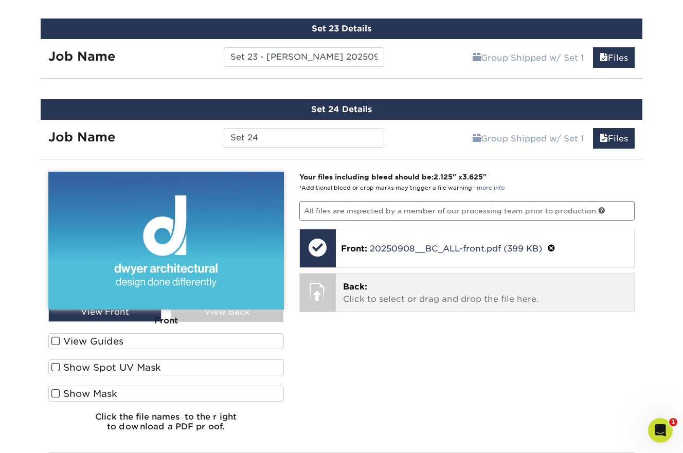
click at [445, 294] on p "Back: Click to select or drag and drop the file here." at bounding box center [485, 293] width 284 height 25
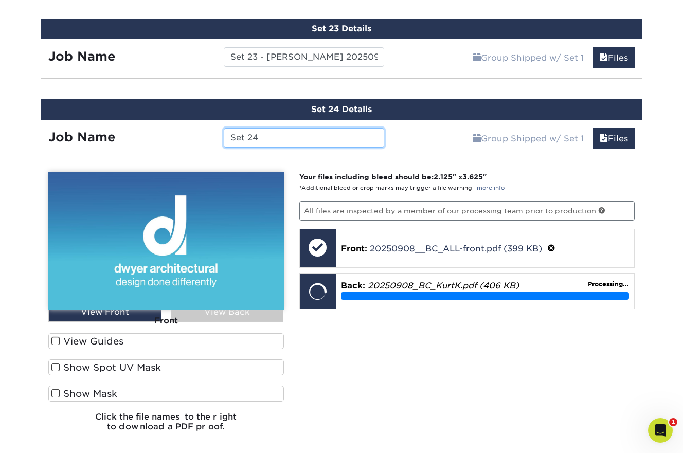
click at [339, 133] on input "Set 24" at bounding box center [304, 138] width 160 height 20
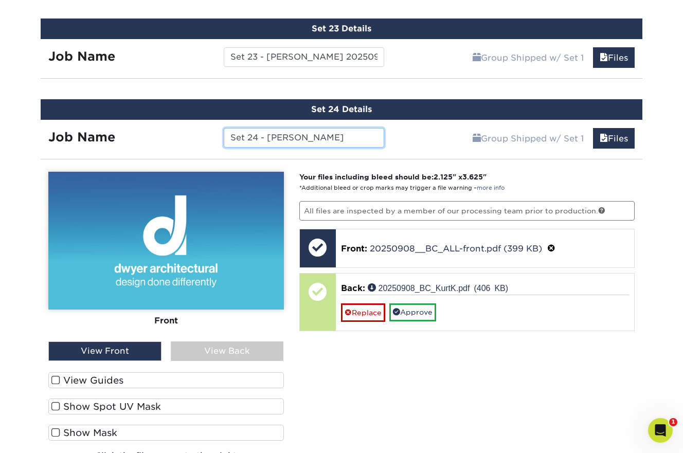
paste input "20250908"
drag, startPoint x: 312, startPoint y: 131, endPoint x: 285, endPoint y: 133, distance: 26.8
click at [285, 133] on input "Set 24 - Kurt Kruse 20250908" at bounding box center [304, 138] width 160 height 20
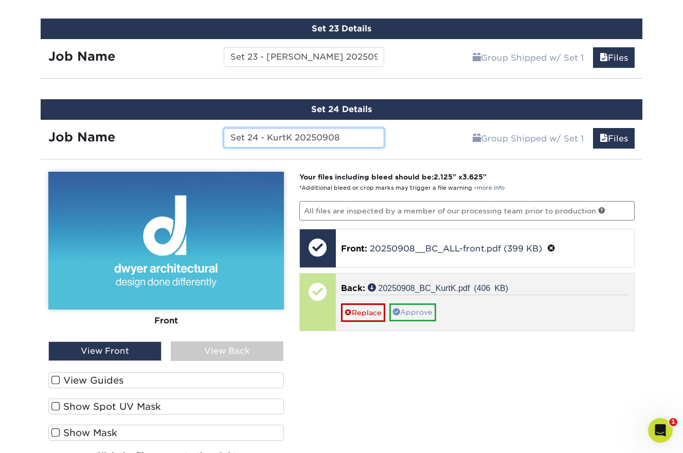
type input "Set 24 - KurtK 20250908"
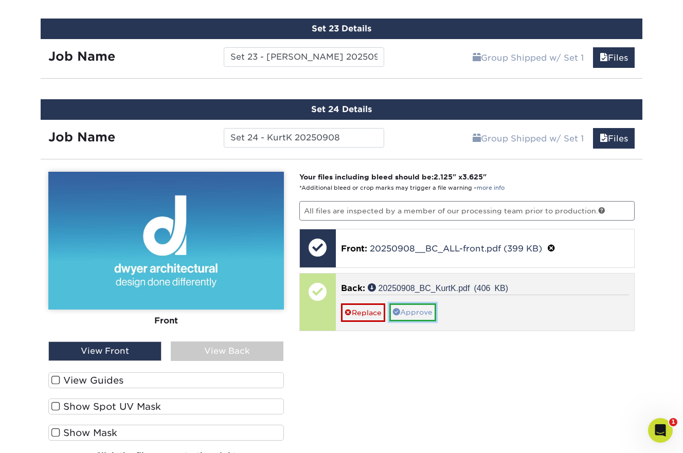
click at [414, 306] on link "Approve" at bounding box center [412, 311] width 47 height 17
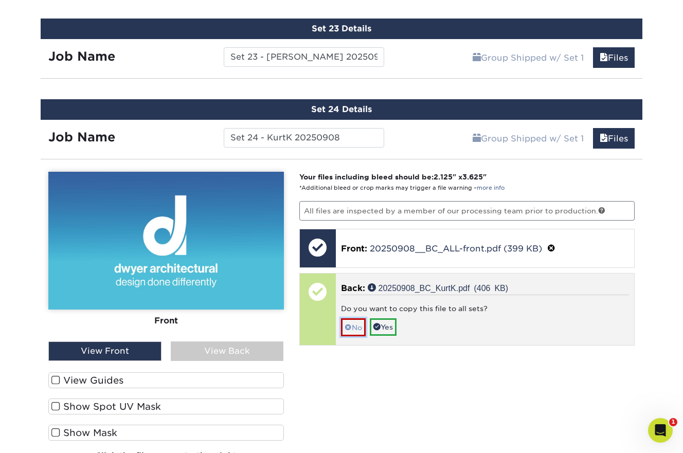
click at [349, 325] on span at bounding box center [348, 327] width 7 height 8
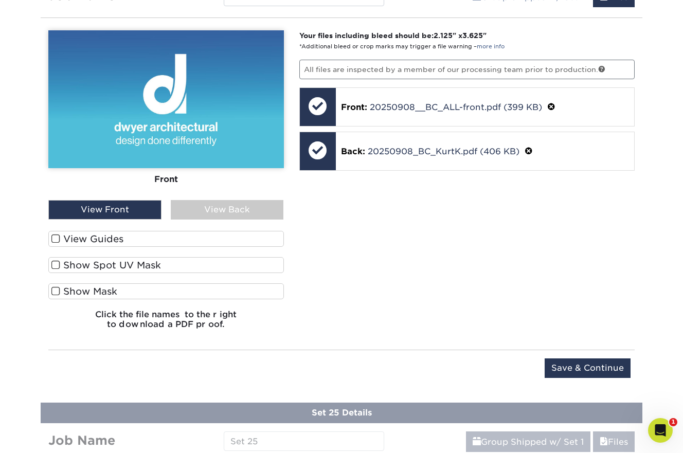
scroll to position [2476, 0]
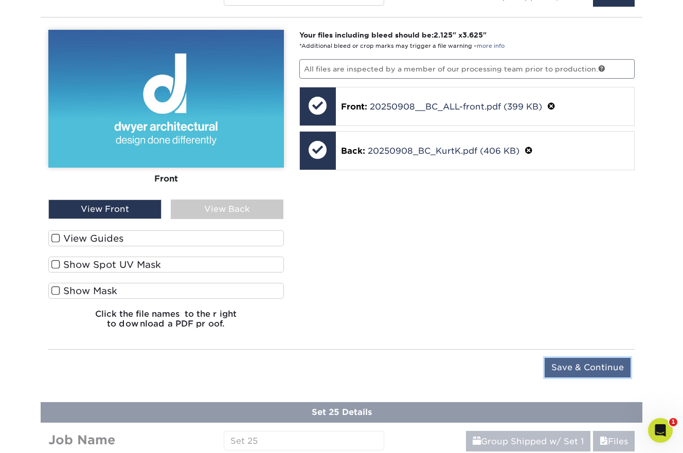
click at [577, 365] on input "Save & Continue" at bounding box center [588, 368] width 86 height 20
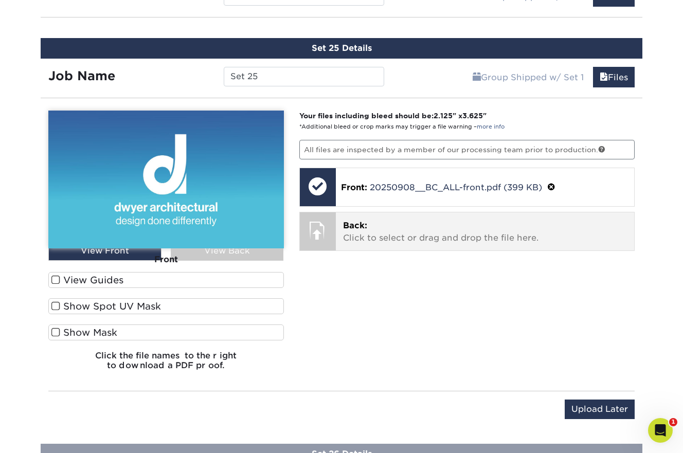
click at [423, 239] on div "Back: Click to select or drag and drop the file here. Choose file" at bounding box center [485, 231] width 299 height 38
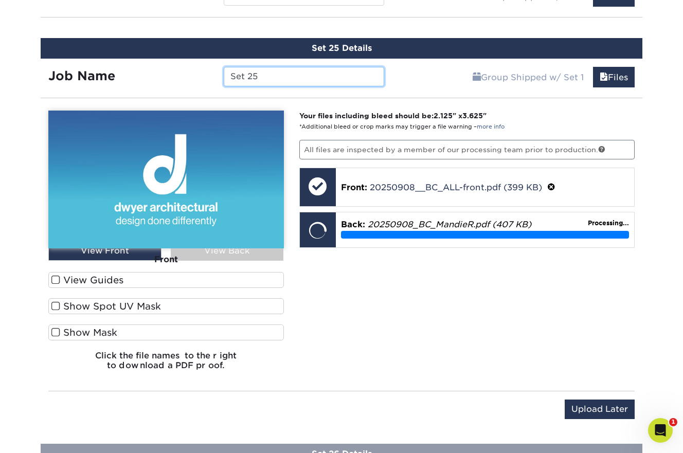
click at [333, 73] on input "Set 25" at bounding box center [304, 77] width 160 height 20
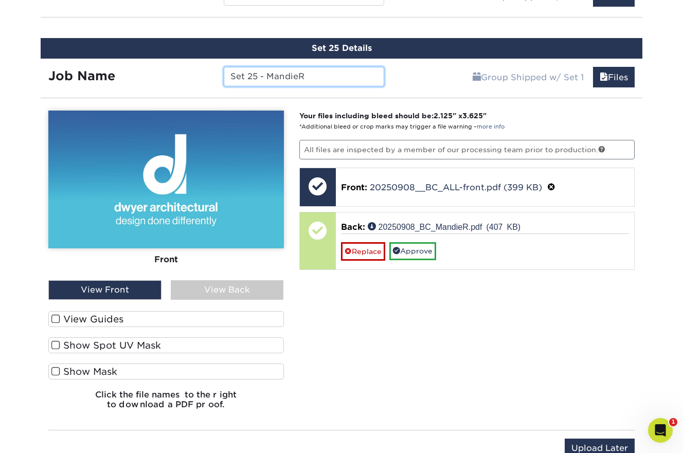
paste input "20250908"
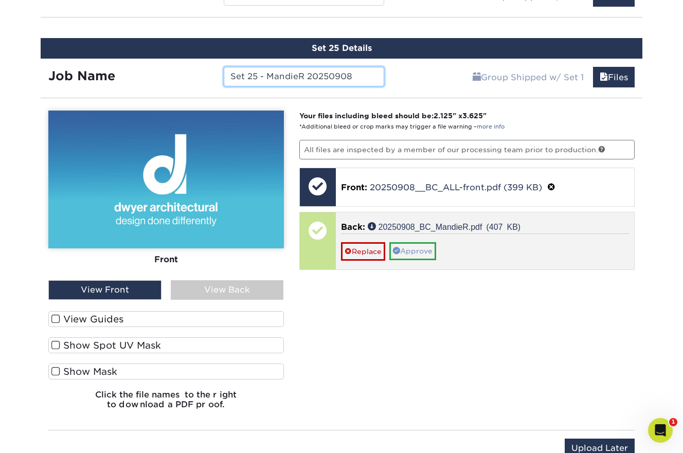
type input "Set 25 - MandieR 20250908"
click at [412, 246] on link "Approve" at bounding box center [412, 250] width 47 height 17
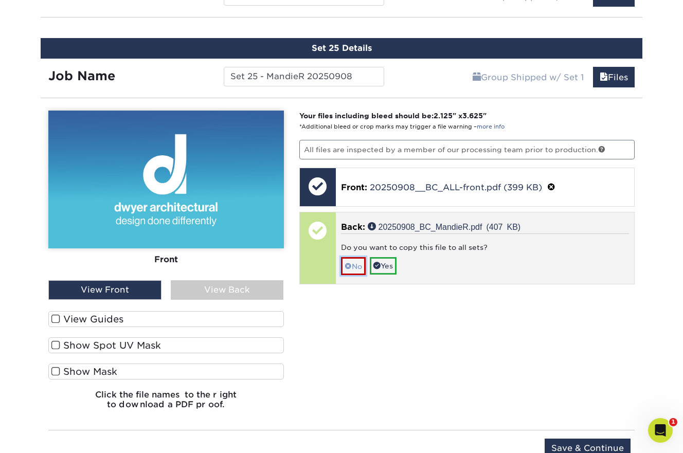
click at [353, 263] on link "No" at bounding box center [353, 266] width 25 height 18
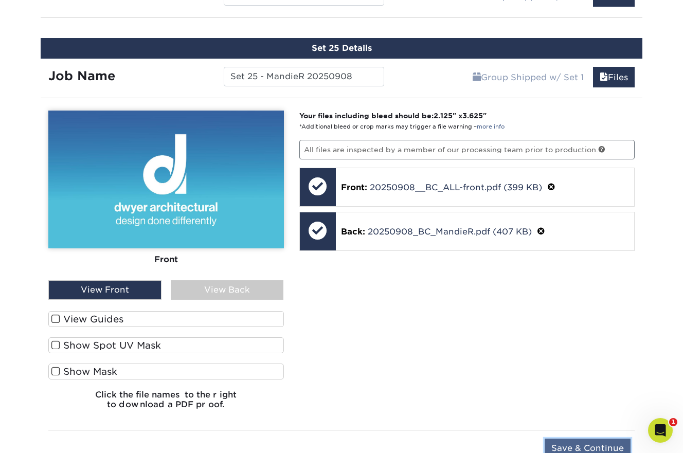
click at [567, 439] on input "Save & Continue" at bounding box center [588, 449] width 86 height 20
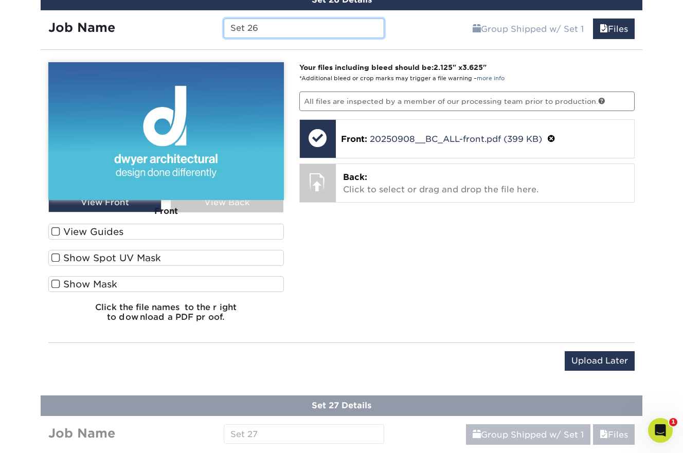
scroll to position [2606, 0]
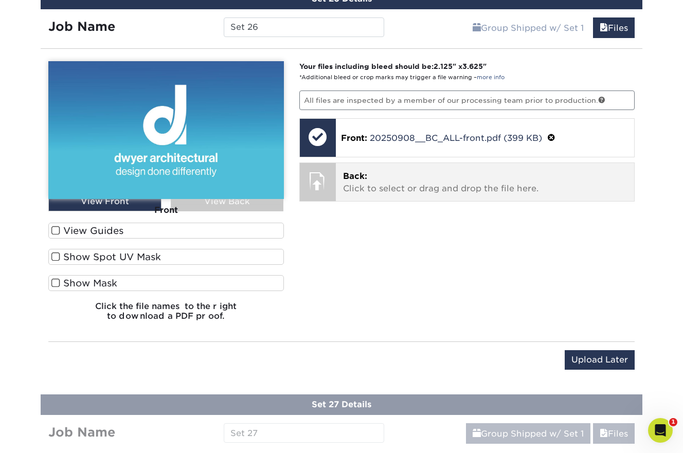
click at [468, 172] on p "Back: Click to select or drag and drop the file here." at bounding box center [485, 182] width 284 height 25
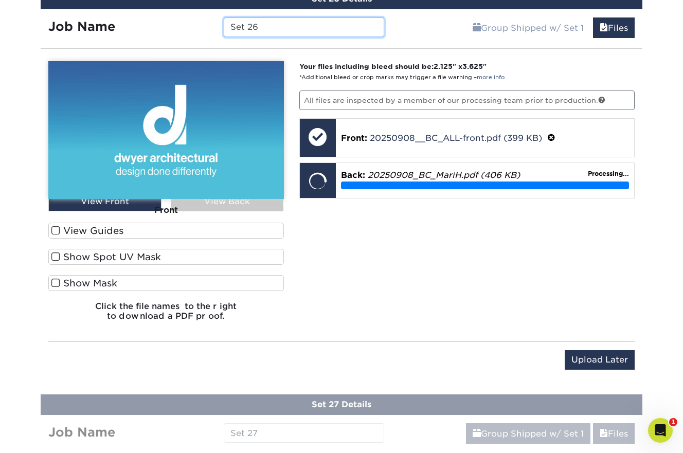
click at [324, 26] on input "Set 26" at bounding box center [304, 27] width 160 height 20
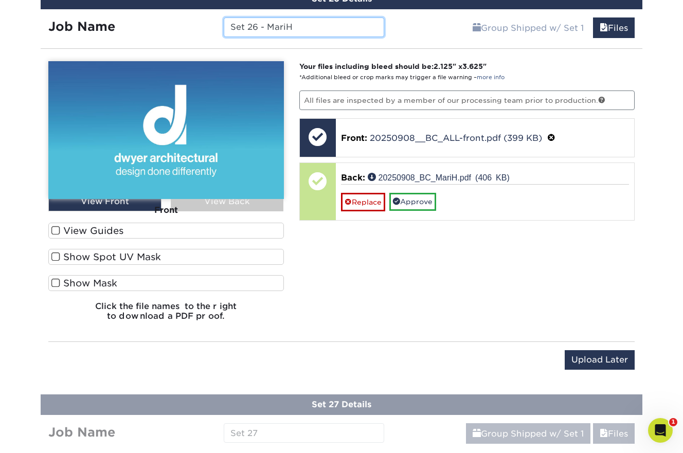
paste input "20250908"
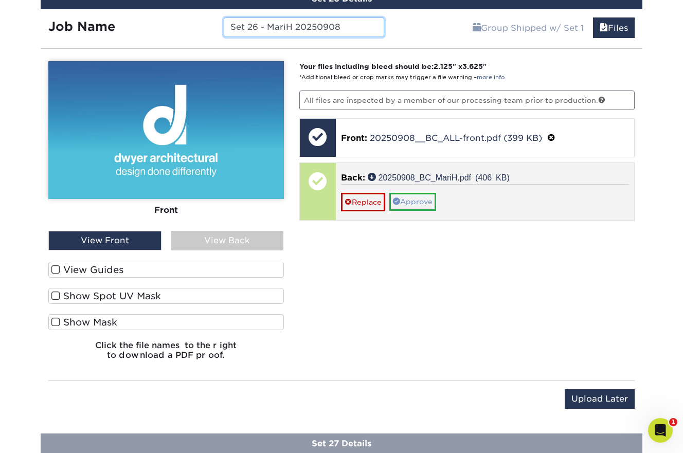
type input "Set 26 - MariH 20250908"
click at [424, 196] on link "Approve" at bounding box center [412, 201] width 47 height 17
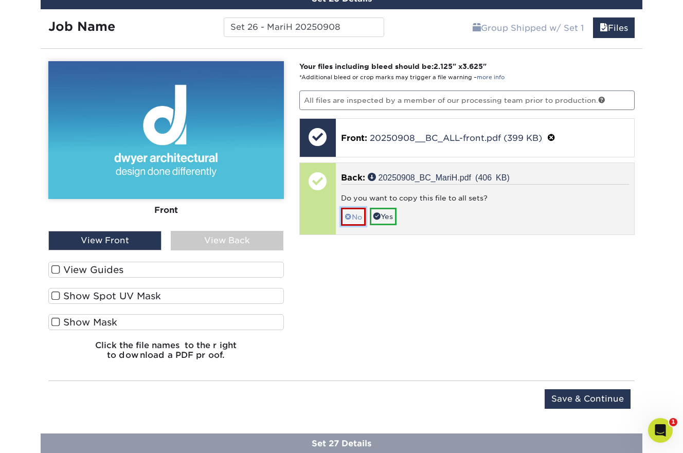
click at [350, 213] on span at bounding box center [348, 217] width 7 height 8
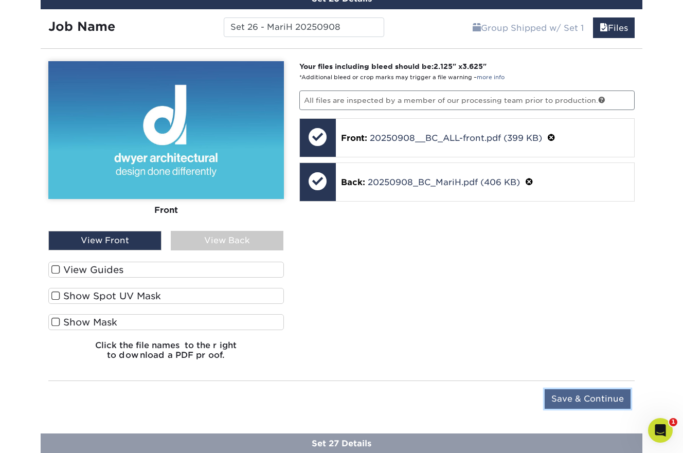
click at [596, 394] on input "Save & Continue" at bounding box center [588, 399] width 86 height 20
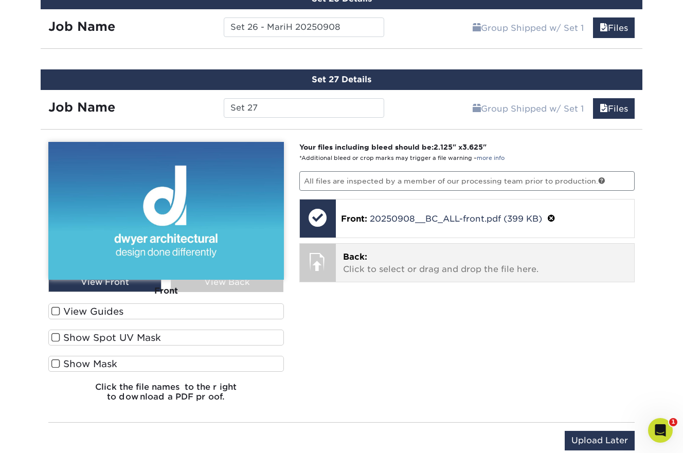
click at [413, 261] on p "Back: Click to select or drag and drop the file here." at bounding box center [485, 263] width 284 height 25
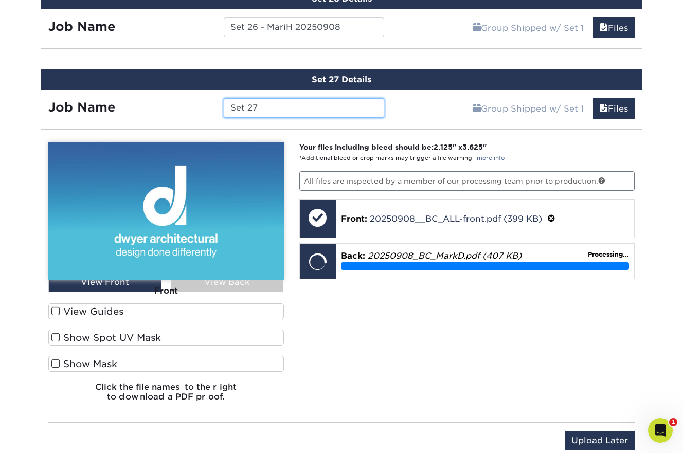
click at [334, 105] on input "Set 27" at bounding box center [304, 108] width 160 height 20
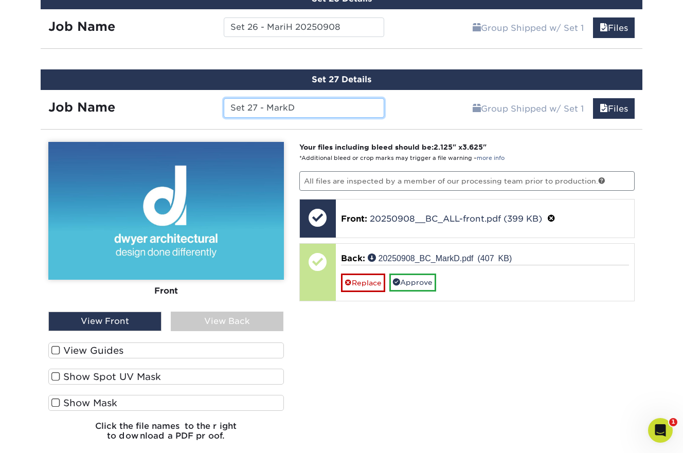
paste input "20250908"
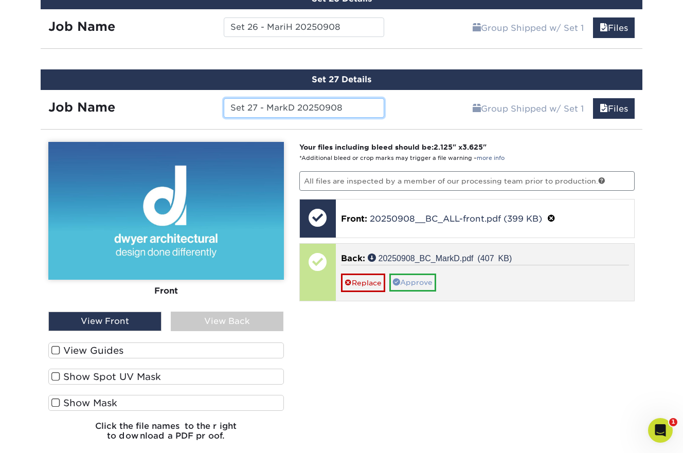
type input "Set 27 - MarkD 20250908"
click at [420, 281] on link "Approve" at bounding box center [412, 282] width 47 height 17
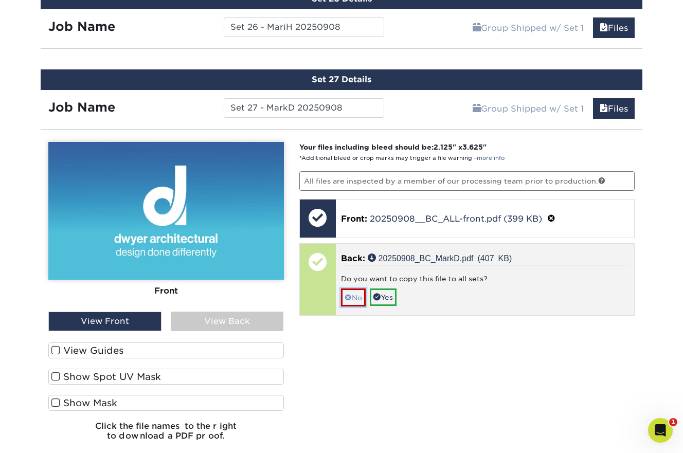
click at [356, 289] on link "No" at bounding box center [353, 298] width 25 height 18
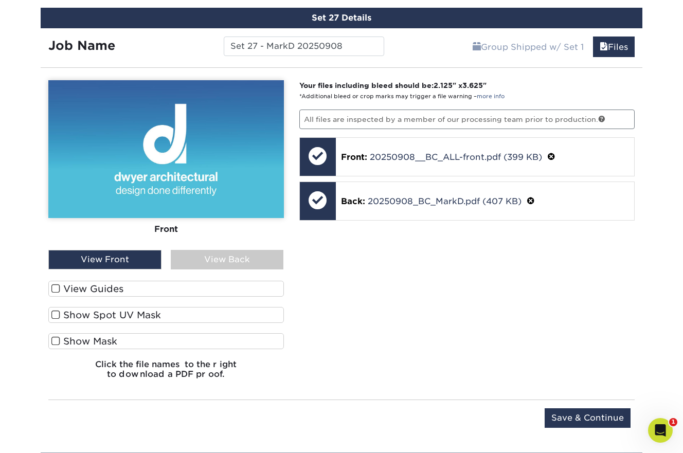
scroll to position [2675, 0]
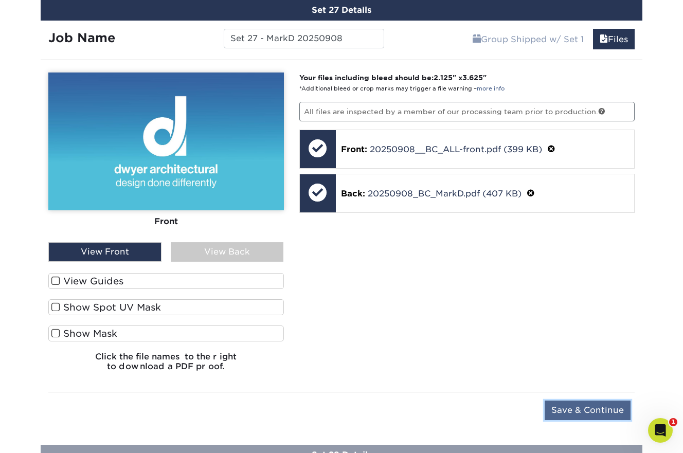
click at [574, 408] on input "Save & Continue" at bounding box center [588, 411] width 86 height 20
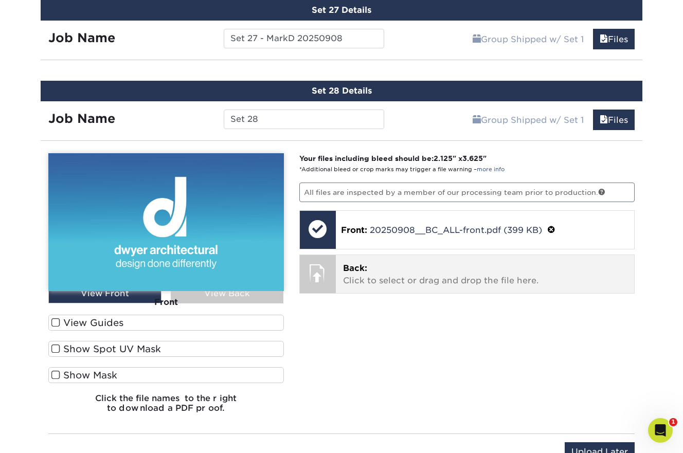
click at [437, 273] on p "Back: Click to select or drag and drop the file here." at bounding box center [485, 274] width 284 height 25
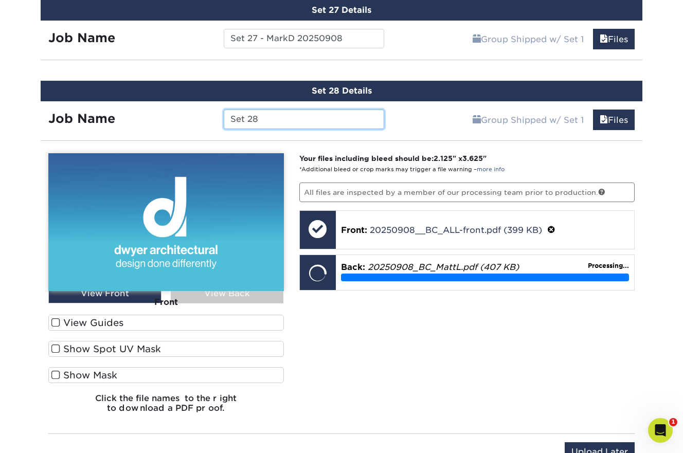
click at [279, 112] on input "Set 28" at bounding box center [304, 120] width 160 height 20
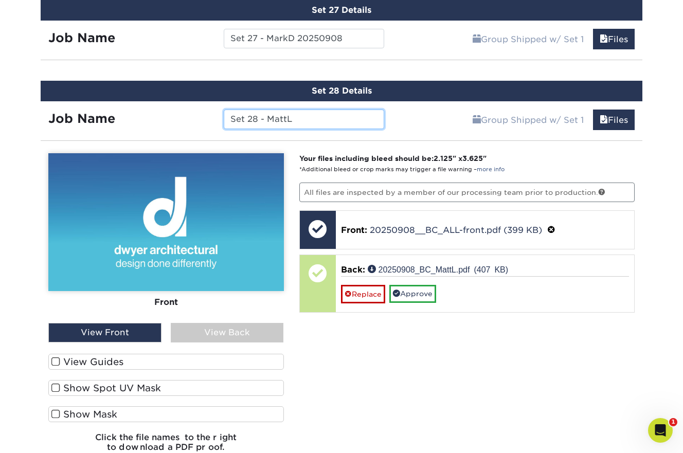
paste input "20250908"
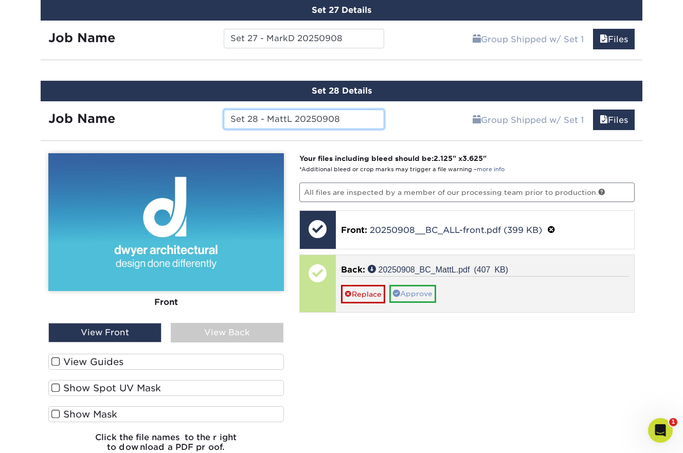
type input "Set 28 - MattL 20250908"
click at [421, 291] on link "Approve" at bounding box center [412, 293] width 47 height 17
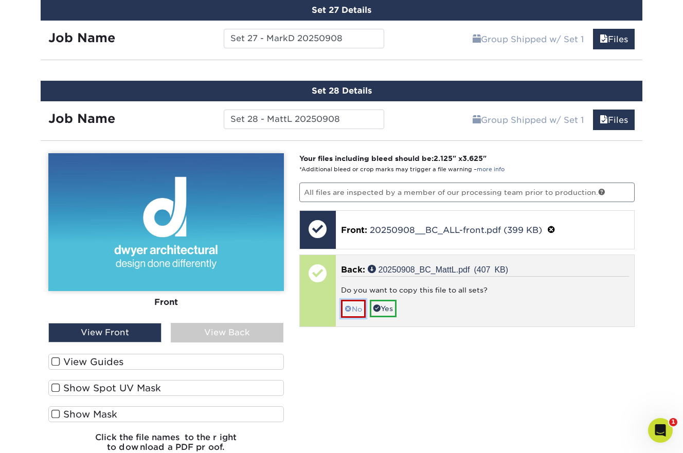
click at [356, 304] on link "No" at bounding box center [353, 309] width 25 height 18
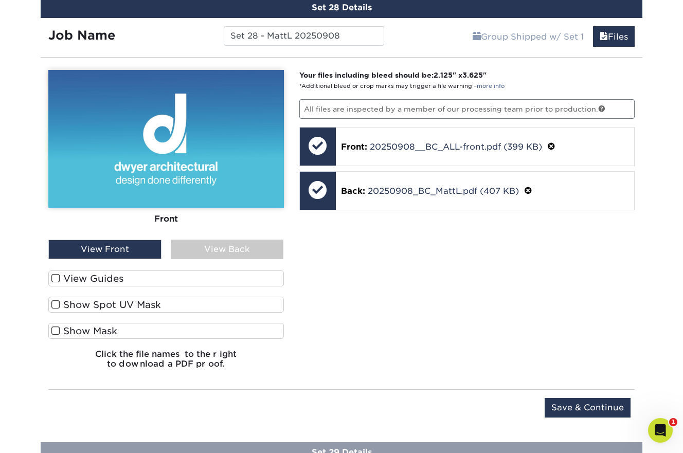
scroll to position [2760, 0]
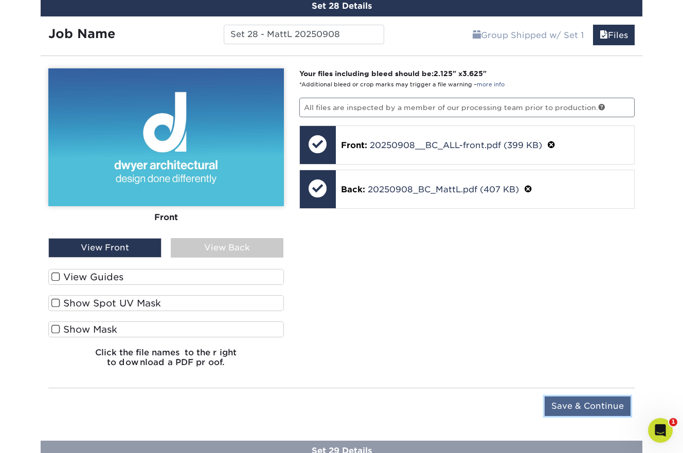
click at [577, 399] on input "Save & Continue" at bounding box center [588, 407] width 86 height 20
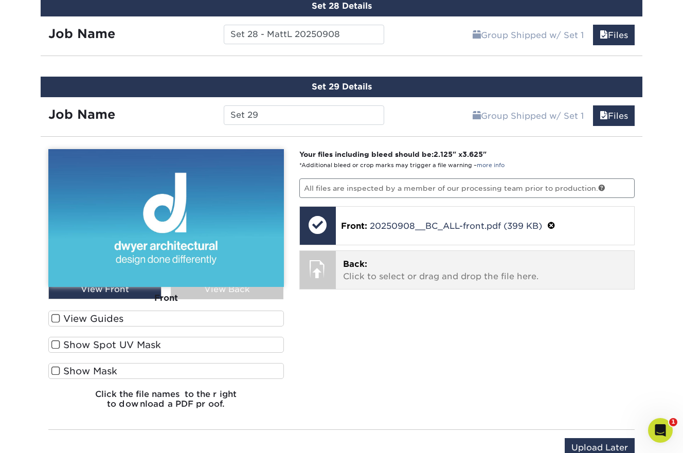
click at [421, 264] on p "Back: Click to select or drag and drop the file here." at bounding box center [485, 270] width 284 height 25
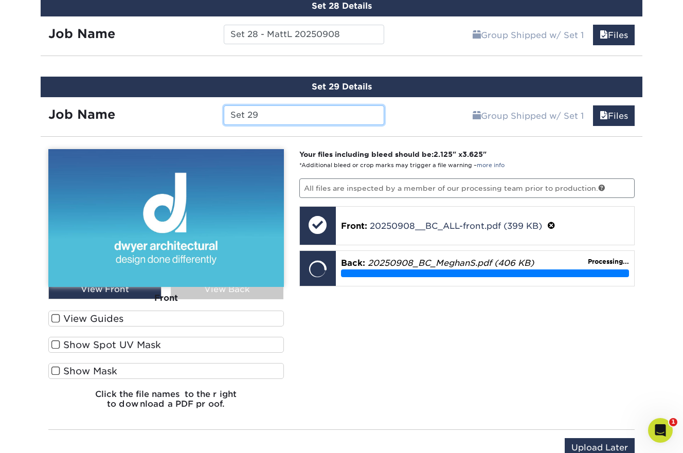
click at [279, 107] on input "Set 29" at bounding box center [304, 115] width 160 height 20
paste input "20250908"
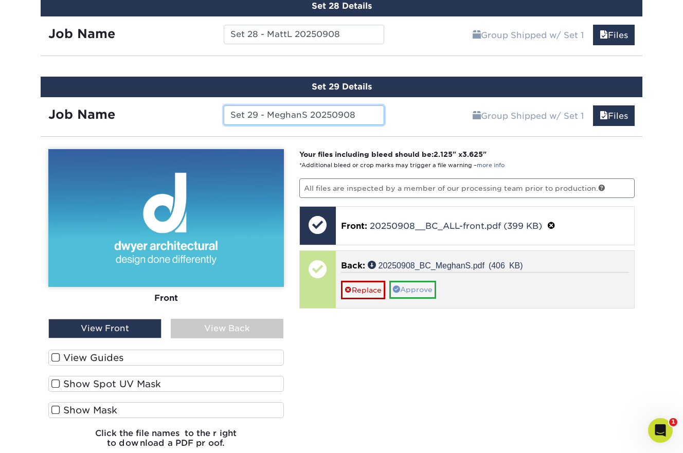
type input "Set 29 - MeghanS 20250908"
click at [428, 284] on link "Approve" at bounding box center [412, 289] width 47 height 17
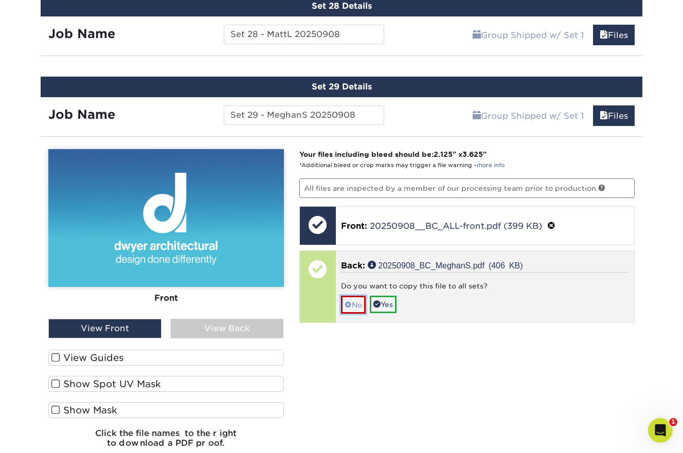
click at [348, 301] on span at bounding box center [348, 305] width 7 height 8
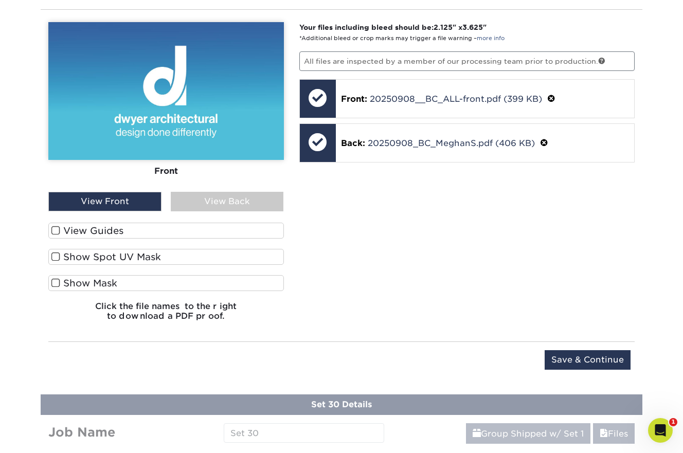
scroll to position [2891, 0]
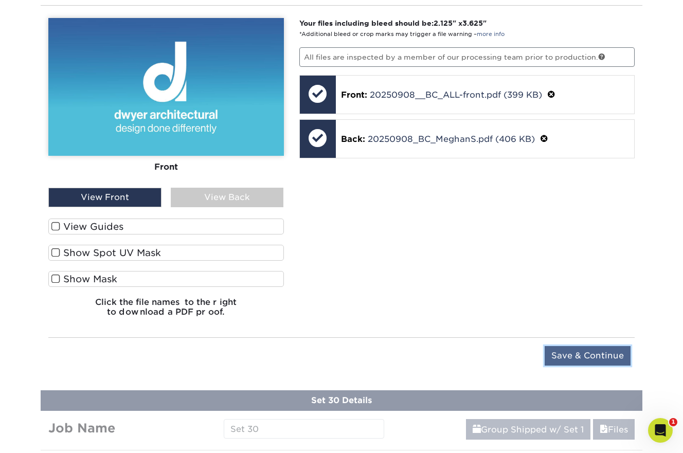
click at [596, 349] on input "Save & Continue" at bounding box center [588, 356] width 86 height 20
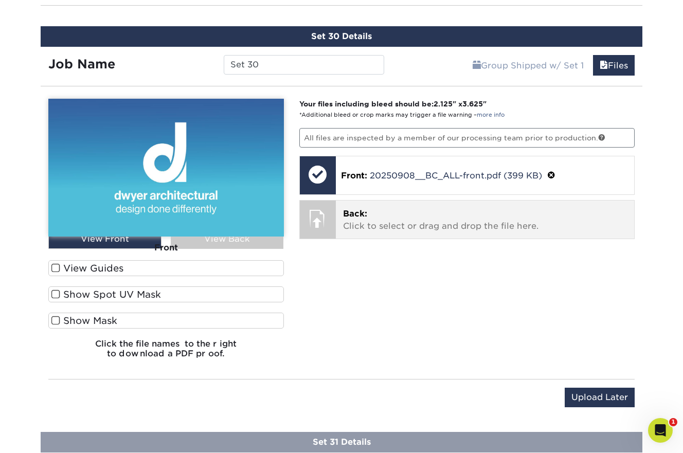
click at [427, 213] on p "Back: Click to select or drag and drop the file here." at bounding box center [485, 220] width 284 height 25
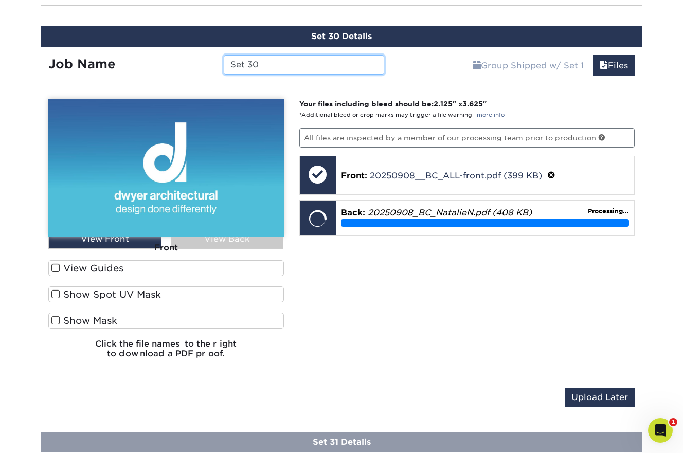
click at [328, 62] on input "Set 30" at bounding box center [304, 65] width 160 height 20
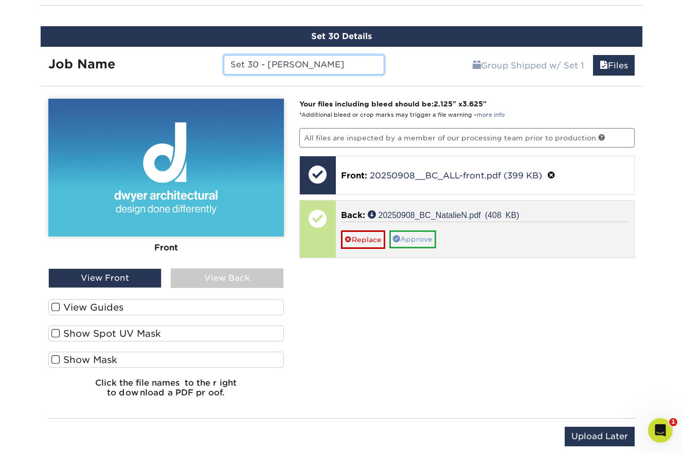
type input "Set 30 - Natalie N"
click at [427, 232] on link "Approve" at bounding box center [412, 238] width 47 height 17
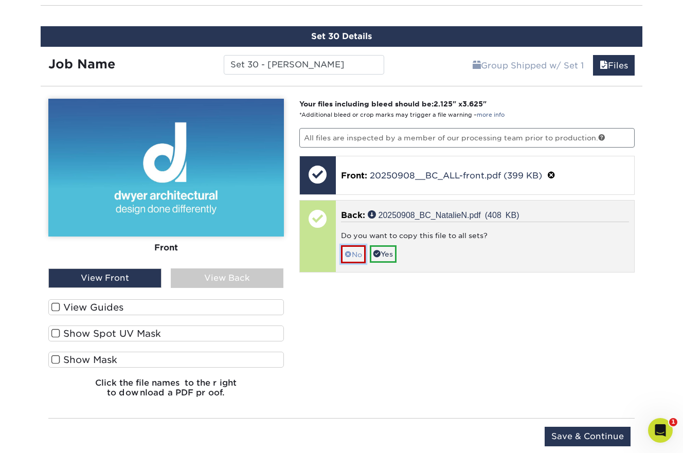
click at [354, 247] on link "No" at bounding box center [353, 254] width 25 height 18
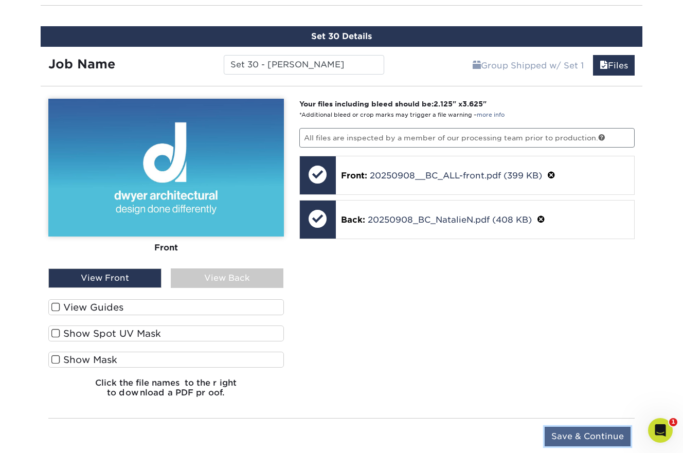
click at [592, 430] on input "Save & Continue" at bounding box center [588, 437] width 86 height 20
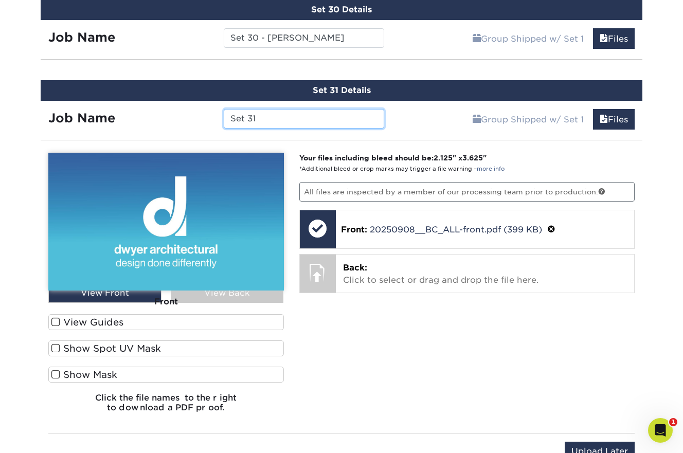
scroll to position [2923, 0]
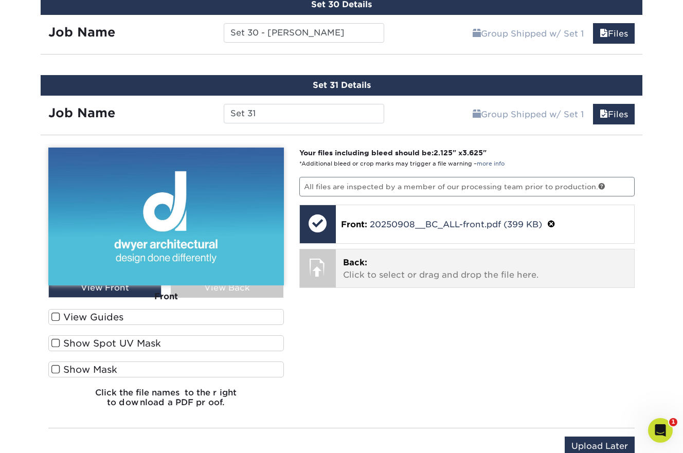
click at [504, 261] on p "Back: Click to select or drag and drop the file here." at bounding box center [485, 269] width 284 height 25
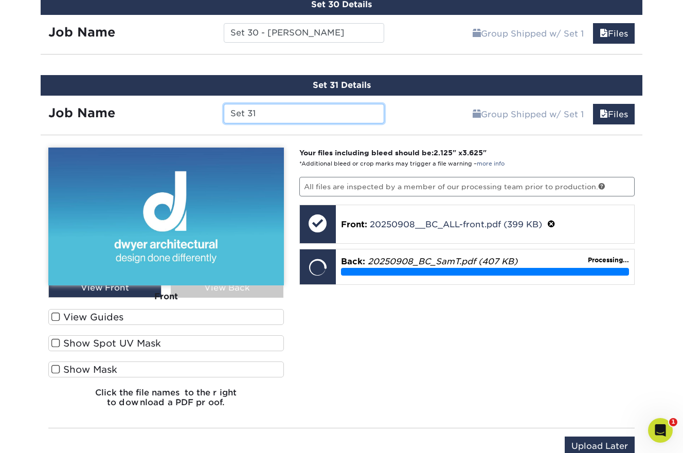
click at [277, 109] on input "Set 31" at bounding box center [304, 114] width 160 height 20
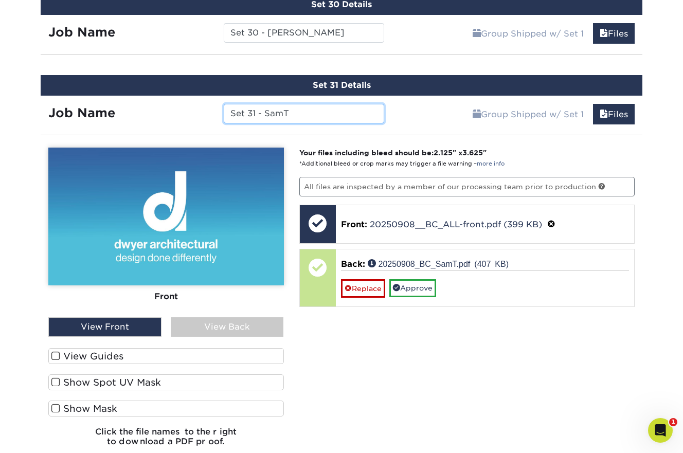
paste input "20250908"
type input "Set 31 - SamT 20250908"
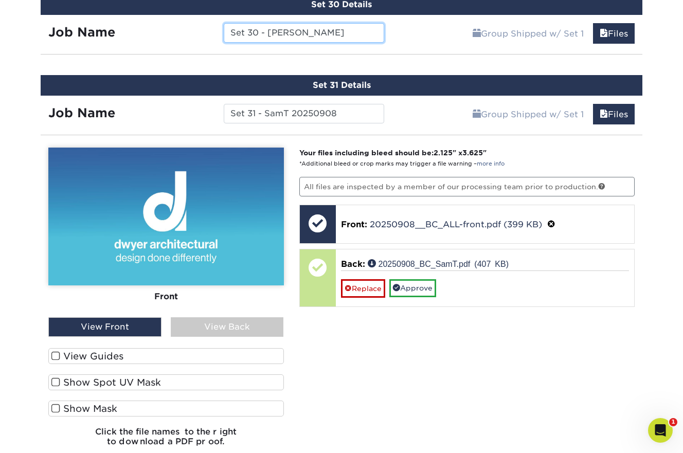
click at [321, 28] on input "Set 30 - Natalie N" at bounding box center [304, 33] width 160 height 20
paste input "20250908"
click at [302, 25] on input "Set 30 - Natalie N 20250908" at bounding box center [304, 33] width 160 height 20
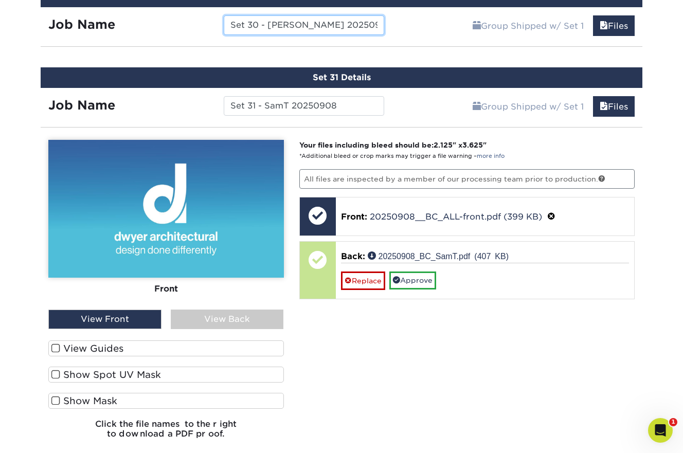
scroll to position [2932, 0]
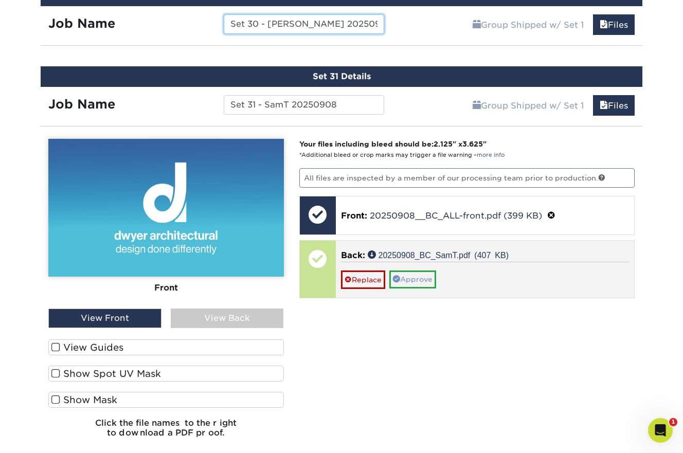
type input "Set 30 - [PERSON_NAME] 20250908"
click at [418, 271] on link "Approve" at bounding box center [412, 279] width 47 height 17
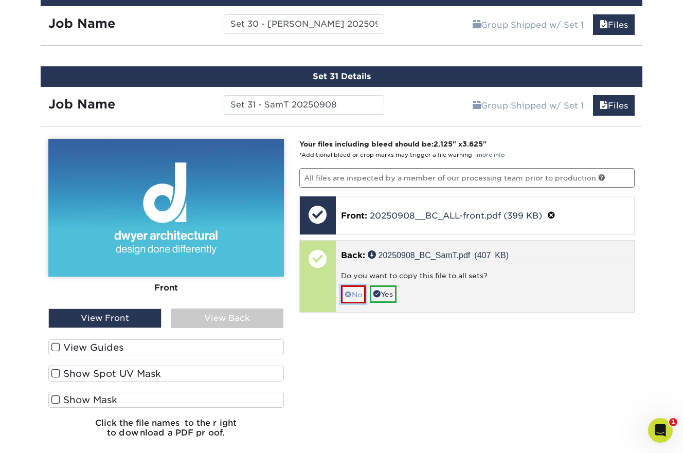
click at [354, 286] on link "No" at bounding box center [353, 294] width 25 height 18
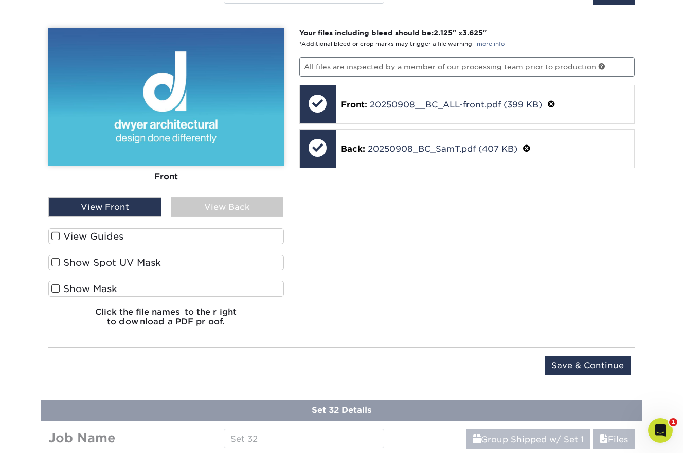
scroll to position [3055, 0]
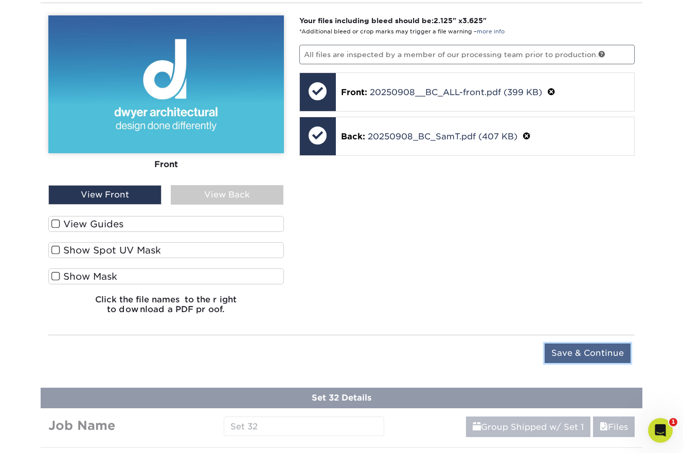
click at [574, 344] on input "Save & Continue" at bounding box center [588, 354] width 86 height 20
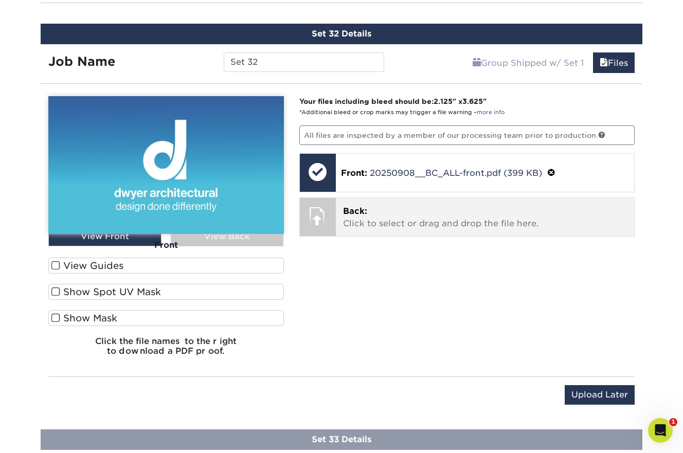
click at [460, 212] on p "Back: Click to select or drag and drop the file here." at bounding box center [485, 217] width 284 height 25
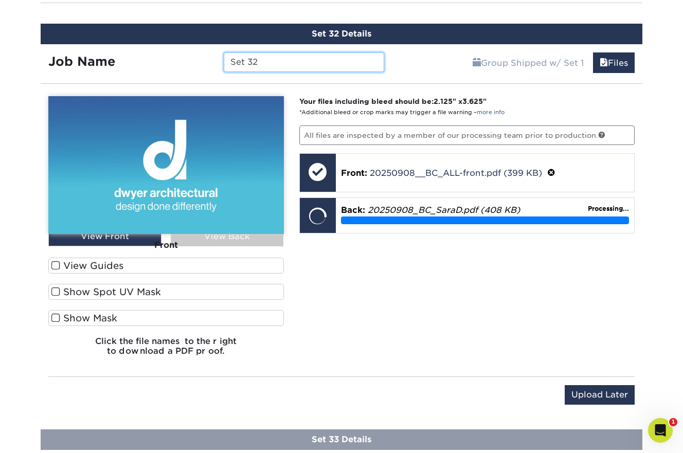
click at [288, 55] on input "Set 32" at bounding box center [304, 62] width 160 height 20
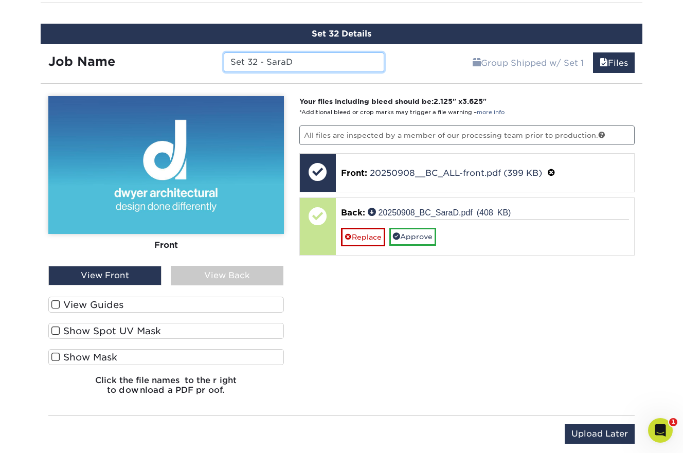
paste input "20250908"
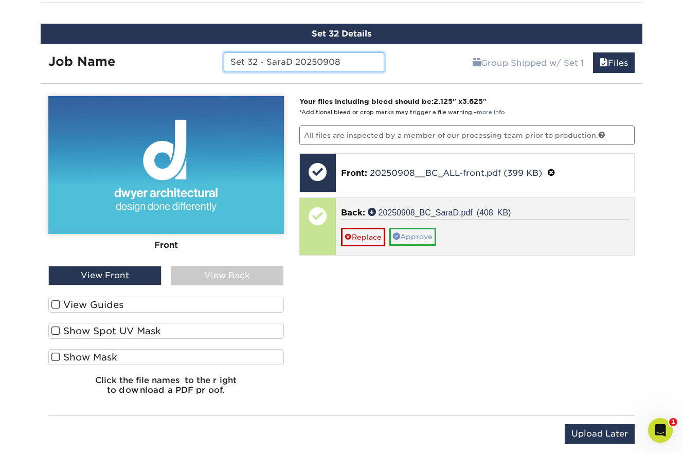
type input "Set 32 - SaraD 20250908"
click at [404, 228] on link "Approve" at bounding box center [412, 236] width 47 height 17
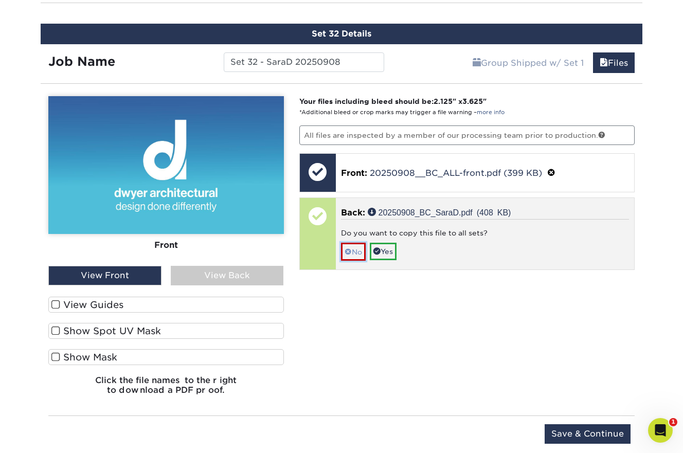
click at [358, 243] on link "No" at bounding box center [353, 252] width 25 height 18
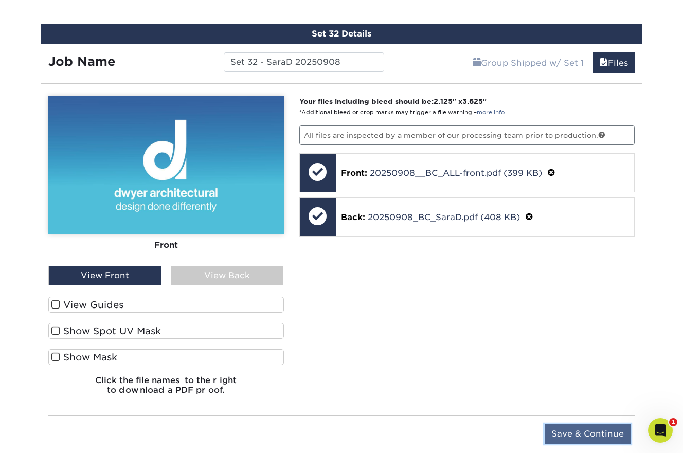
click at [560, 426] on input "Save & Continue" at bounding box center [588, 434] width 86 height 20
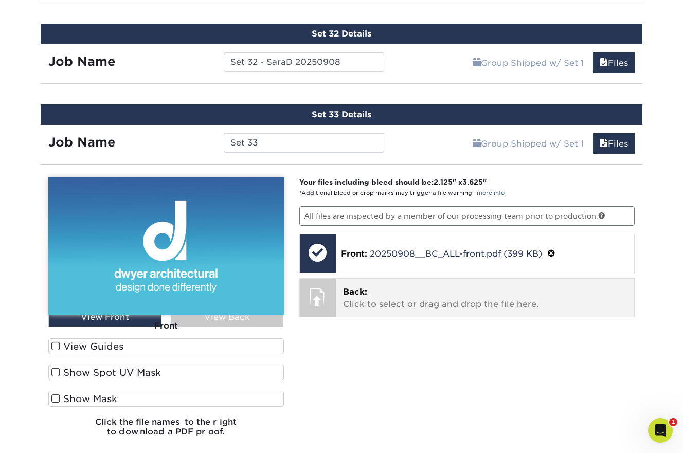
click at [406, 296] on p "Back: Click to select or drag and drop the file here." at bounding box center [485, 298] width 284 height 25
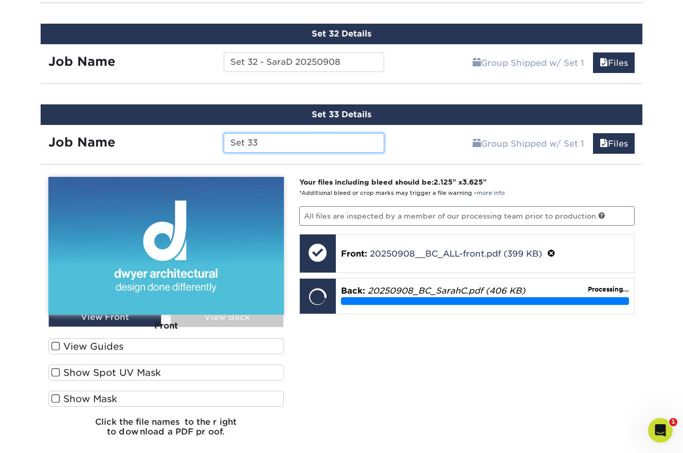
click at [282, 138] on input "Set 33" at bounding box center [304, 143] width 160 height 20
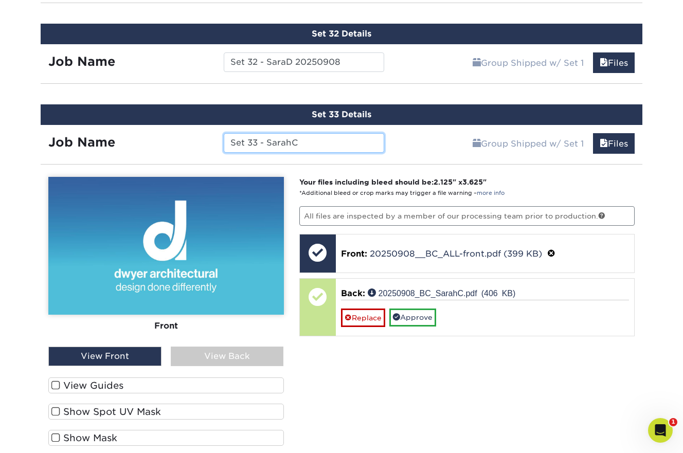
paste input "20250908"
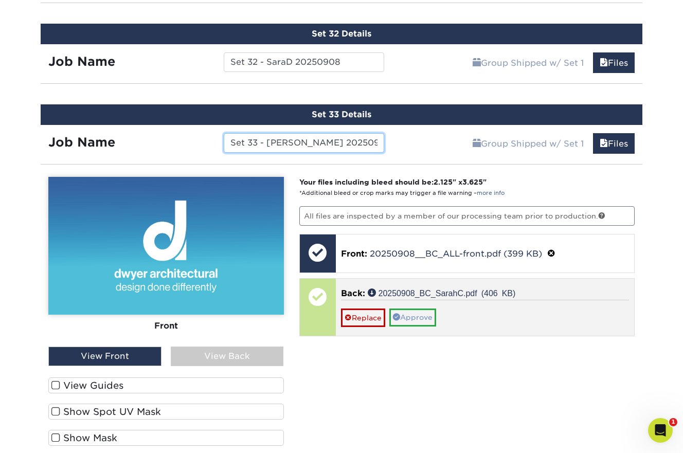
type input "Set 33 - [PERSON_NAME] 20250908"
click at [421, 310] on link "Approve" at bounding box center [412, 317] width 47 height 17
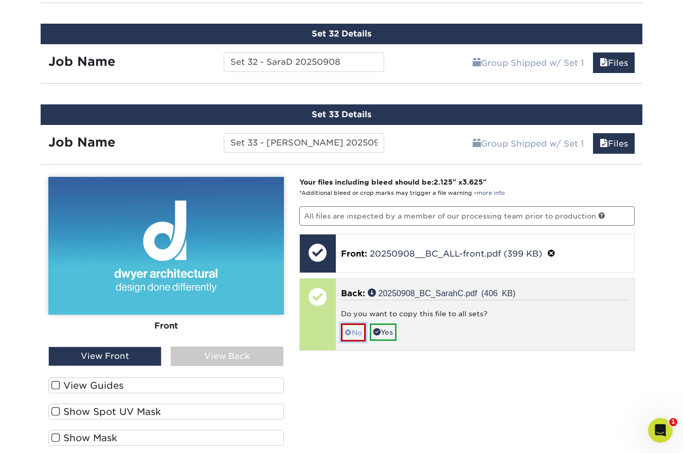
click at [356, 323] on link "No" at bounding box center [353, 332] width 25 height 18
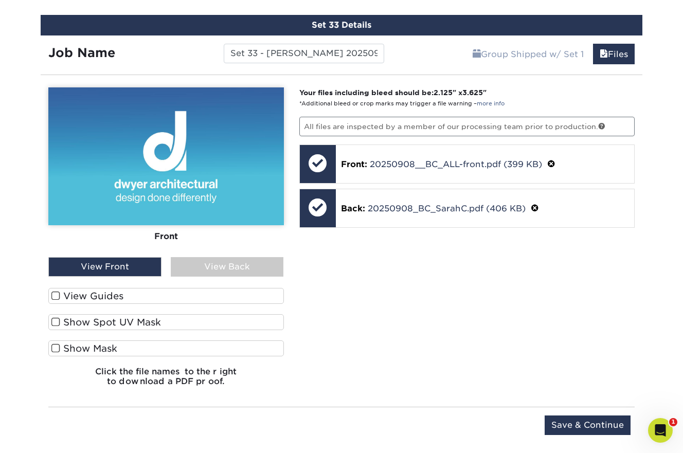
scroll to position [3146, 0]
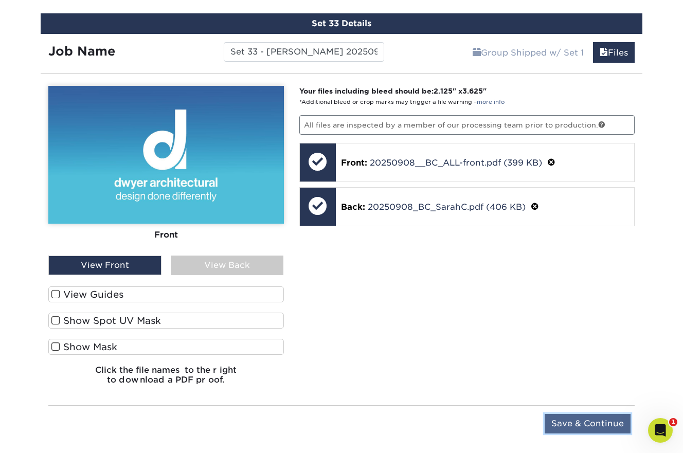
click at [556, 414] on input "Save & Continue" at bounding box center [588, 424] width 86 height 20
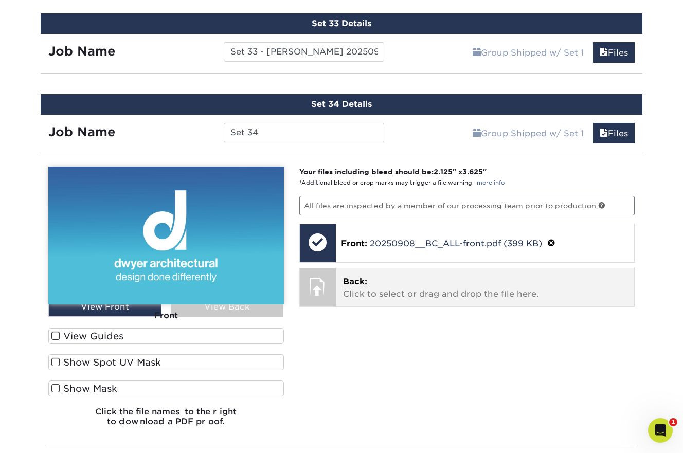
click at [425, 284] on p "Back: Click to select or drag and drop the file here." at bounding box center [485, 288] width 284 height 25
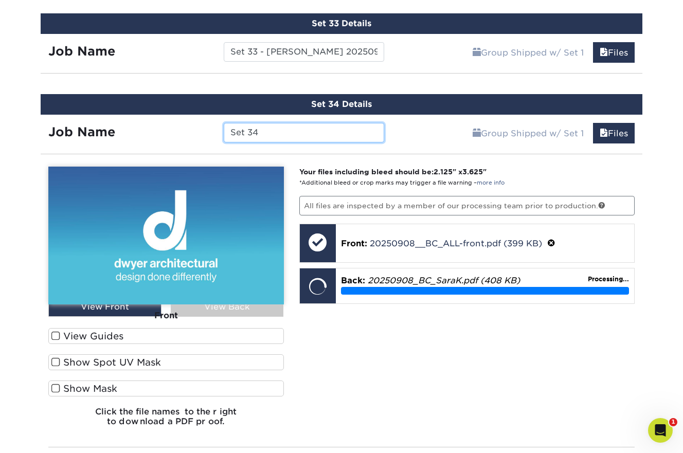
click at [295, 125] on input "Set 34" at bounding box center [304, 133] width 160 height 20
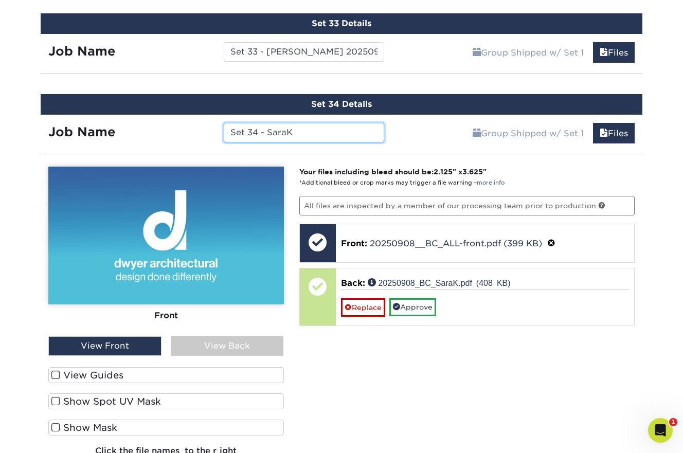
paste input "20250908"
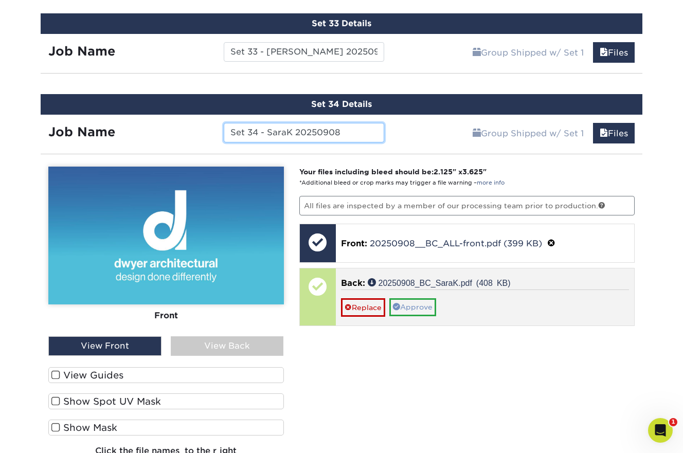
type input "Set 34 - SaraK 20250908"
click at [417, 298] on link "Approve" at bounding box center [412, 306] width 47 height 17
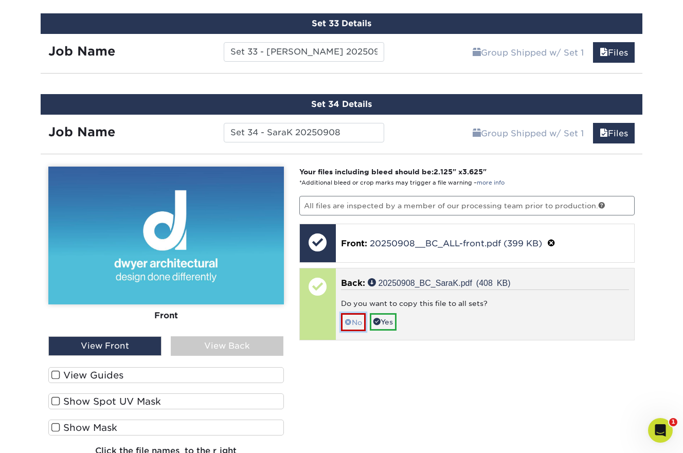
click at [355, 313] on link "No" at bounding box center [353, 322] width 25 height 18
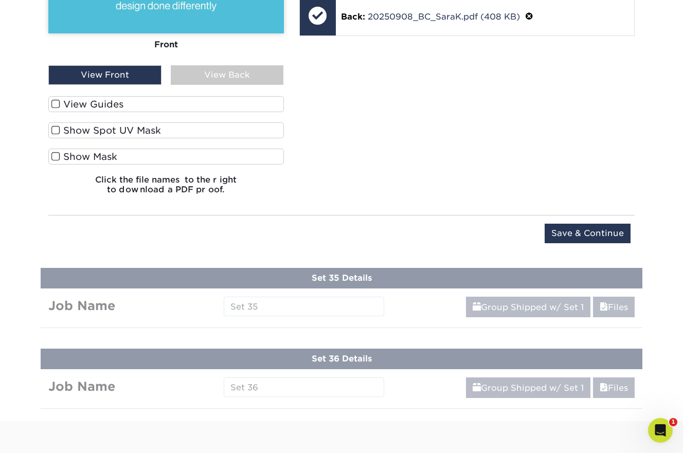
scroll to position [3418, 0]
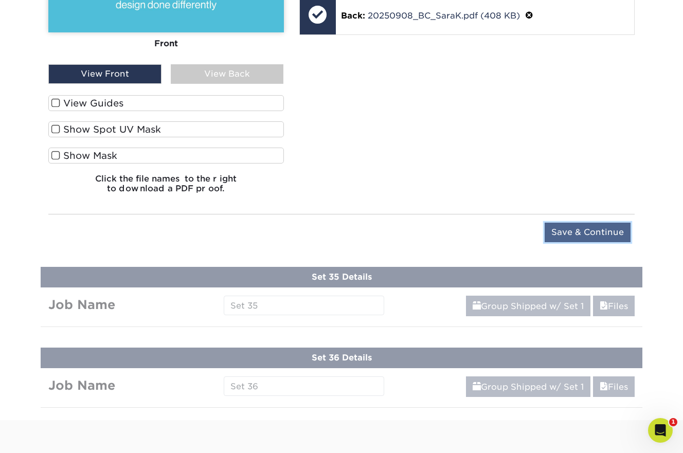
click at [569, 227] on input "Save & Continue" at bounding box center [588, 233] width 86 height 20
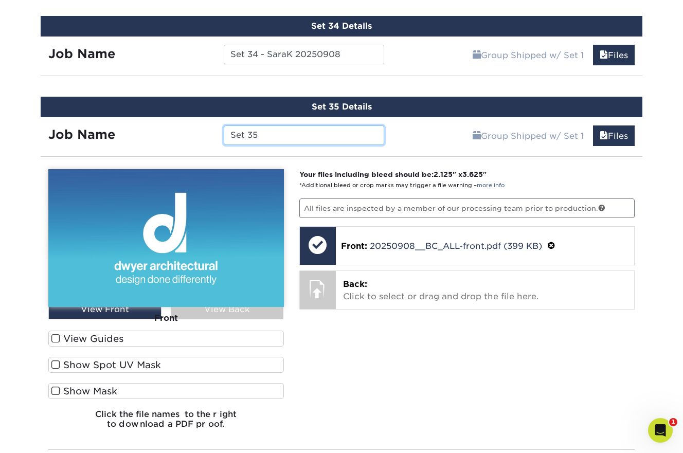
scroll to position [3226, 0]
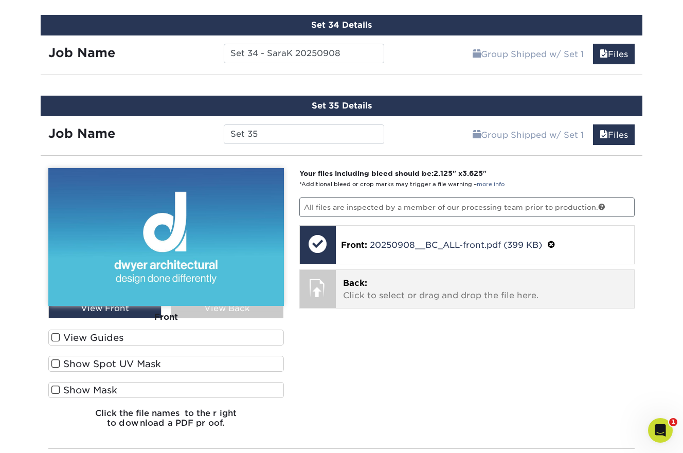
click at [436, 280] on p "Back: Click to select or drag and drop the file here." at bounding box center [485, 289] width 284 height 25
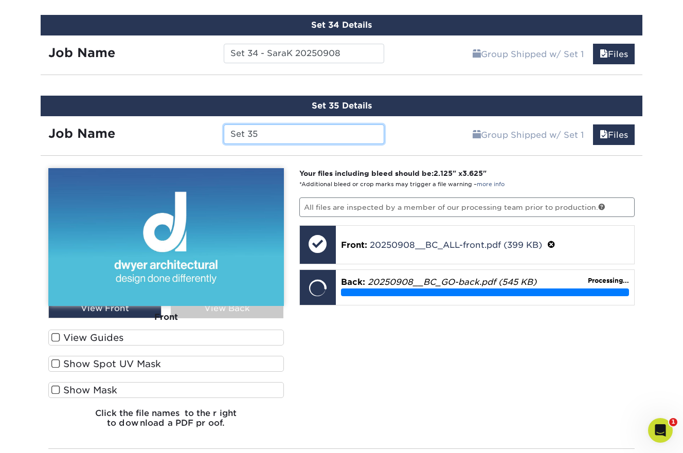
click at [321, 128] on input "Set 35" at bounding box center [304, 134] width 160 height 20
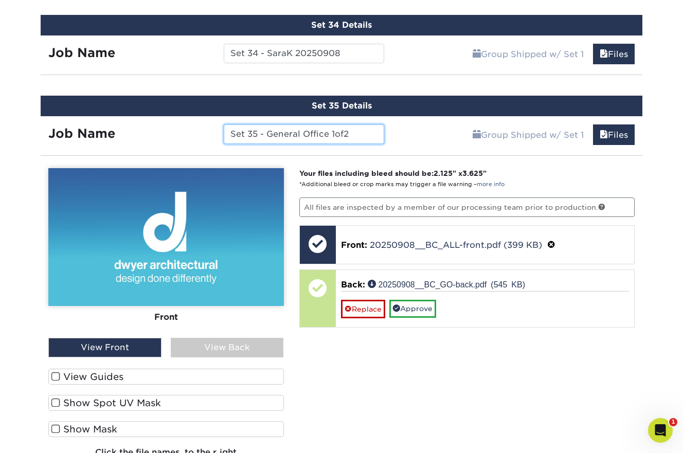
paste input "20250908"
drag, startPoint x: 377, startPoint y: 124, endPoint x: 257, endPoint y: 128, distance: 120.4
click at [257, 128] on input "Set 35 - General Office 1of2 20250908" at bounding box center [304, 134] width 160 height 20
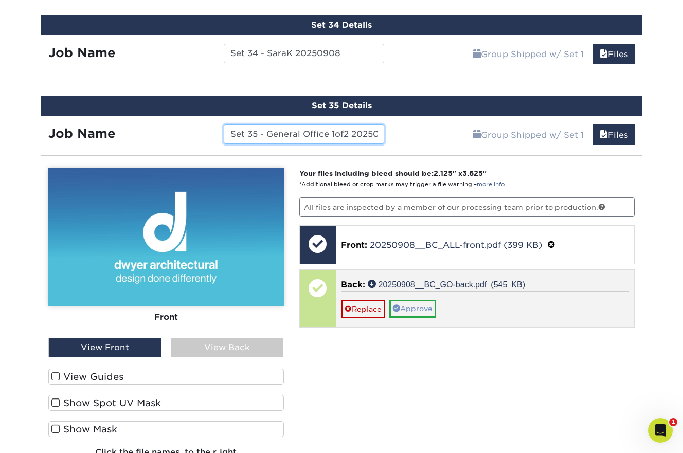
type input "Set 35 - General Office 1of2 20250908"
click at [424, 301] on link "Approve" at bounding box center [412, 308] width 47 height 17
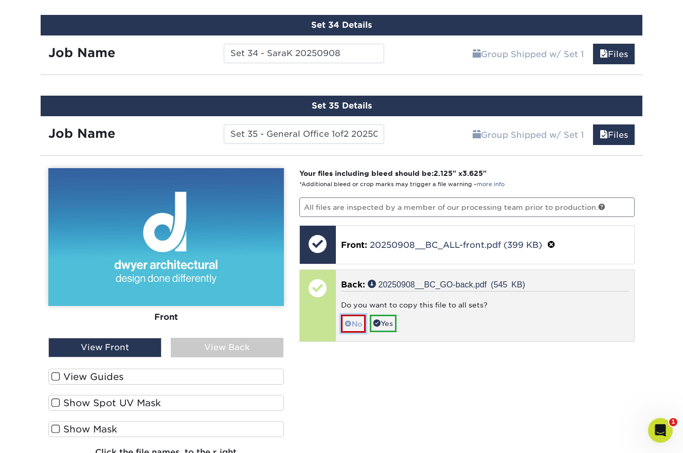
click at [351, 316] on link "No" at bounding box center [353, 324] width 25 height 18
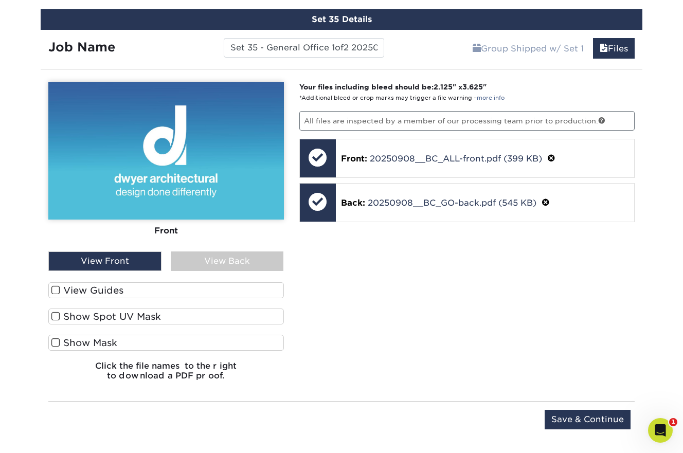
scroll to position [3314, 0]
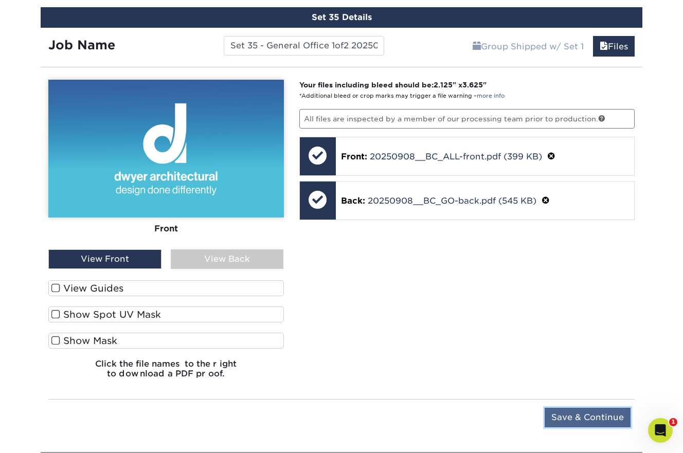
click at [568, 409] on input "Save & Continue" at bounding box center [588, 418] width 86 height 20
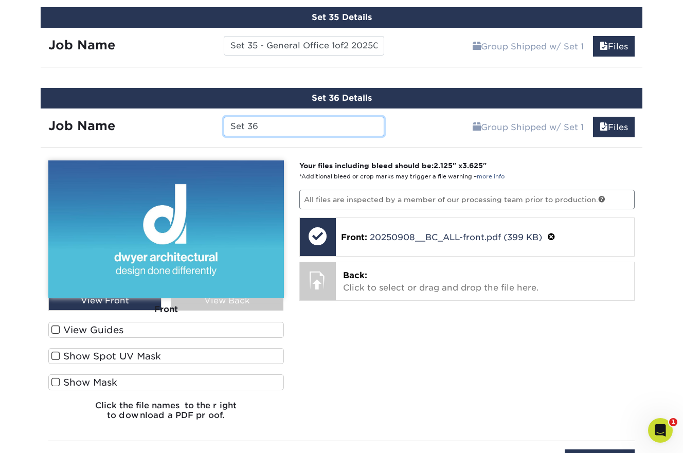
click at [326, 117] on input "Set 36" at bounding box center [304, 127] width 160 height 20
paste input "- General Office 1of2 20250908"
click at [314, 117] on input "Set 36 - General Office 1of2 20250908" at bounding box center [304, 127] width 160 height 20
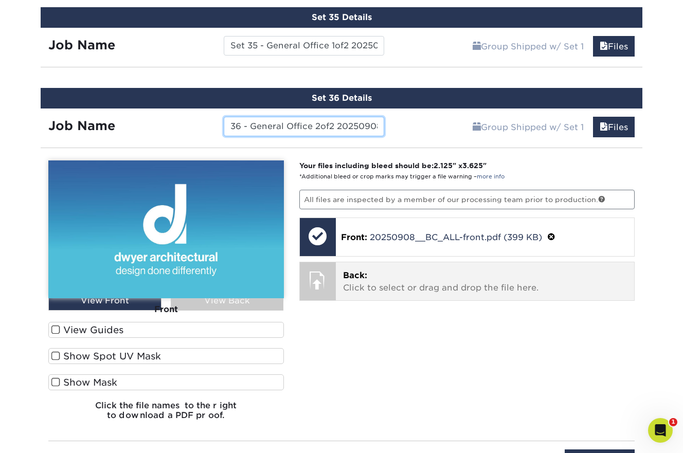
type input "Set 36 - General Office 2of2 20250908"
click at [388, 270] on p "Back: Click to select or drag and drop the file here." at bounding box center [485, 281] width 284 height 25
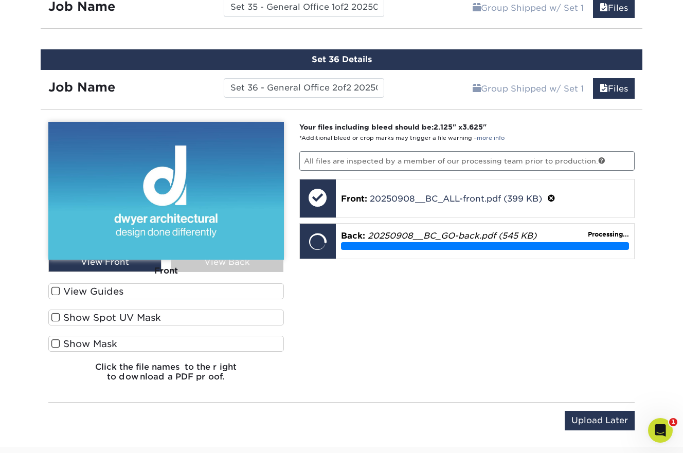
scroll to position [3354, 0]
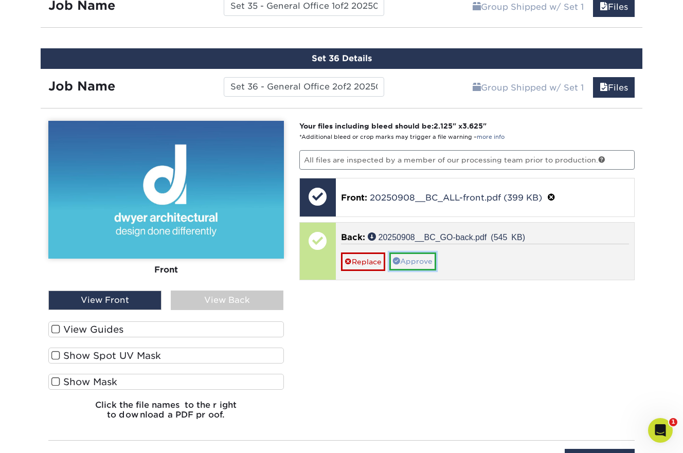
click at [427, 253] on link "Approve" at bounding box center [412, 261] width 47 height 17
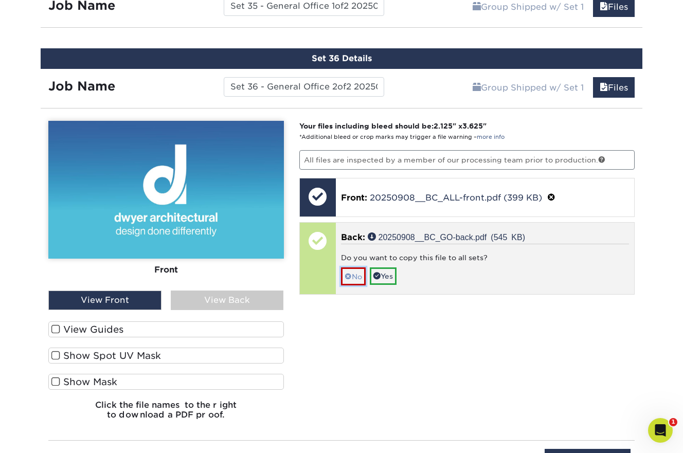
click at [351, 271] on link "No" at bounding box center [353, 276] width 25 height 18
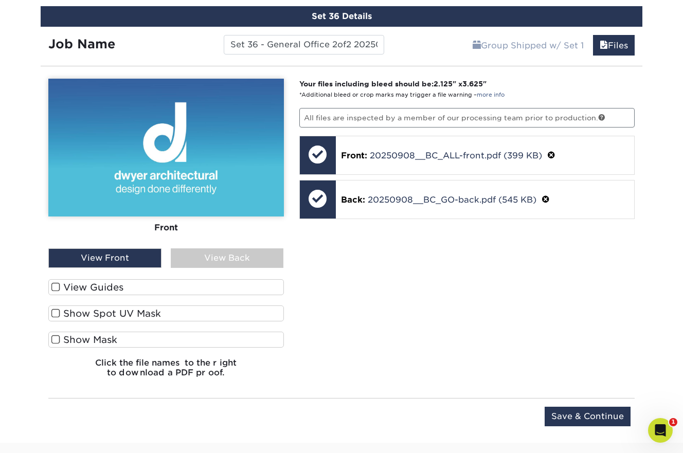
scroll to position [3402, 0]
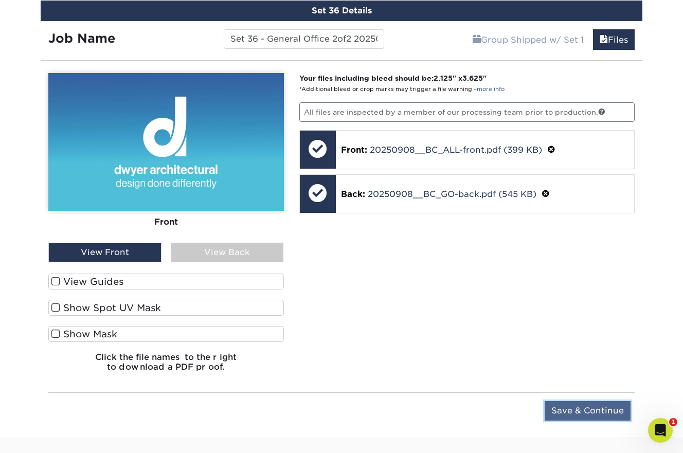
click at [551, 401] on input "Save & Continue" at bounding box center [588, 411] width 86 height 20
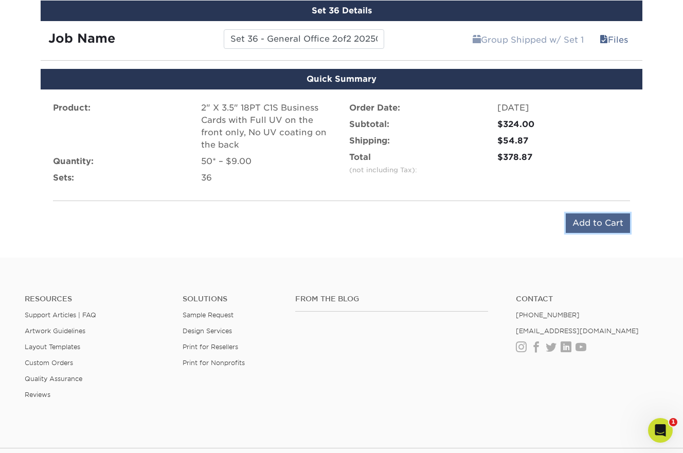
click at [591, 213] on input "Add to Cart" at bounding box center [598, 223] width 64 height 20
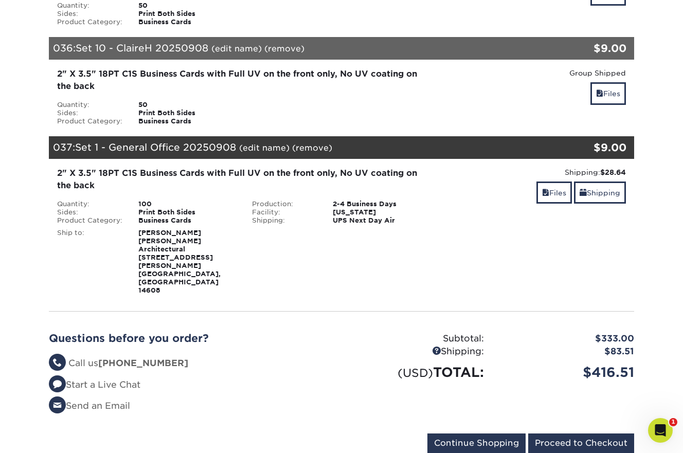
scroll to position [3630, 0]
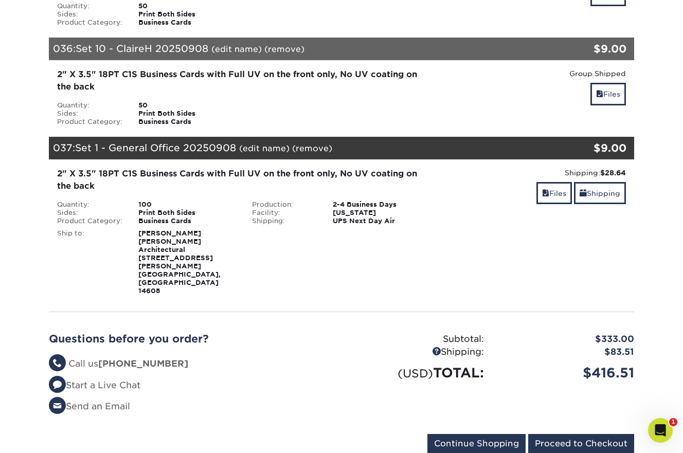
click at [179, 142] on span "Set 1 - General Office 20250908" at bounding box center [155, 147] width 161 height 11
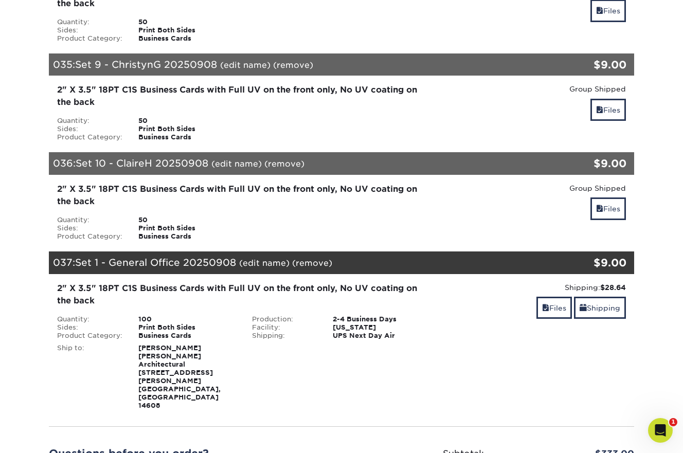
scroll to position [3510, 0]
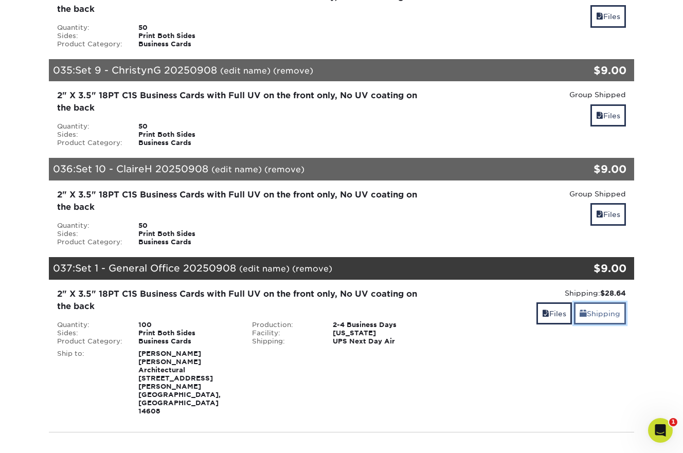
click at [595, 302] on link "Shipping" at bounding box center [600, 313] width 52 height 22
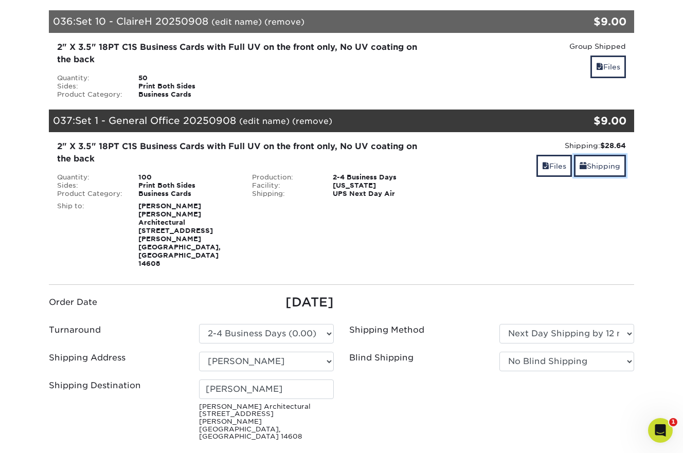
scroll to position [3657, 0]
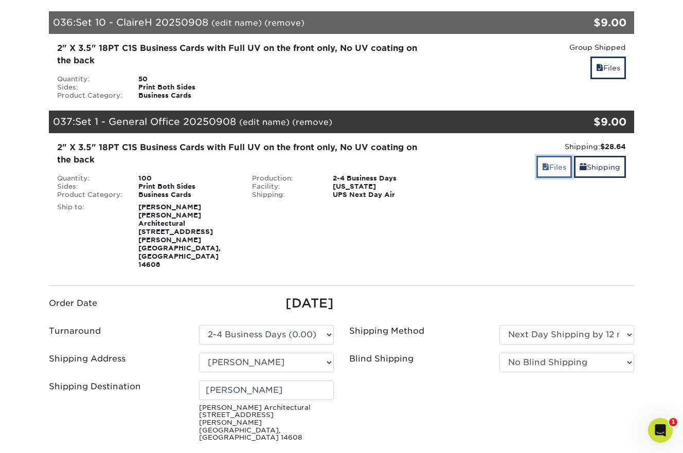
click at [546, 156] on link "Files" at bounding box center [553, 167] width 35 height 22
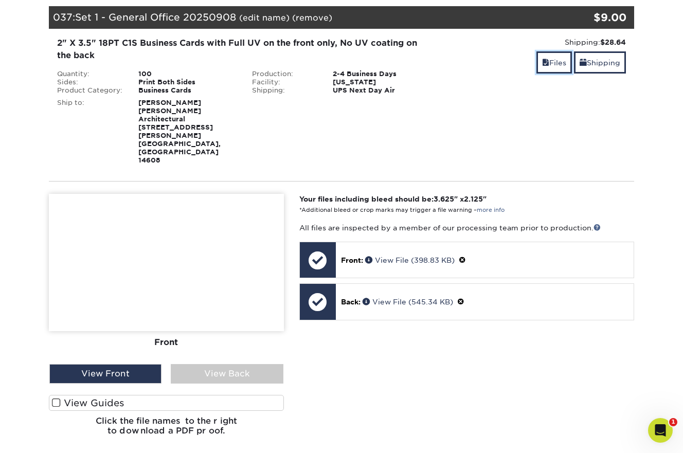
scroll to position [3760, 0]
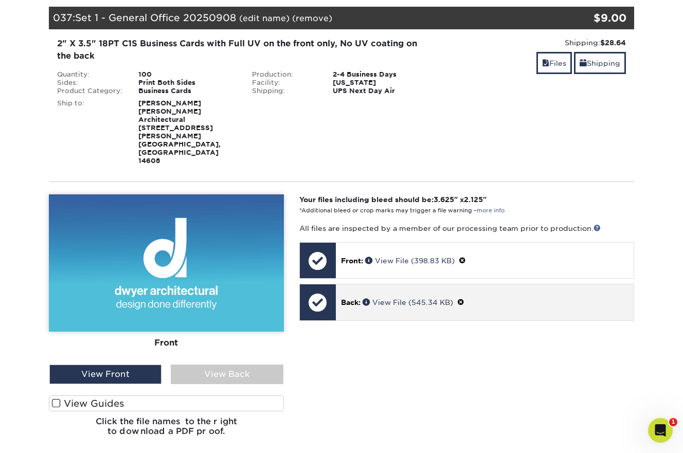
click at [464, 298] on span at bounding box center [460, 302] width 7 height 8
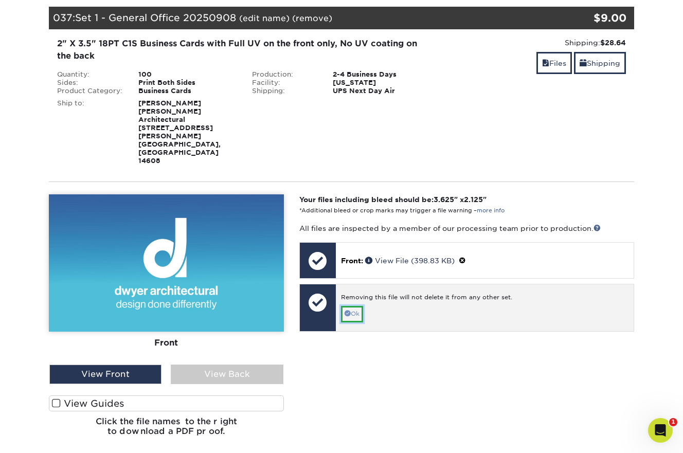
click at [355, 306] on link "Ok" at bounding box center [352, 314] width 22 height 16
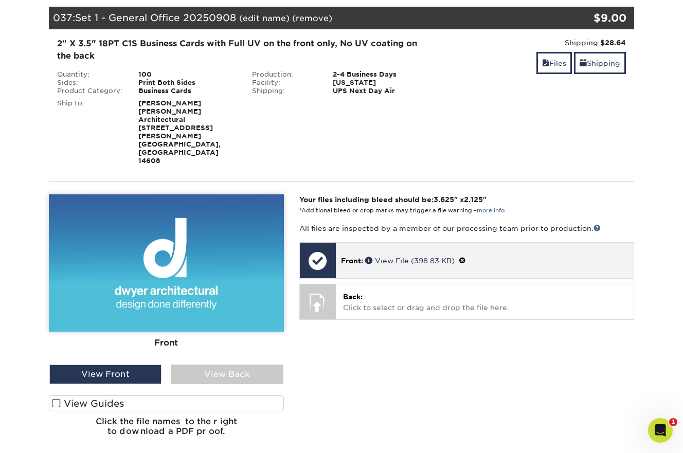
click at [466, 257] on span at bounding box center [462, 261] width 7 height 8
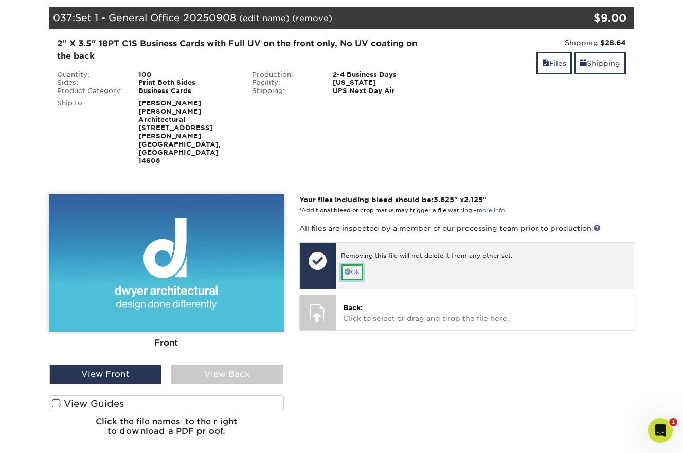
click at [354, 264] on link "Ok" at bounding box center [352, 272] width 22 height 16
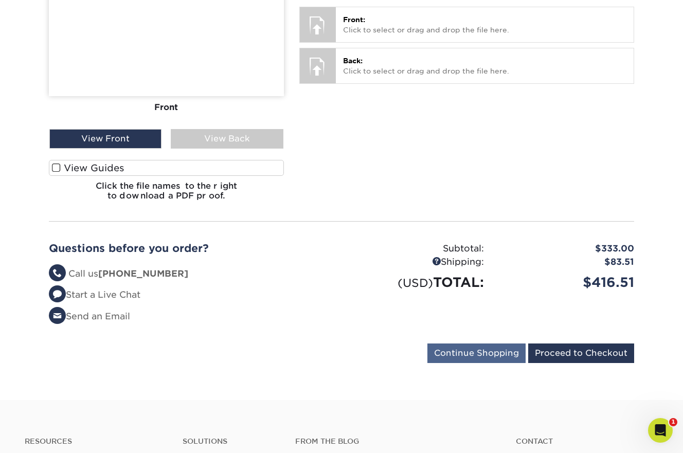
scroll to position [3997, 0]
click at [463, 343] on input "Continue Shopping" at bounding box center [476, 353] width 98 height 20
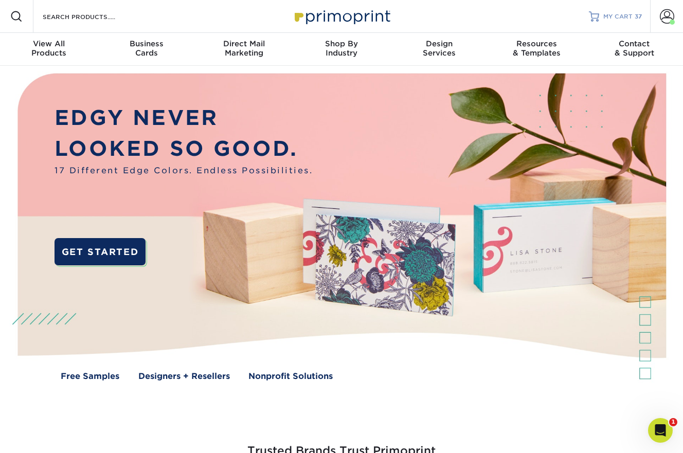
click at [636, 20] on div "MY CART 37" at bounding box center [622, 16] width 39 height 9
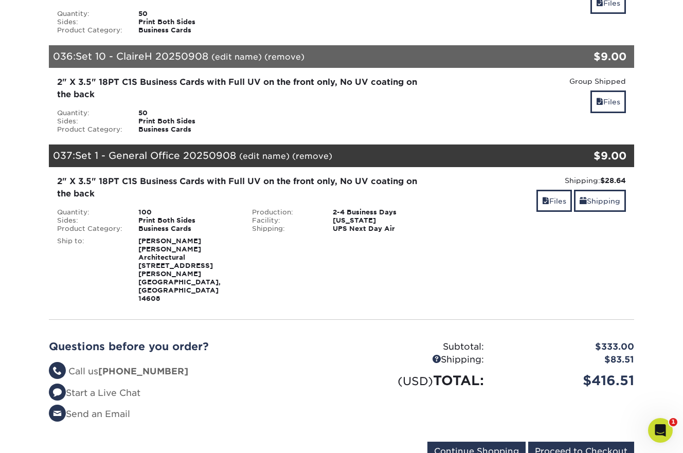
scroll to position [3529, 0]
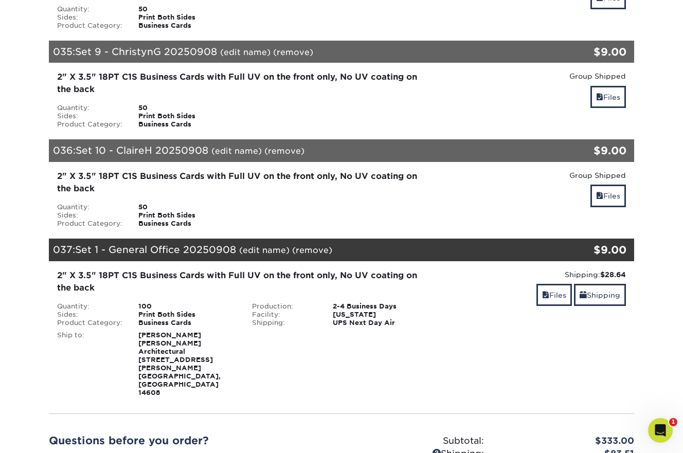
click at [320, 245] on link "(remove)" at bounding box center [312, 250] width 40 height 10
click at [503, 245] on link "Yes" at bounding box center [502, 250] width 14 height 10
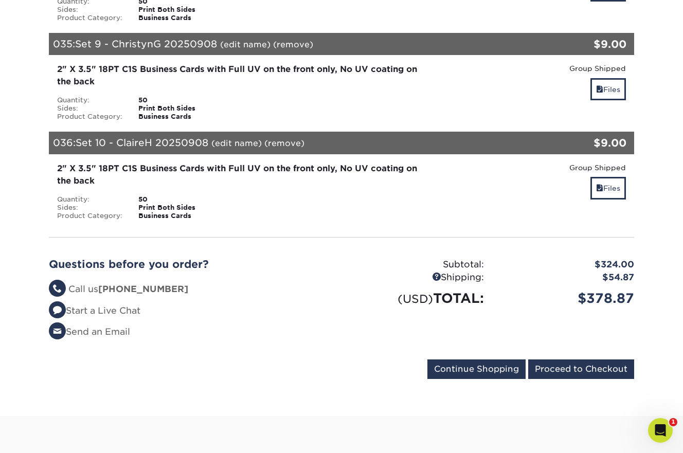
scroll to position [3537, 0]
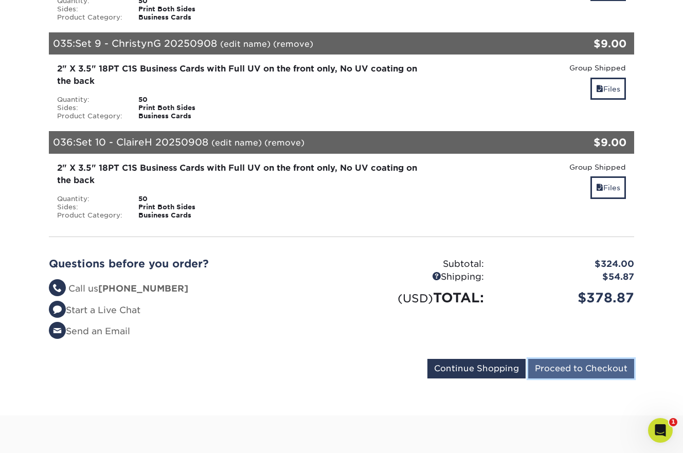
click at [570, 359] on input "Proceed to Checkout" at bounding box center [581, 369] width 106 height 20
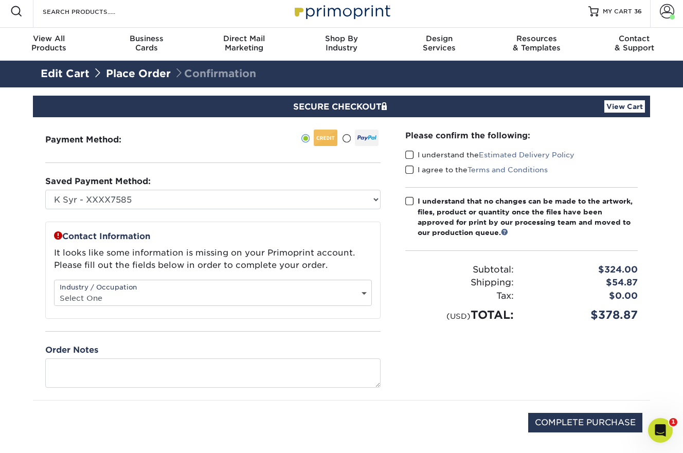
scroll to position [6, 0]
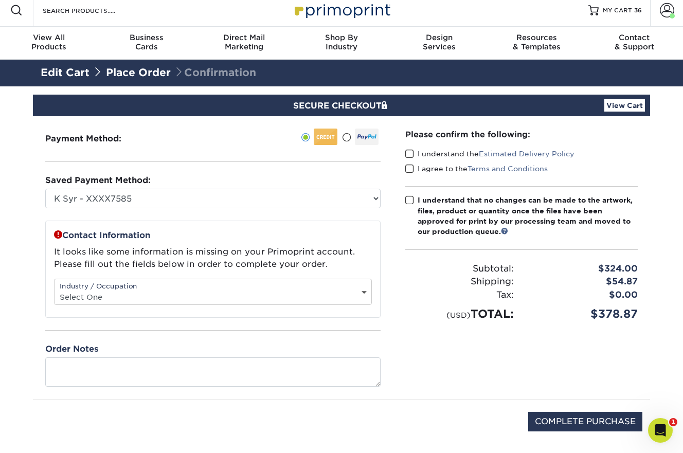
click at [410, 152] on span at bounding box center [409, 154] width 9 height 10
click at [0, 0] on input "I understand the Estimated Delivery Policy" at bounding box center [0, 0] width 0 height 0
click at [410, 168] on span at bounding box center [409, 169] width 9 height 10
click at [0, 0] on input "I agree to the Terms and Conditions" at bounding box center [0, 0] width 0 height 0
click at [411, 200] on span at bounding box center [409, 200] width 9 height 10
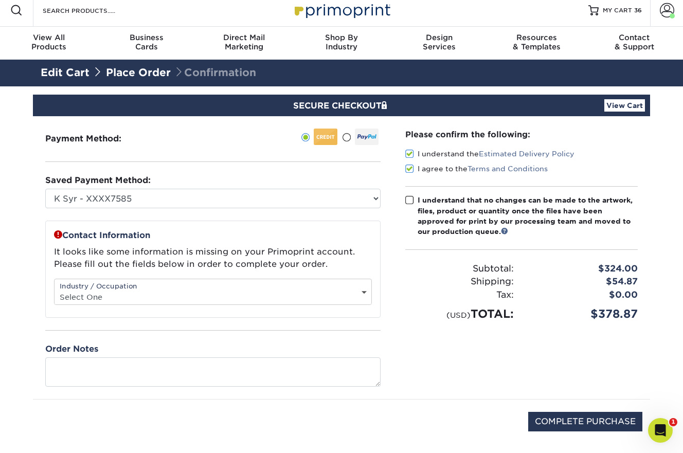
click at [0, 0] on input "I understand that no changes can be made to the artwork, files, product or quan…" at bounding box center [0, 0] width 0 height 0
click at [130, 298] on select "Select One Administrative Executive Human Resources Construction Education Ente…" at bounding box center [213, 297] width 317 height 15
select select "21"
click at [55, 290] on select "Select One Administrative Executive Human Resources Construction Education Ente…" at bounding box center [213, 297] width 317 height 15
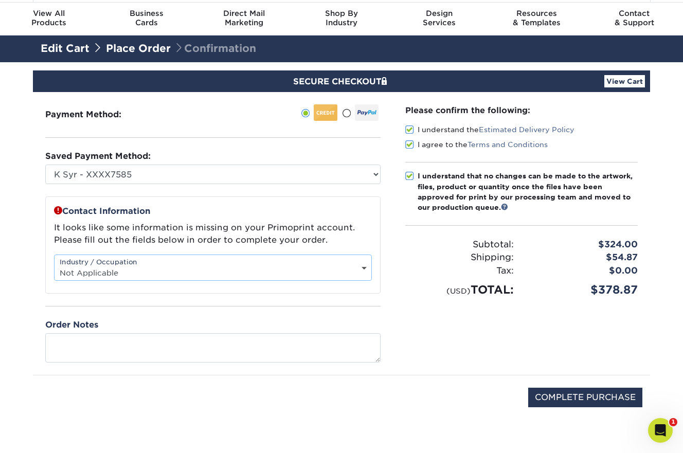
scroll to position [47, 0]
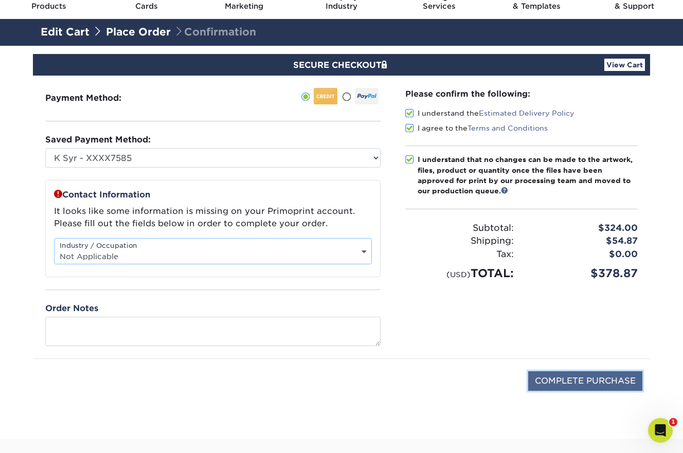
click at [554, 380] on input "COMPLETE PURCHASE" at bounding box center [585, 381] width 114 height 20
type input "PROCESSING, PLEASE WAIT..."
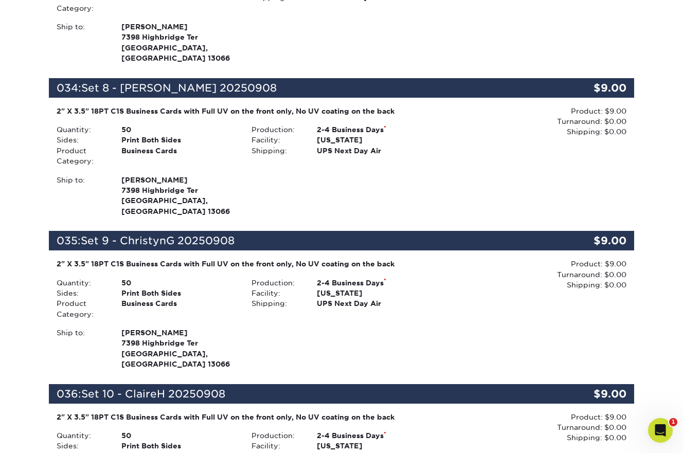
scroll to position [5258, 0]
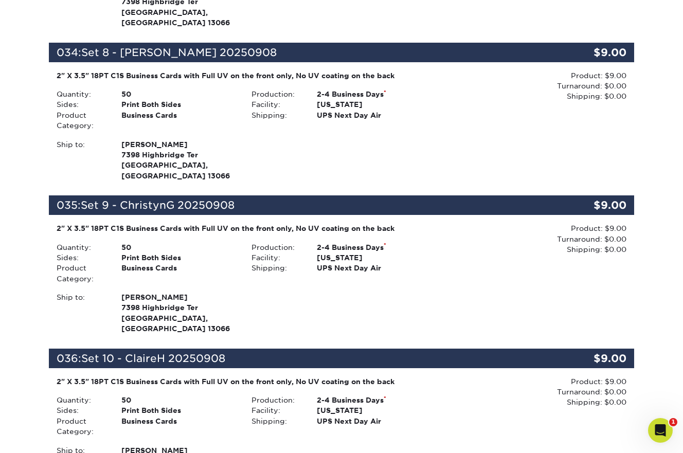
scroll to position [5289, 0]
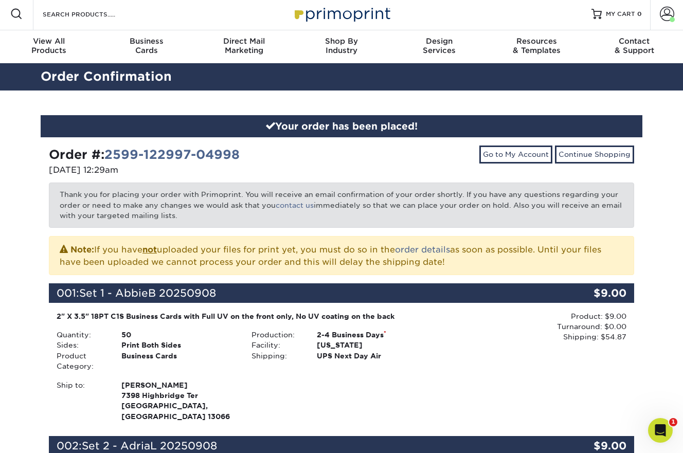
scroll to position [0, 0]
